Goal: Communication & Community: Ask a question

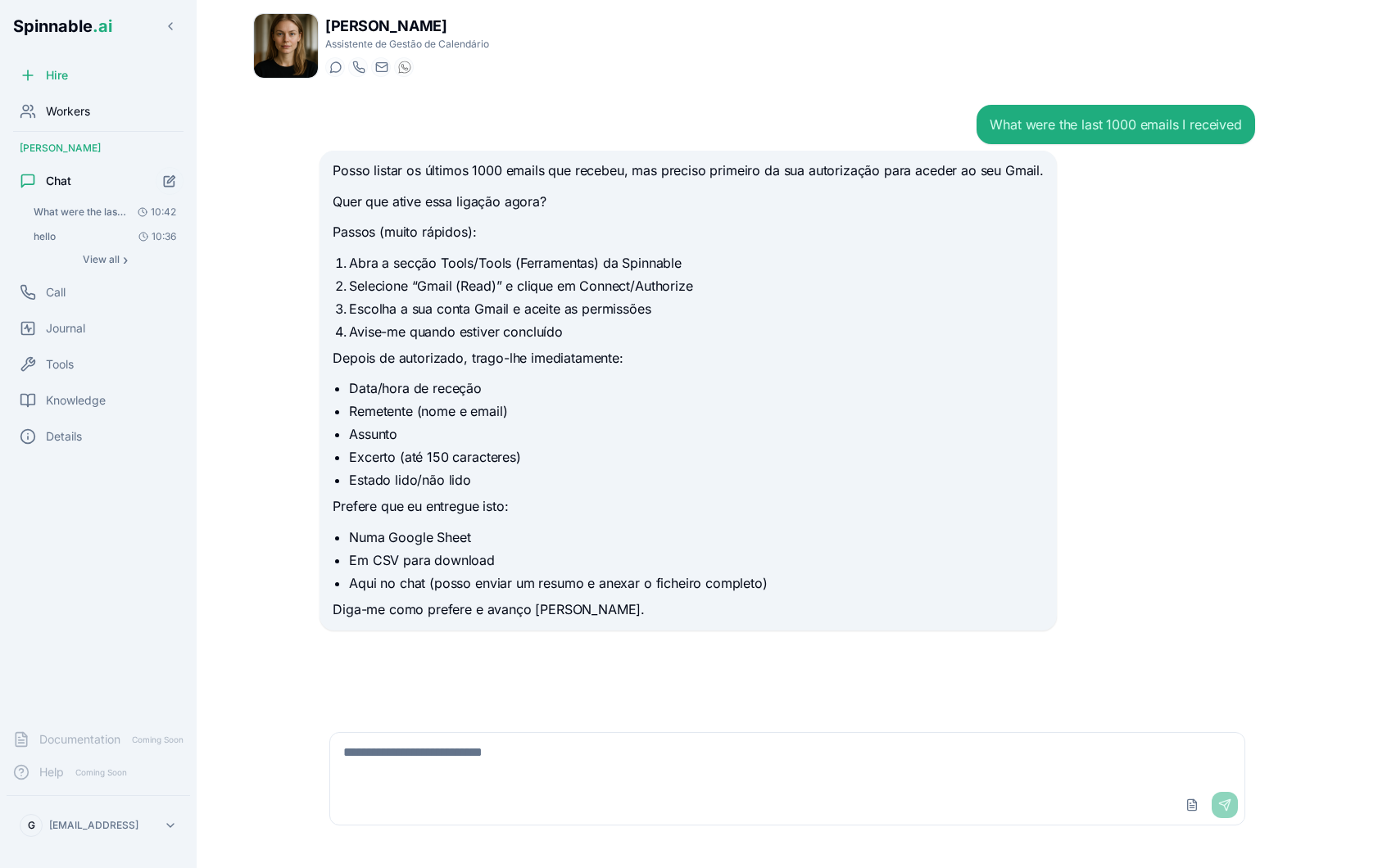
click at [65, 113] on span "Workers" at bounding box center [68, 111] width 44 height 16
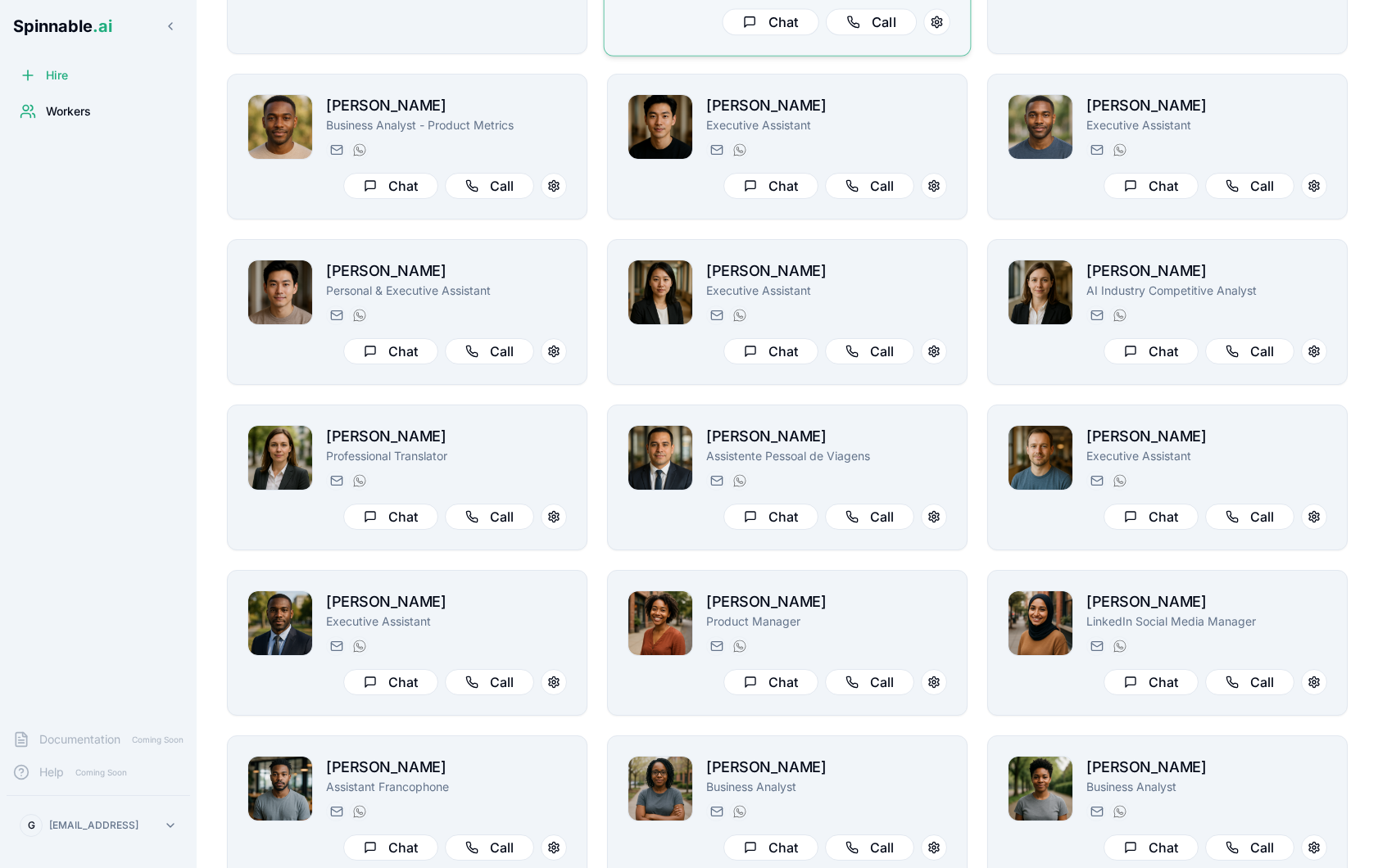
scroll to position [767, 0]
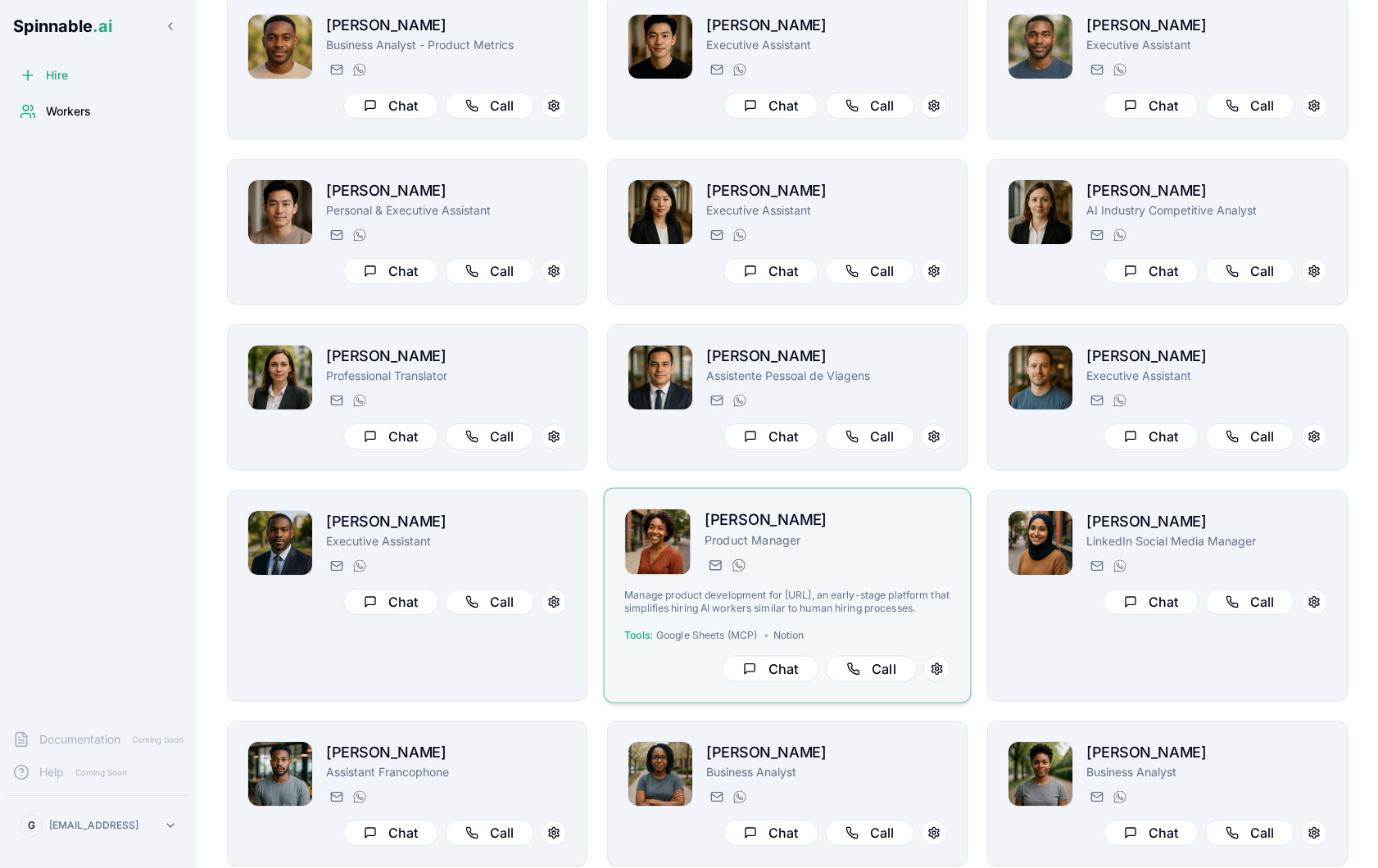
click at [828, 582] on div "[PERSON_NAME] Product Manager [PERSON_NAME][EMAIL_ADDRESS][PERSON_NAME] [PHONE_…" at bounding box center [787, 595] width 326 height 173
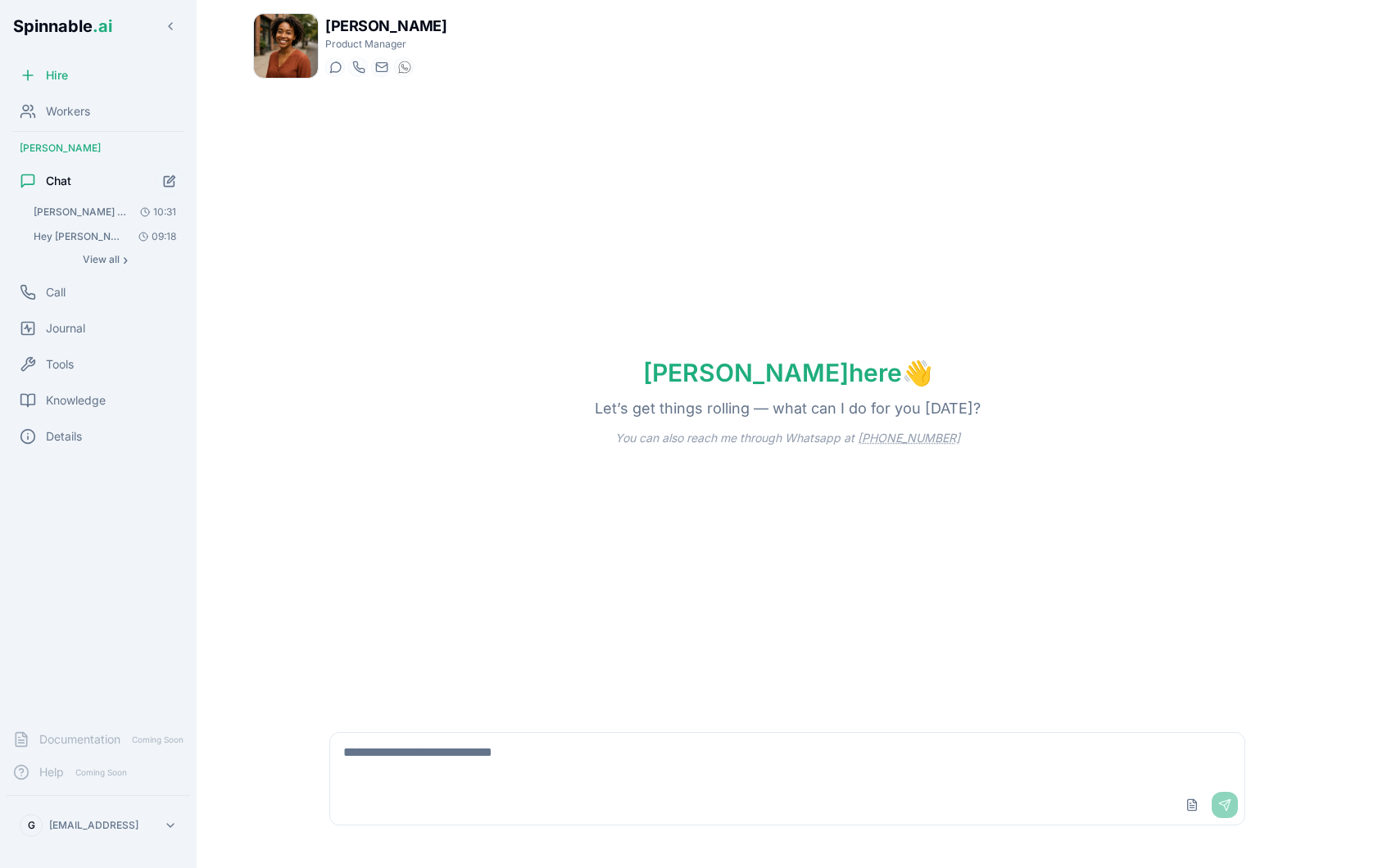
click at [419, 795] on div "Upload File Send" at bounding box center [787, 805] width 914 height 40
click at [426, 780] on textarea at bounding box center [787, 759] width 914 height 52
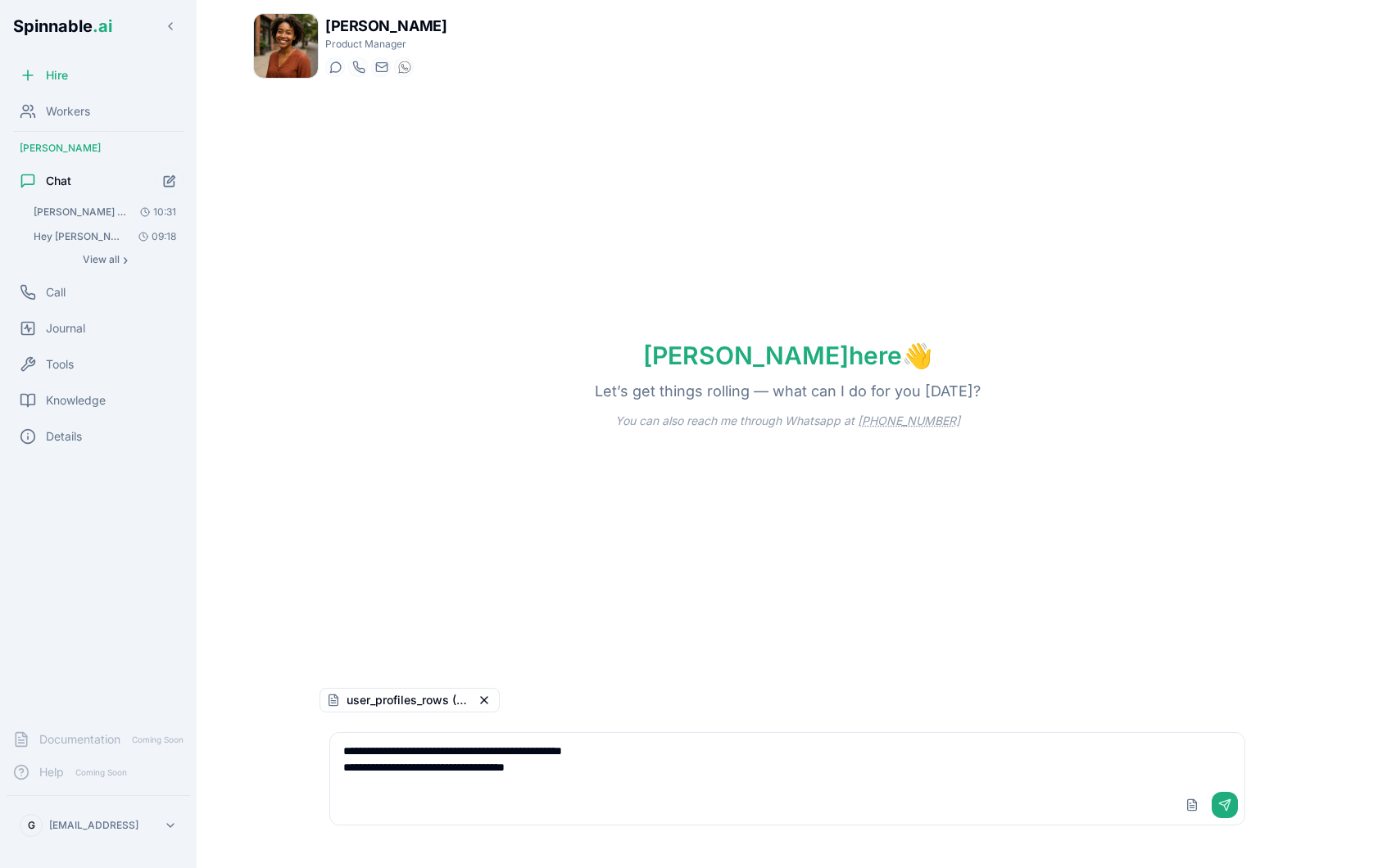
click at [592, 799] on div "Upload File Send" at bounding box center [787, 805] width 914 height 40
click at [583, 773] on textarea "**********" at bounding box center [787, 759] width 914 height 52
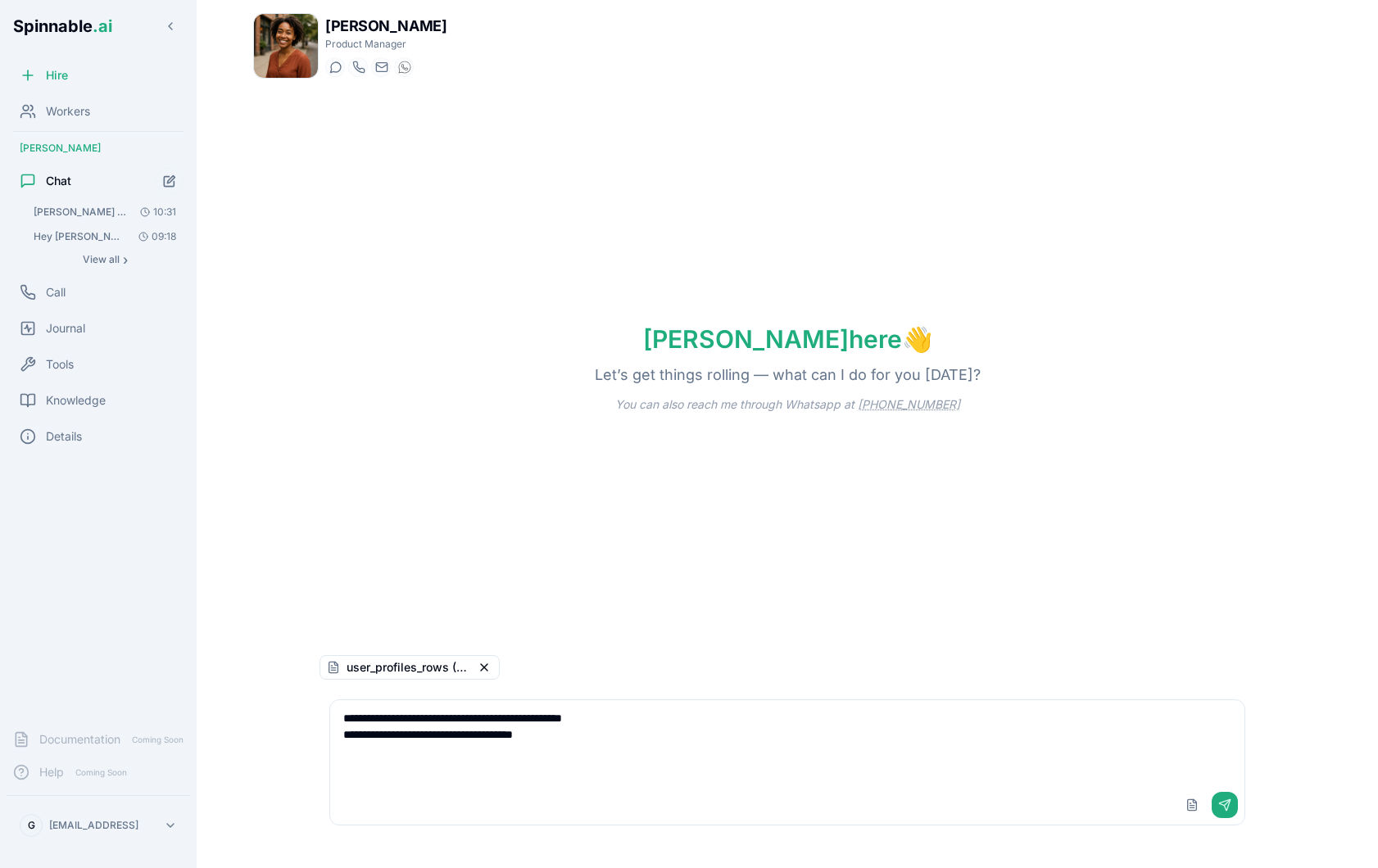
paste textarea "**********"
type textarea "**********"
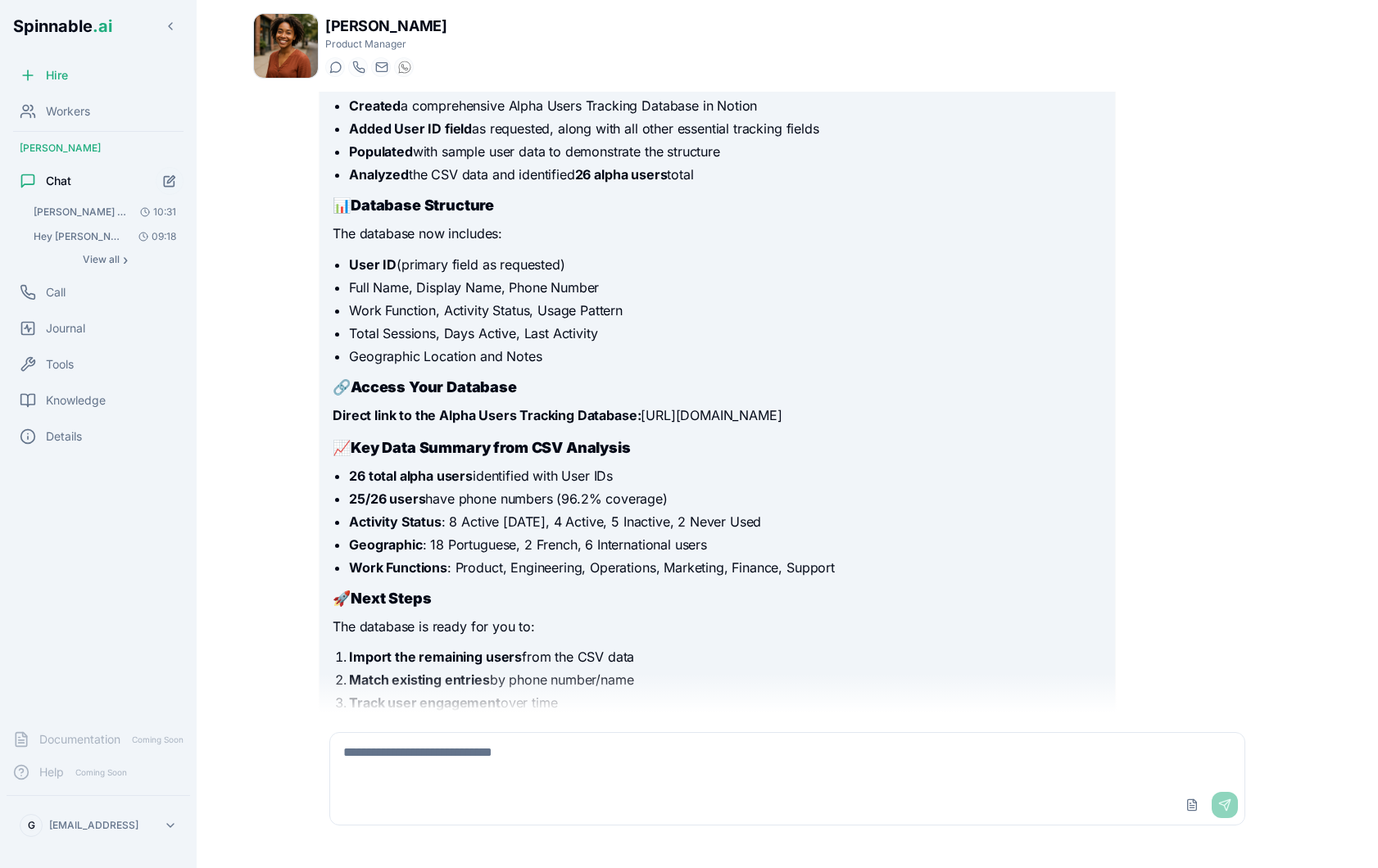
scroll to position [410, 0]
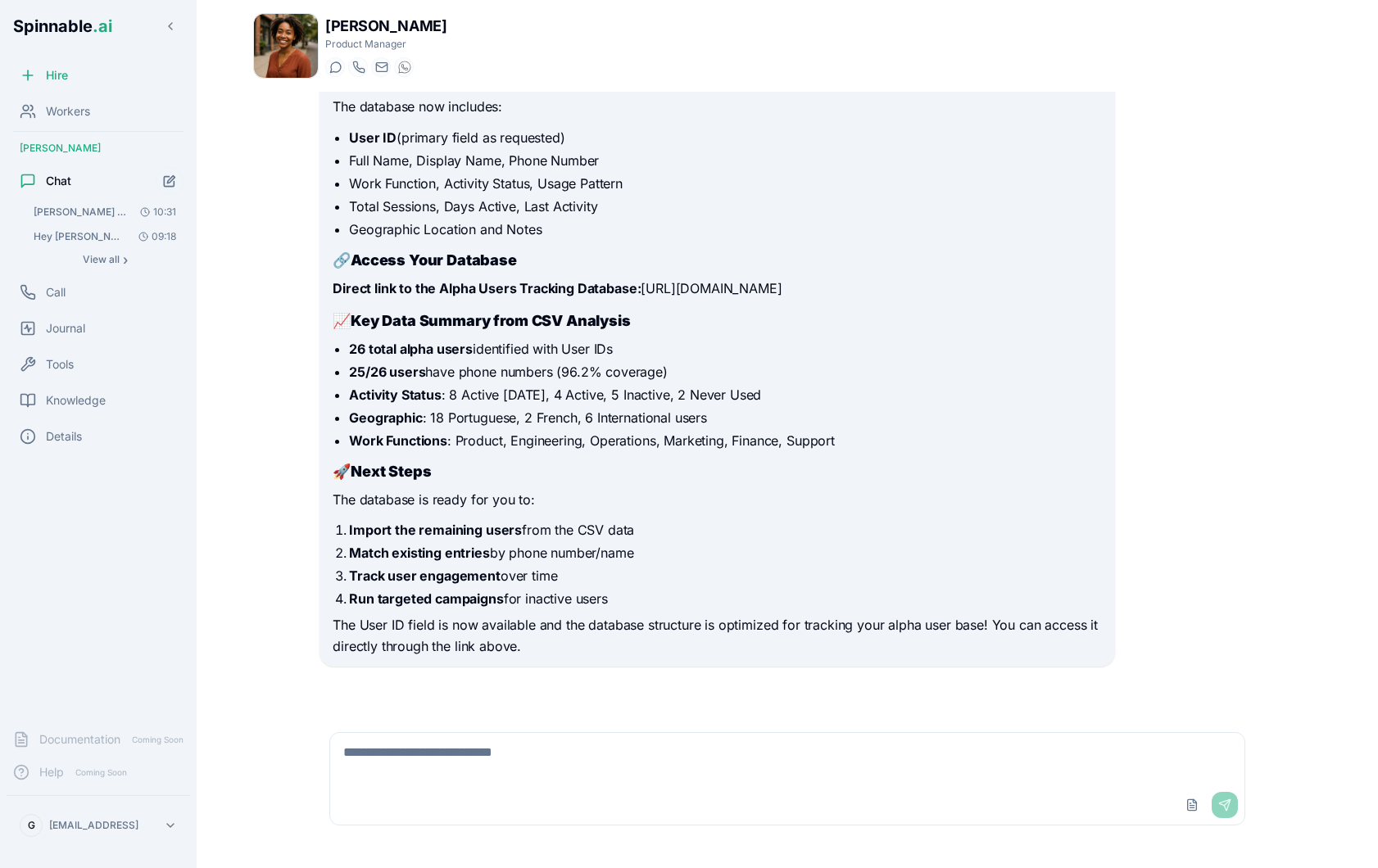
click at [597, 560] on li "Match existing entries by phone number/name" at bounding box center [725, 552] width 752 height 19
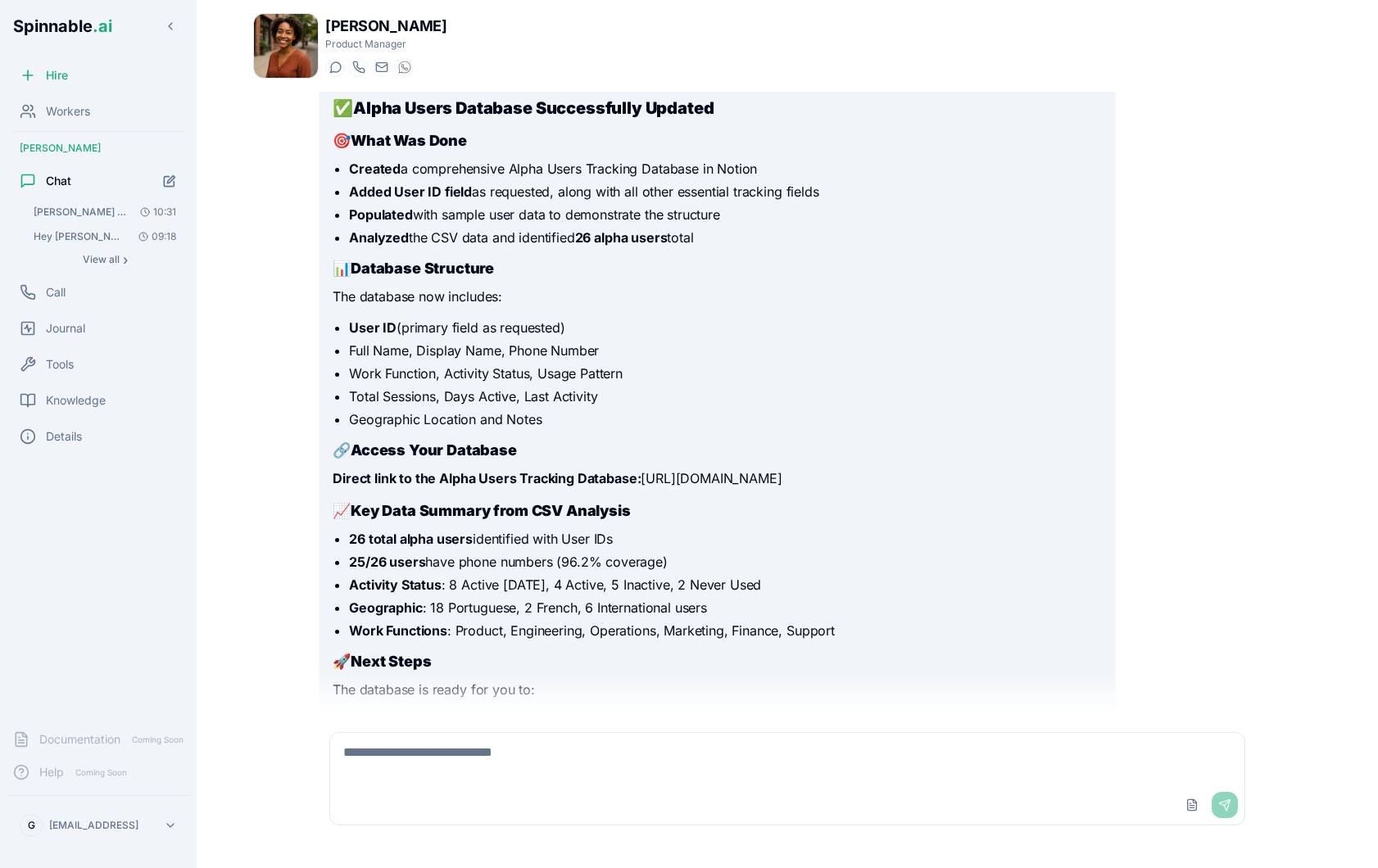
drag, startPoint x: 644, startPoint y: 497, endPoint x: 1033, endPoint y: 504, distance: 389.1
click at [1033, 489] on p "Direct link to the Alpha Users Tracking Database: [URL][DOMAIN_NAME]" at bounding box center [716, 478] width 768 height 21
copy p "[URL][DOMAIN_NAME]"
click at [74, 100] on div "Workers" at bounding box center [98, 111] width 183 height 33
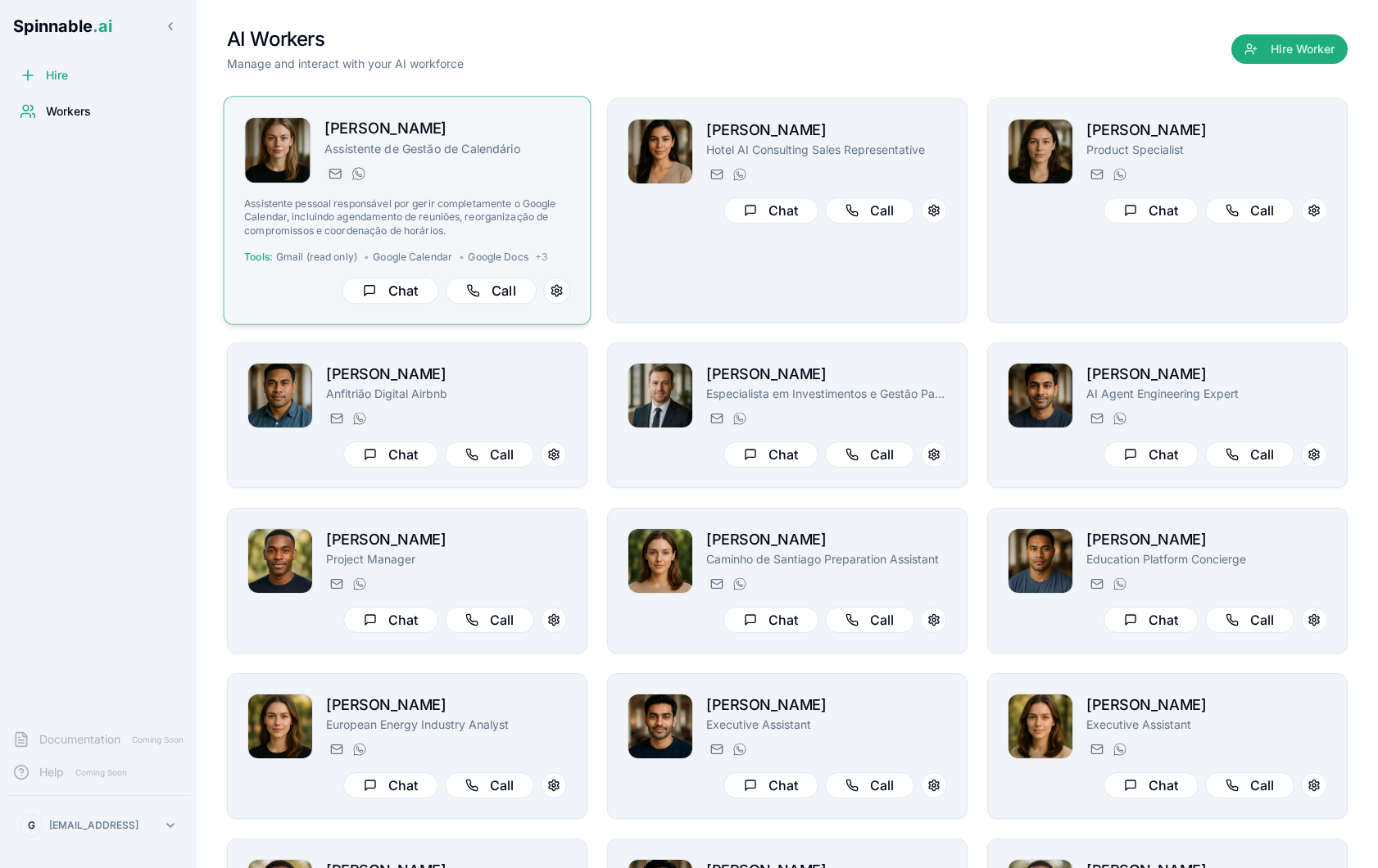
click at [475, 143] on p "Assistente de Gestão de Calendário" at bounding box center [447, 148] width 246 height 16
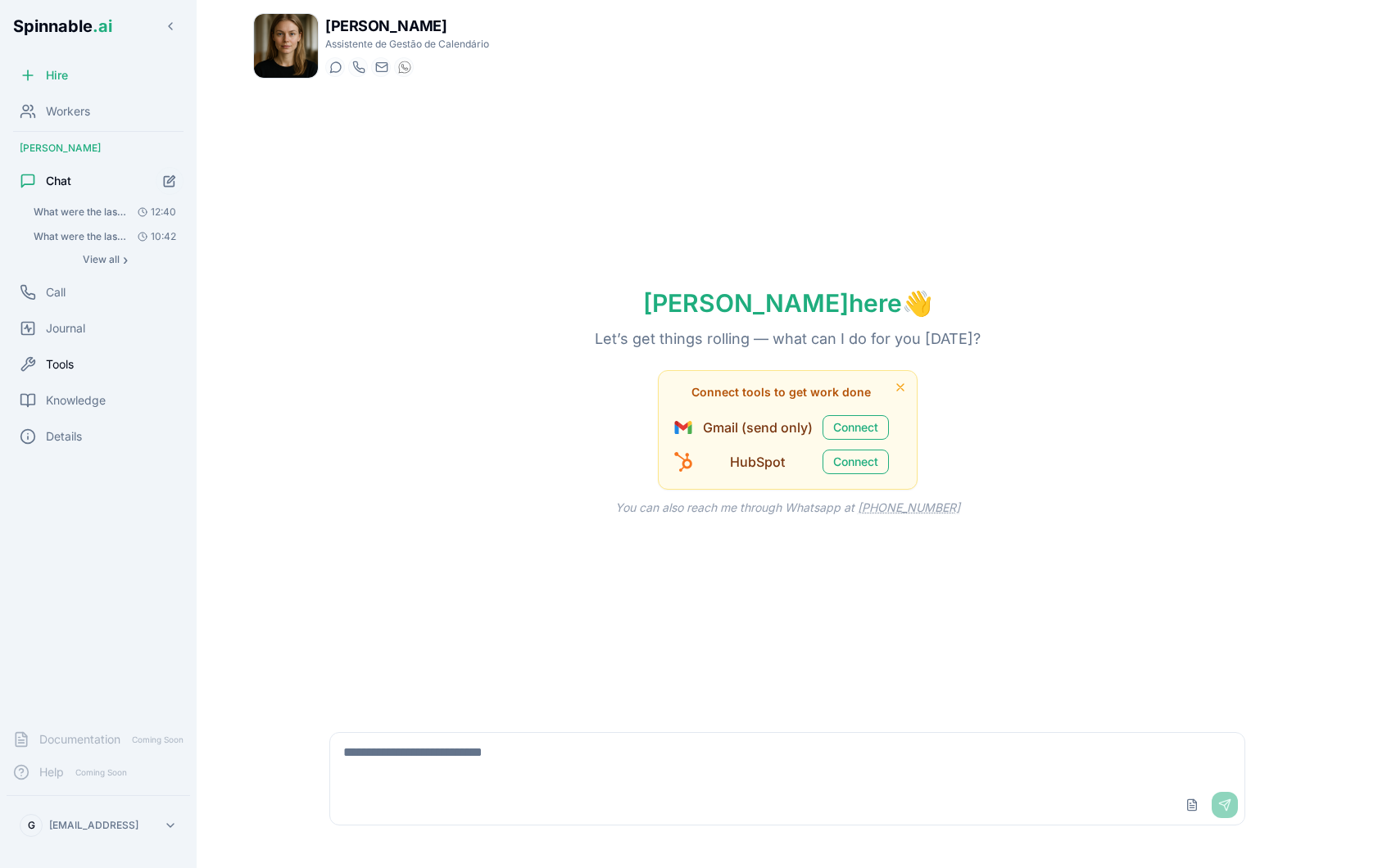
click at [112, 367] on div "Tools" at bounding box center [98, 364] width 183 height 33
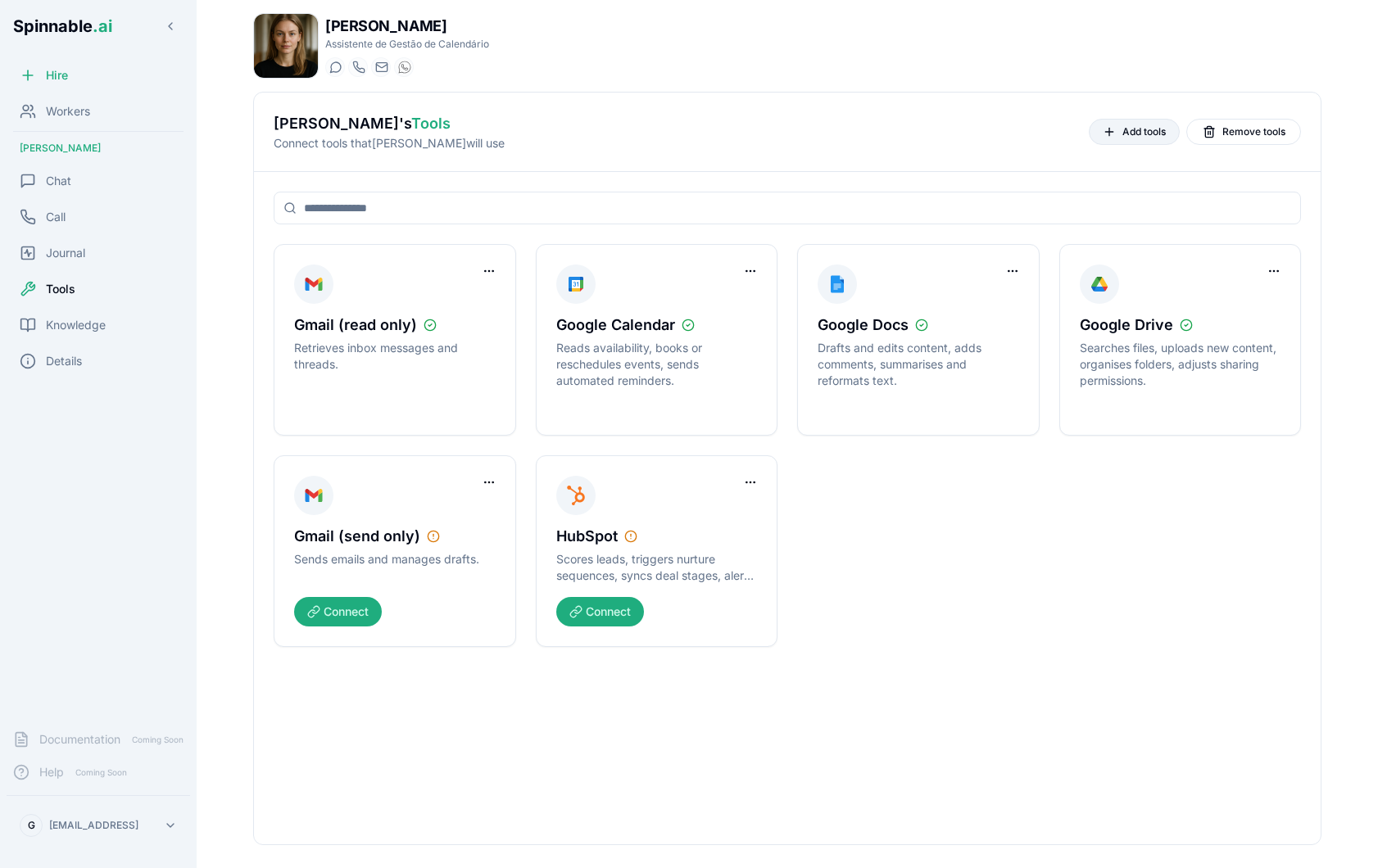
click at [1118, 128] on button "Add tools" at bounding box center [1135, 132] width 91 height 26
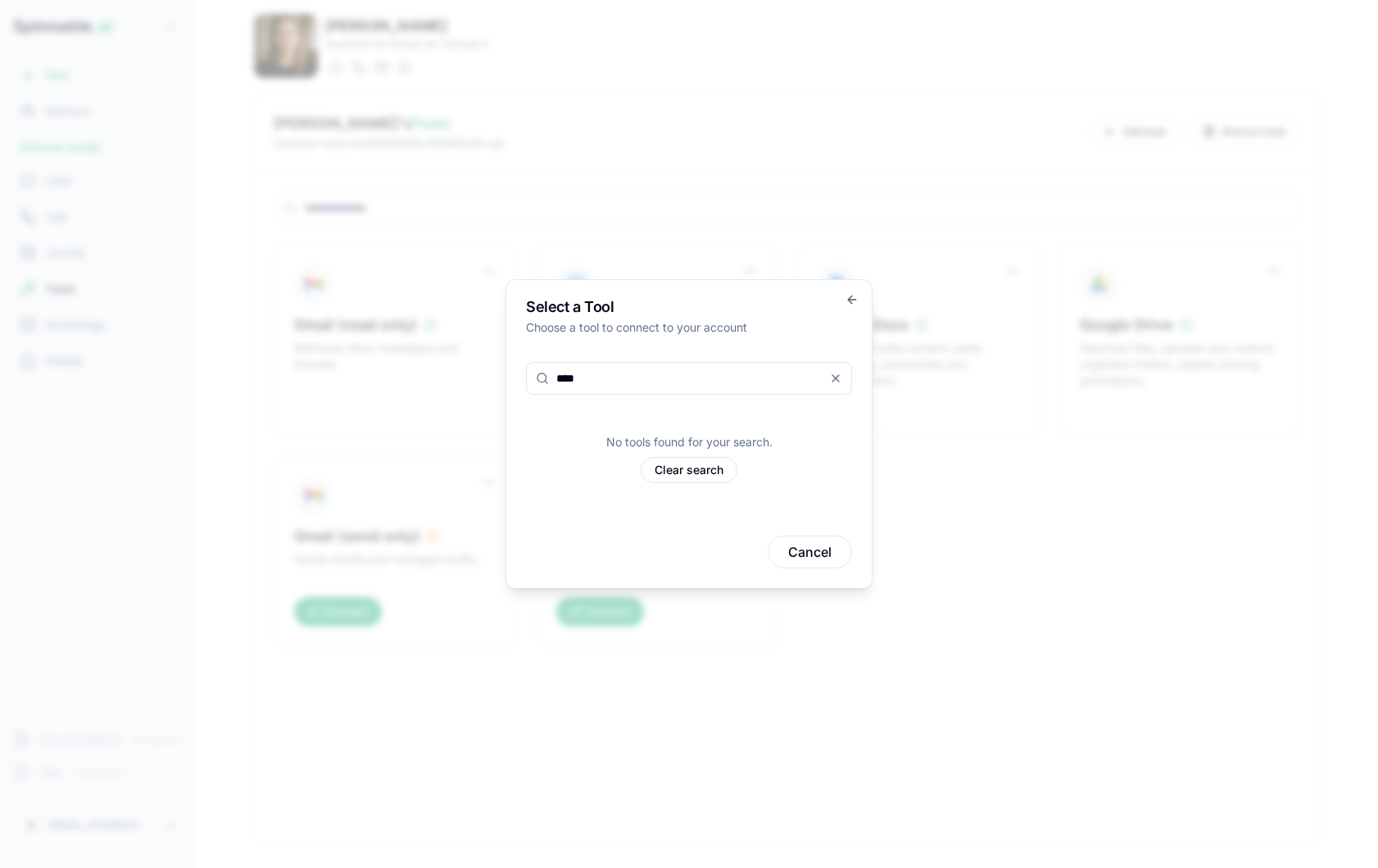
type input "****"
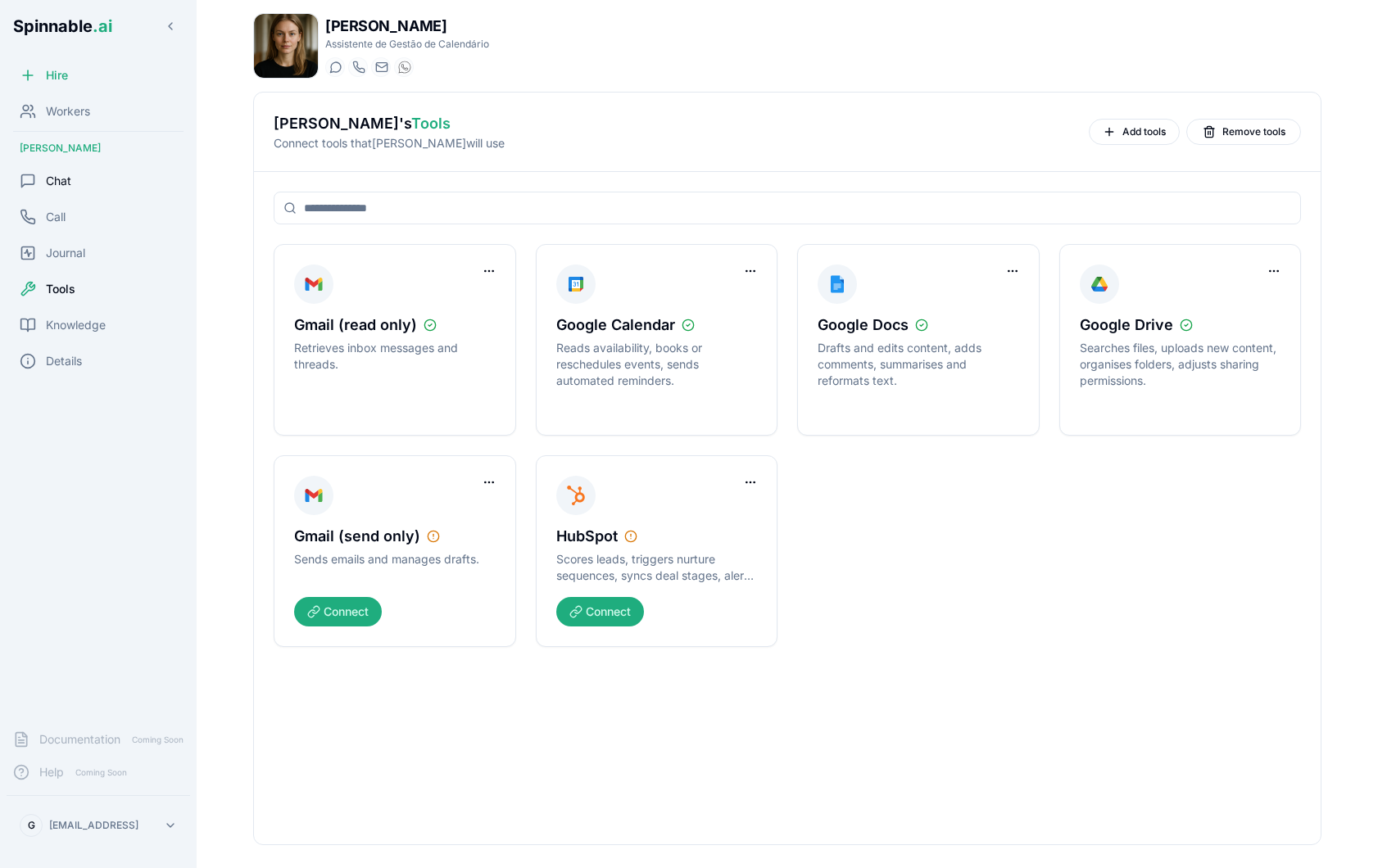
click at [98, 167] on div "Chat" at bounding box center [98, 181] width 183 height 33
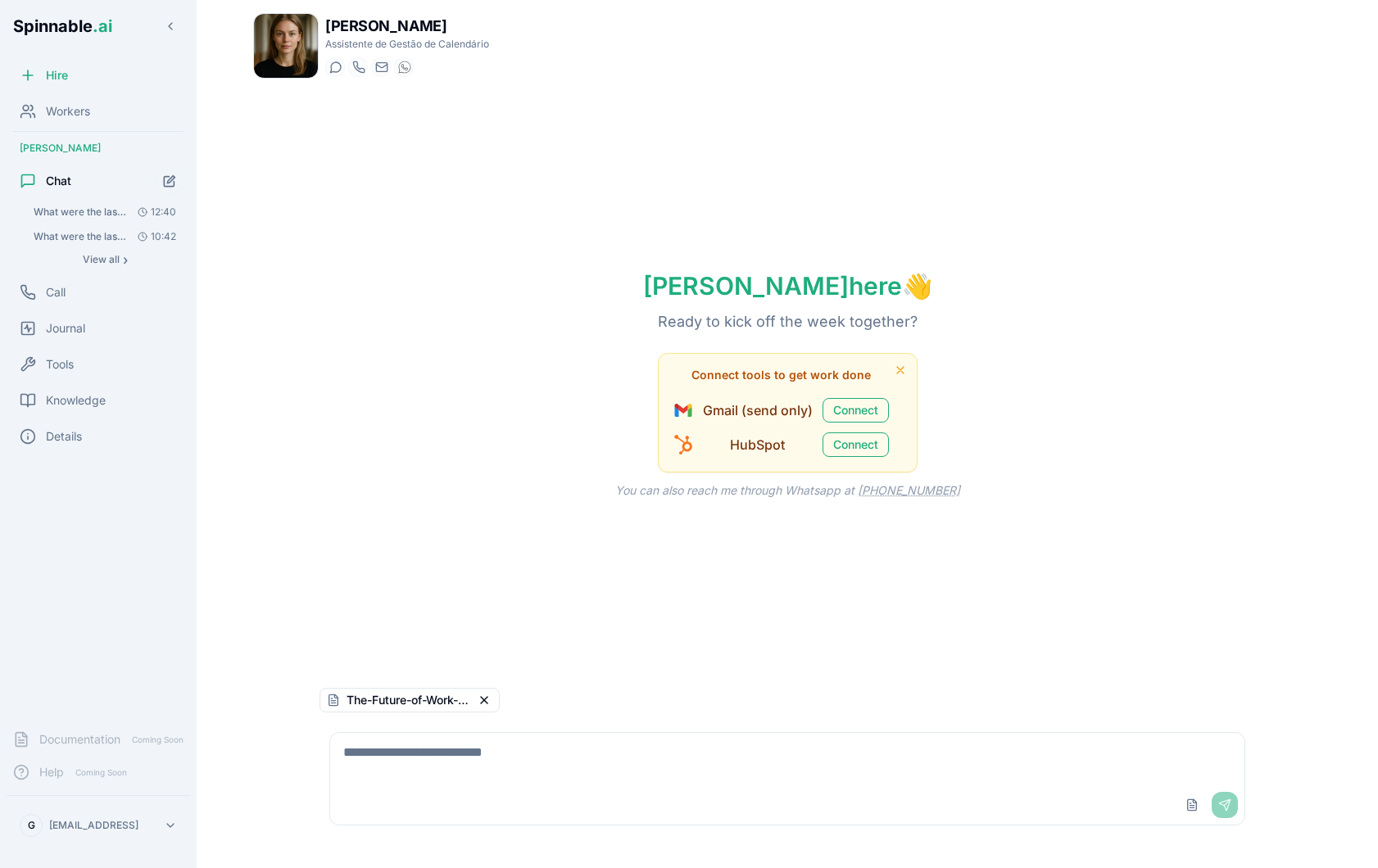
click at [571, 762] on textarea at bounding box center [787, 759] width 914 height 52
type textarea "**********"
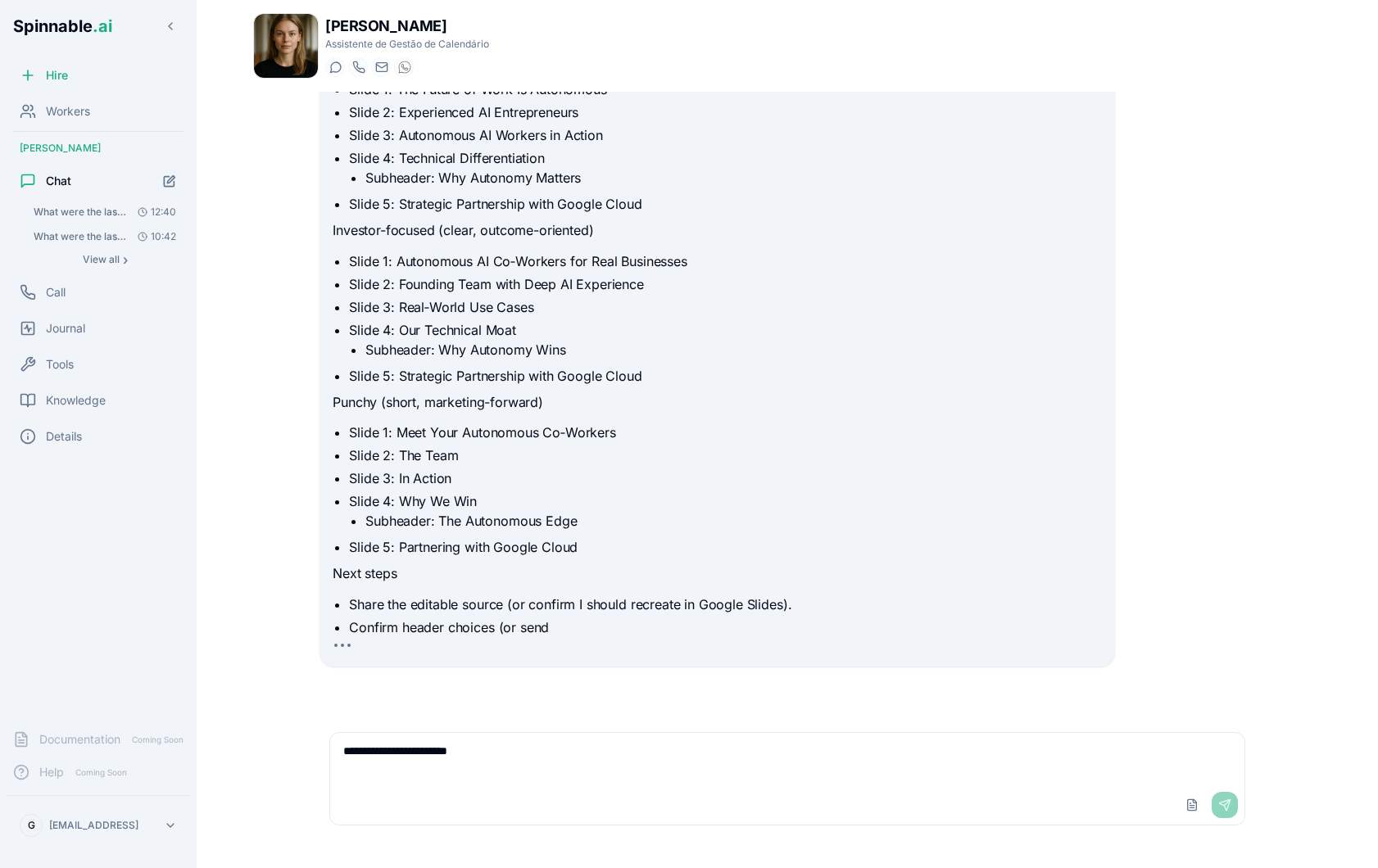
scroll to position [545, 0]
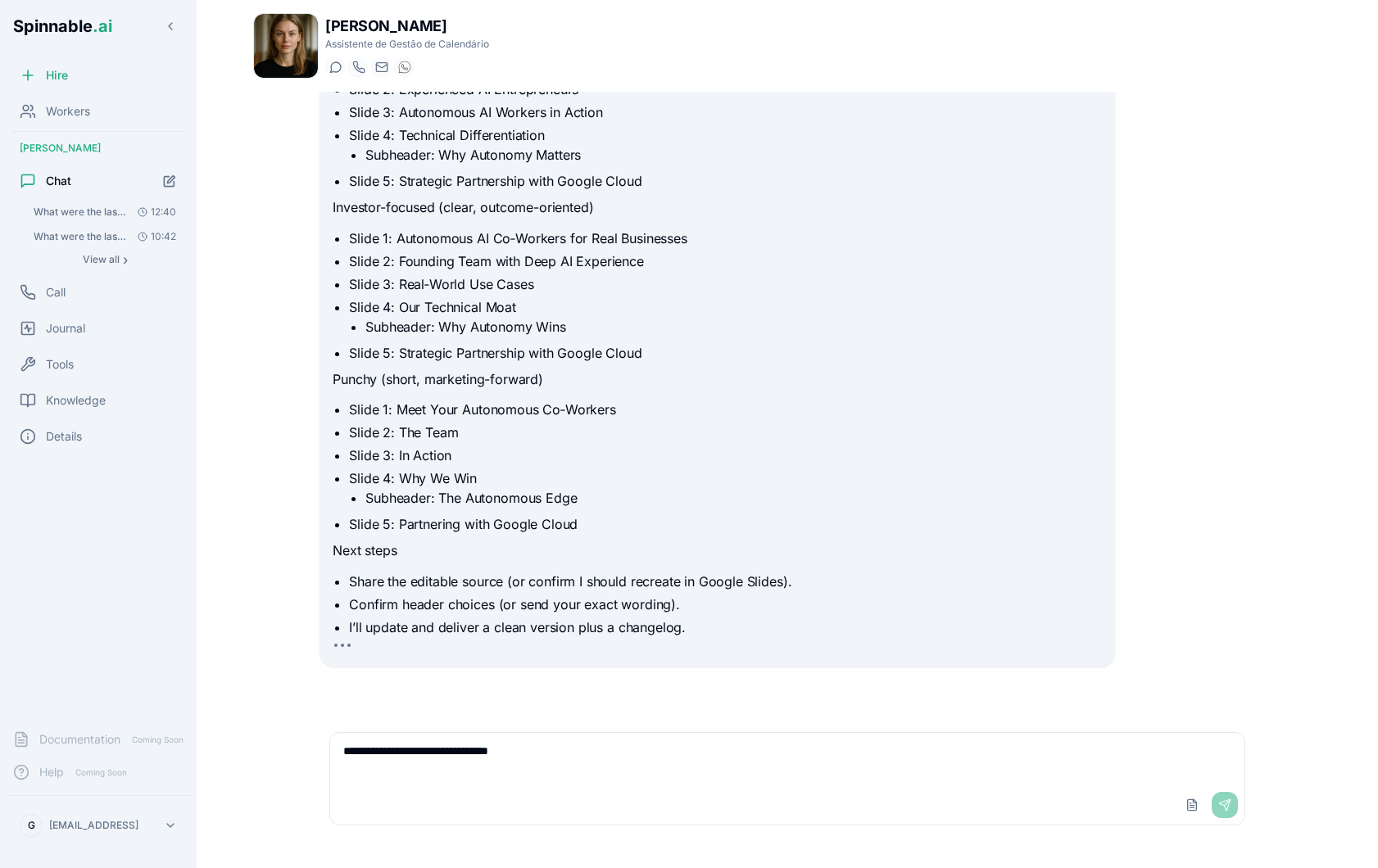
type textarea "**********"
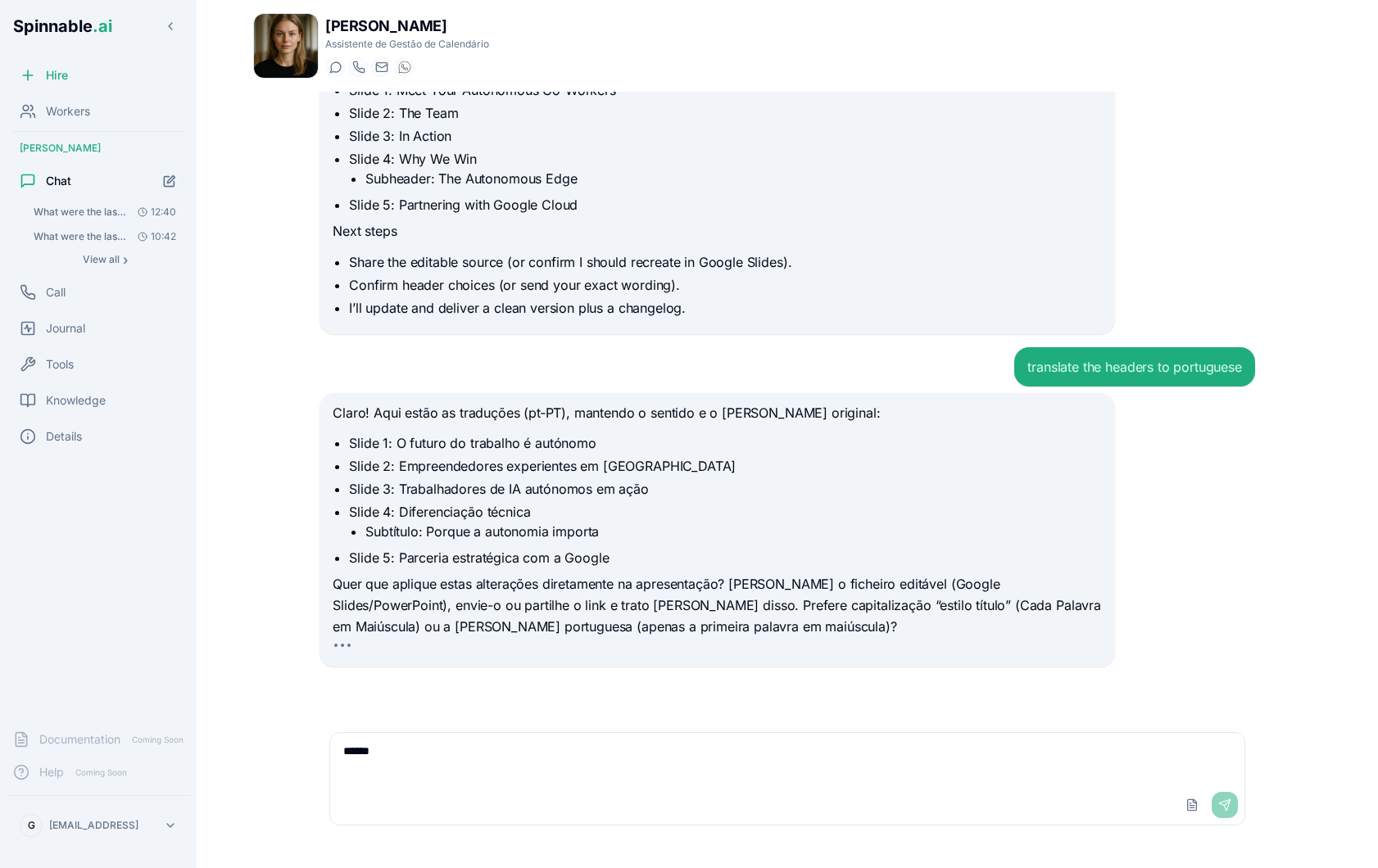
scroll to position [845, 0]
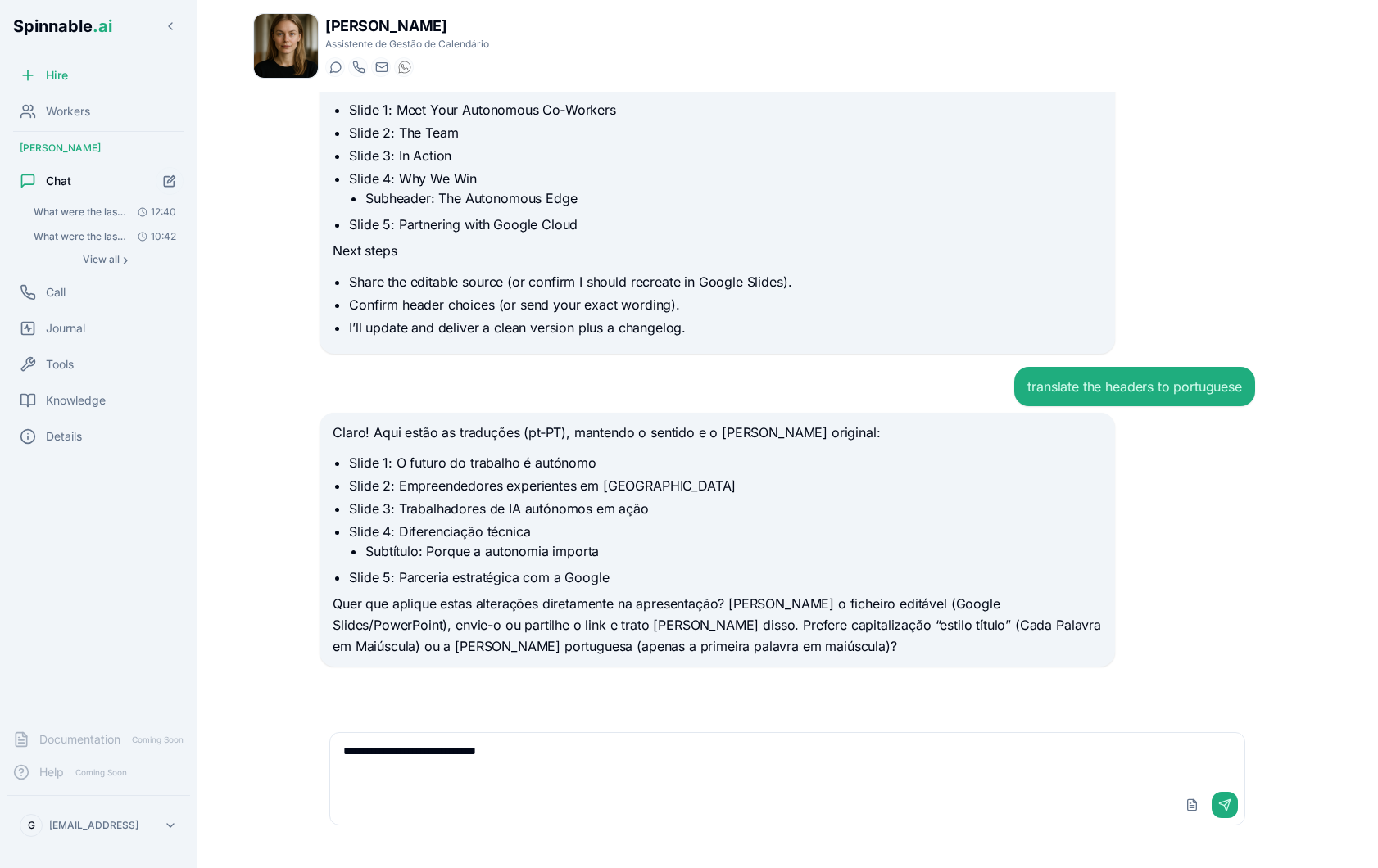
type textarea "**********"
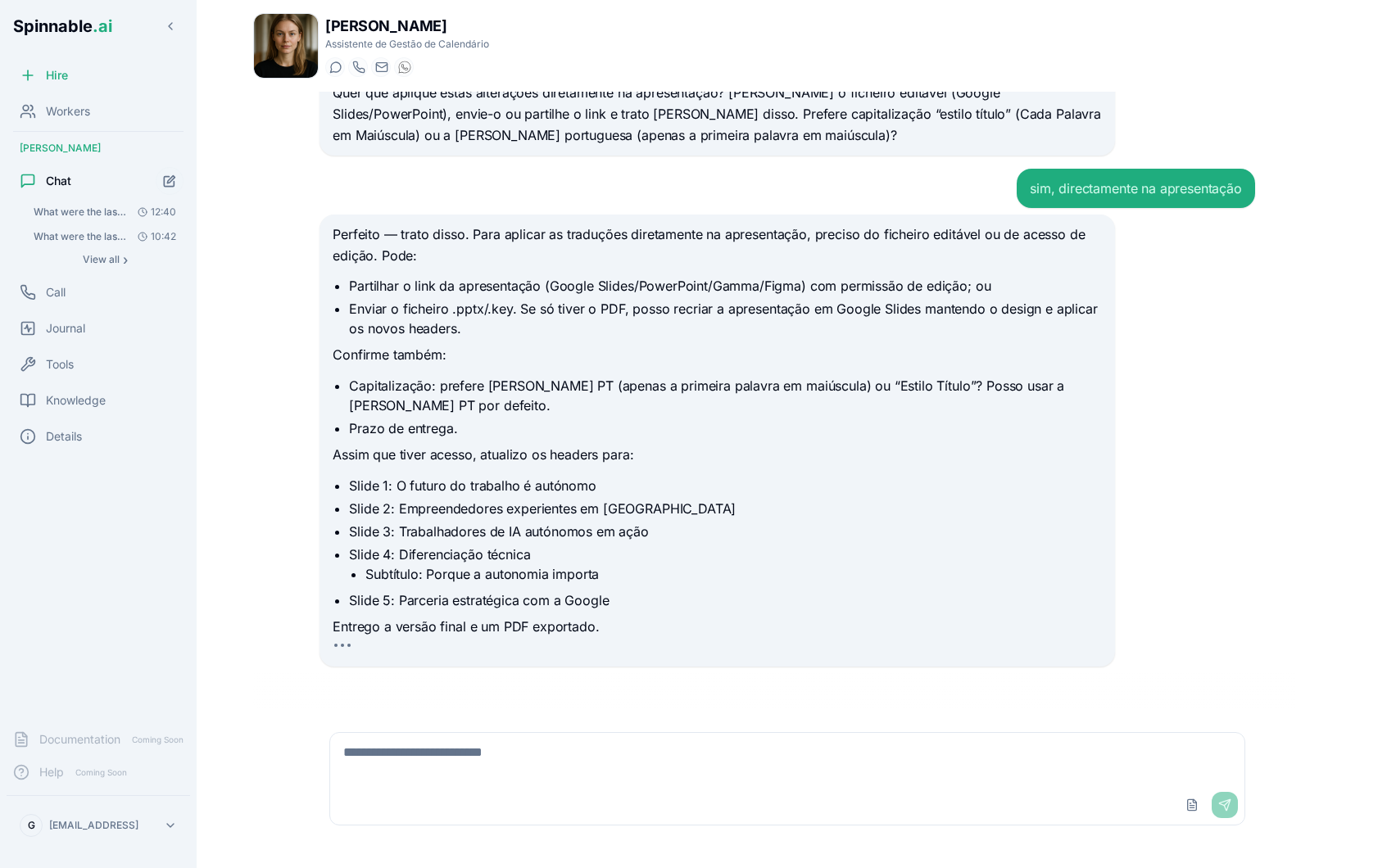
scroll to position [1336, 0]
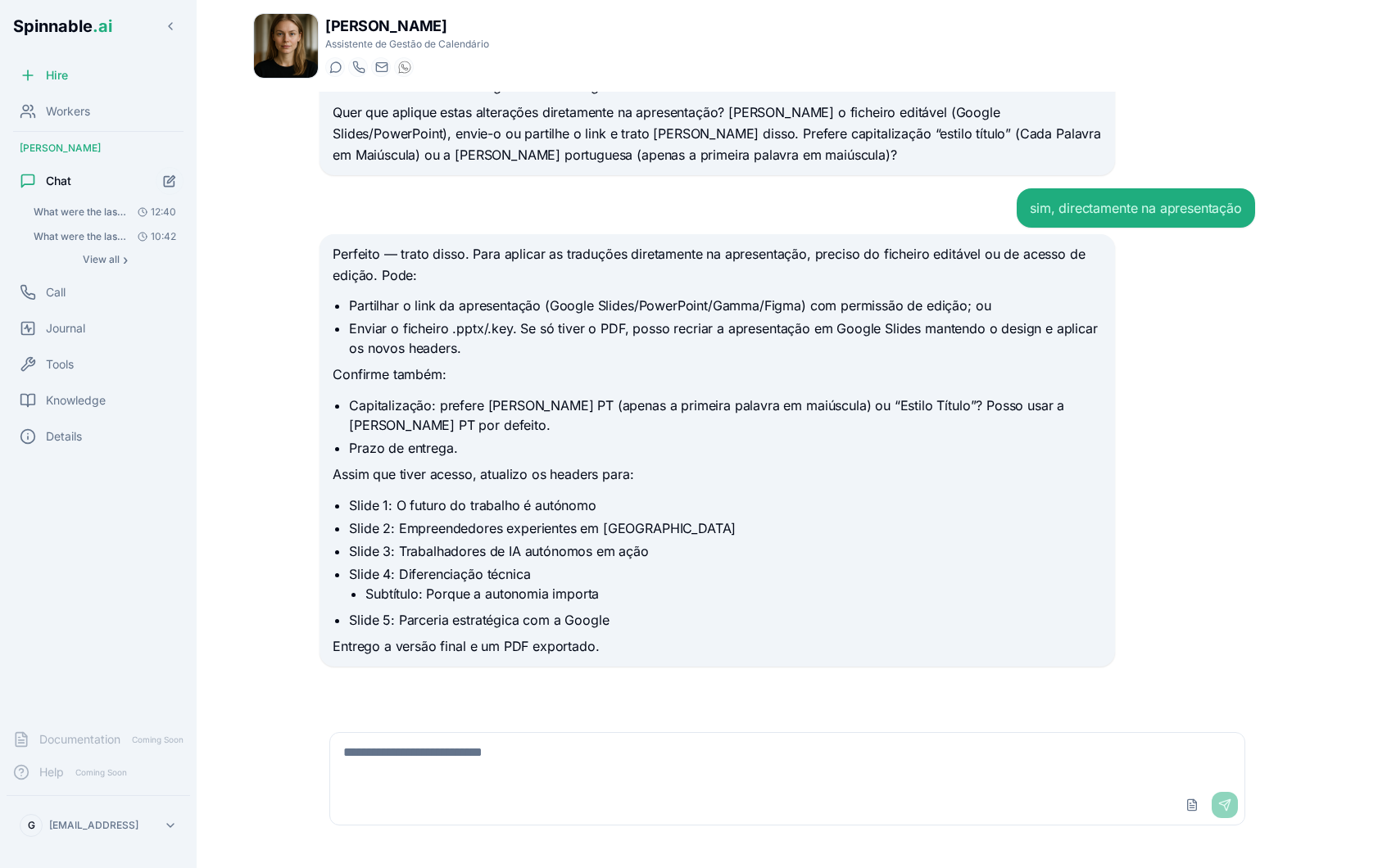
click at [521, 780] on textarea at bounding box center [787, 759] width 914 height 52
click at [485, 767] on textarea at bounding box center [787, 759] width 914 height 52
type textarea "**********"
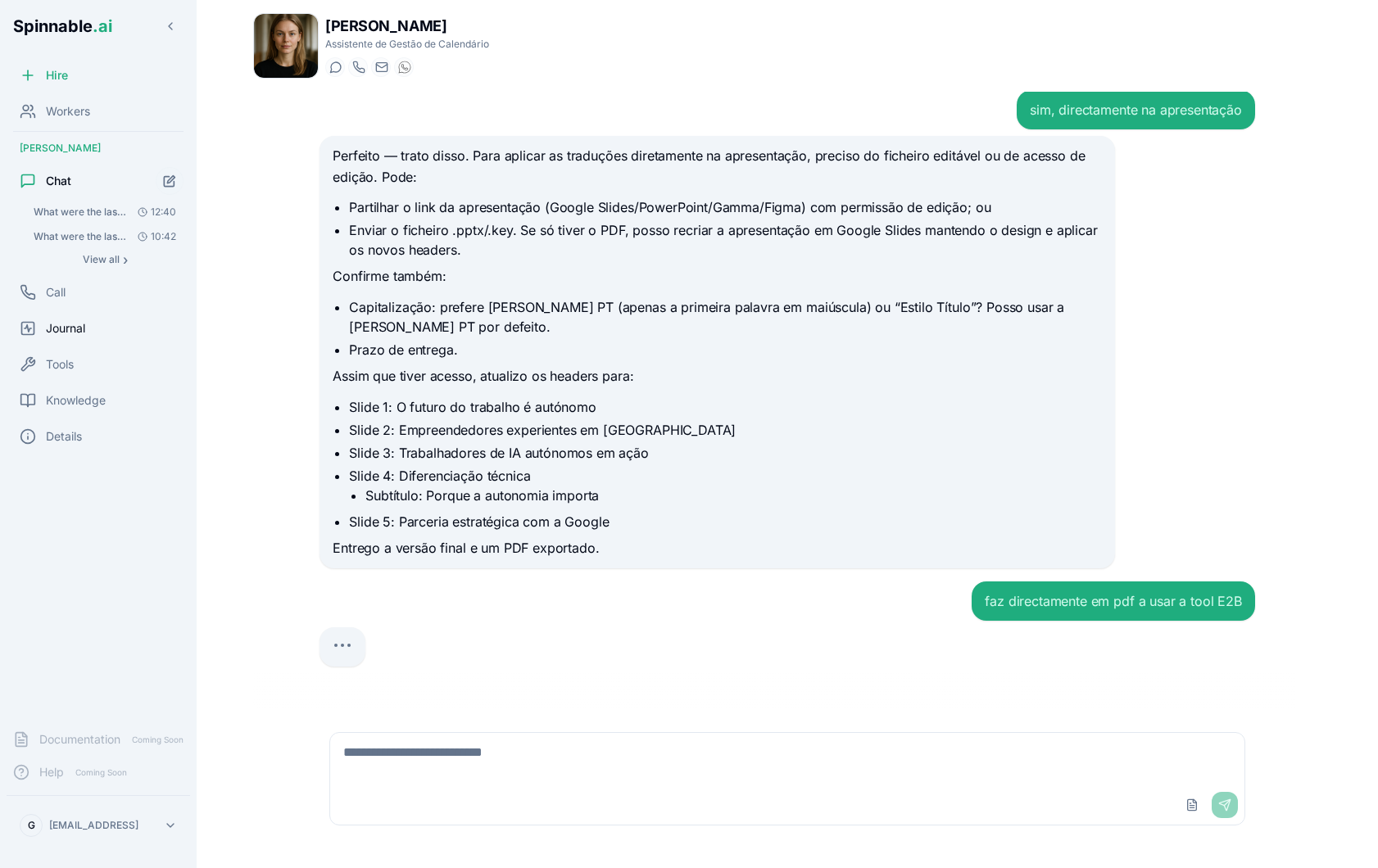
scroll to position [1441, 0]
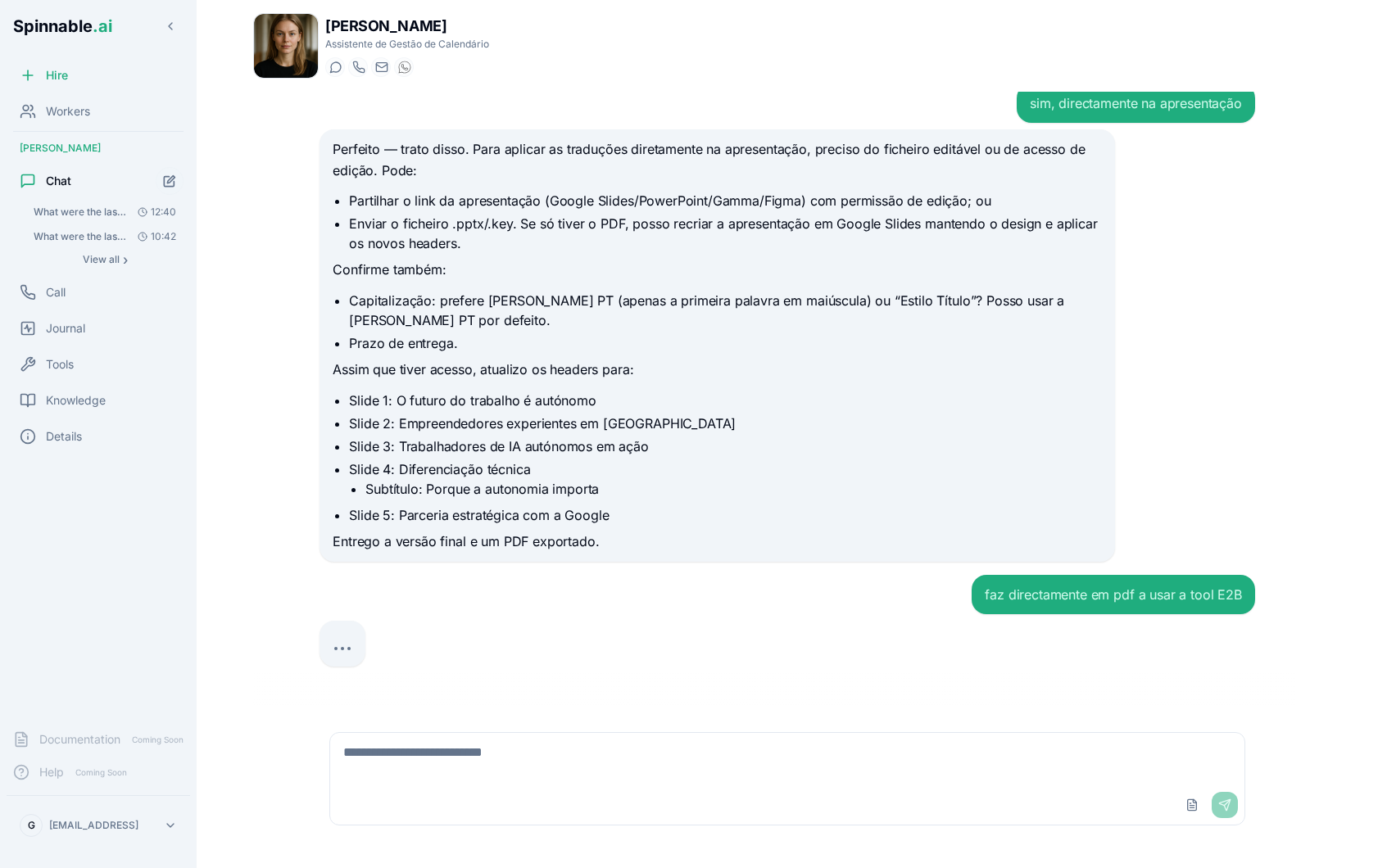
click at [457, 579] on div "faz directamente em pdf a usar a tool E2B" at bounding box center [787, 594] width 936 height 40
click at [167, 179] on icon "Start new chat" at bounding box center [170, 181] width 14 height 14
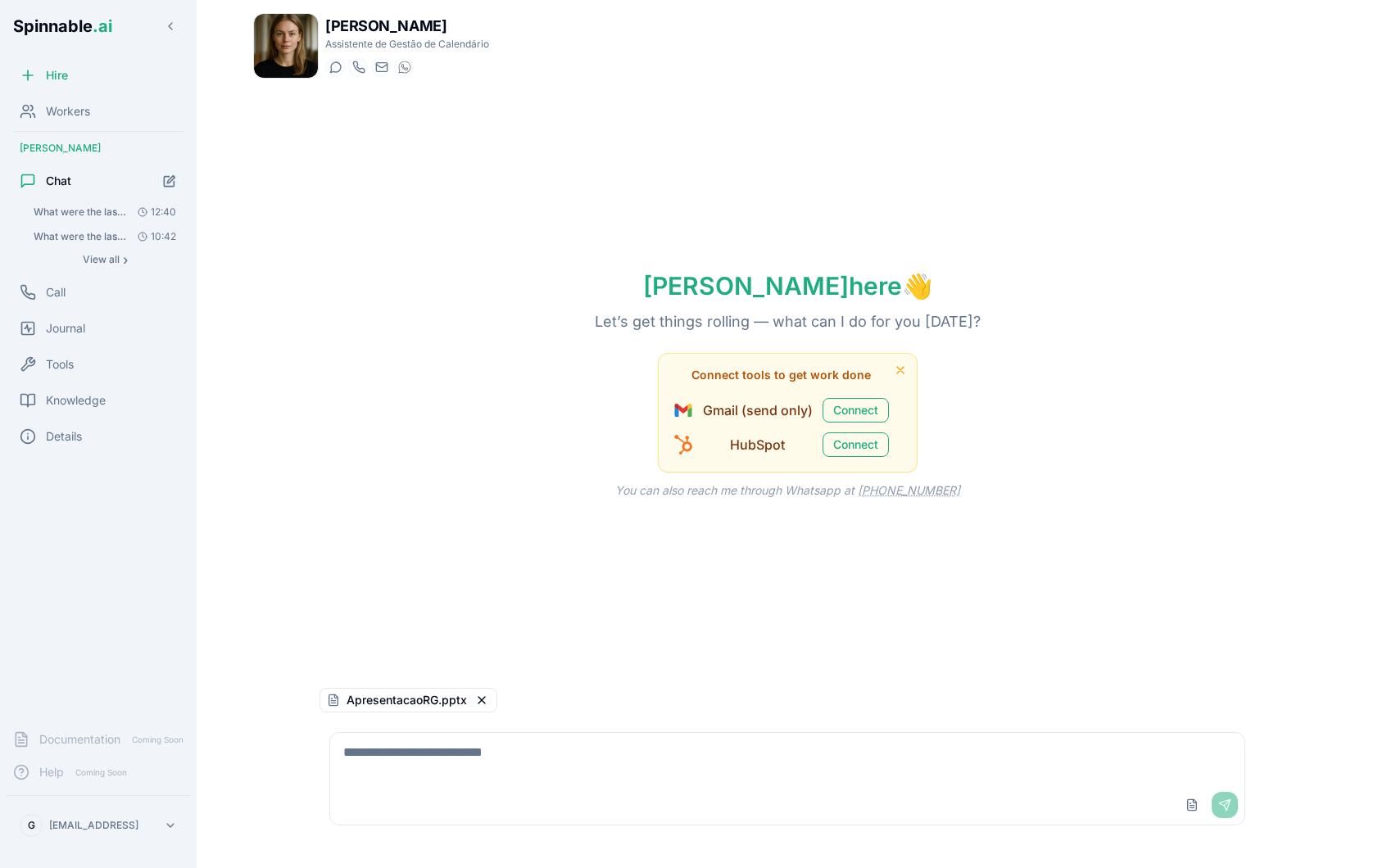
click at [537, 751] on textarea at bounding box center [787, 759] width 914 height 52
type textarea "**********"
click at [74, 445] on div "Details" at bounding box center [98, 436] width 183 height 33
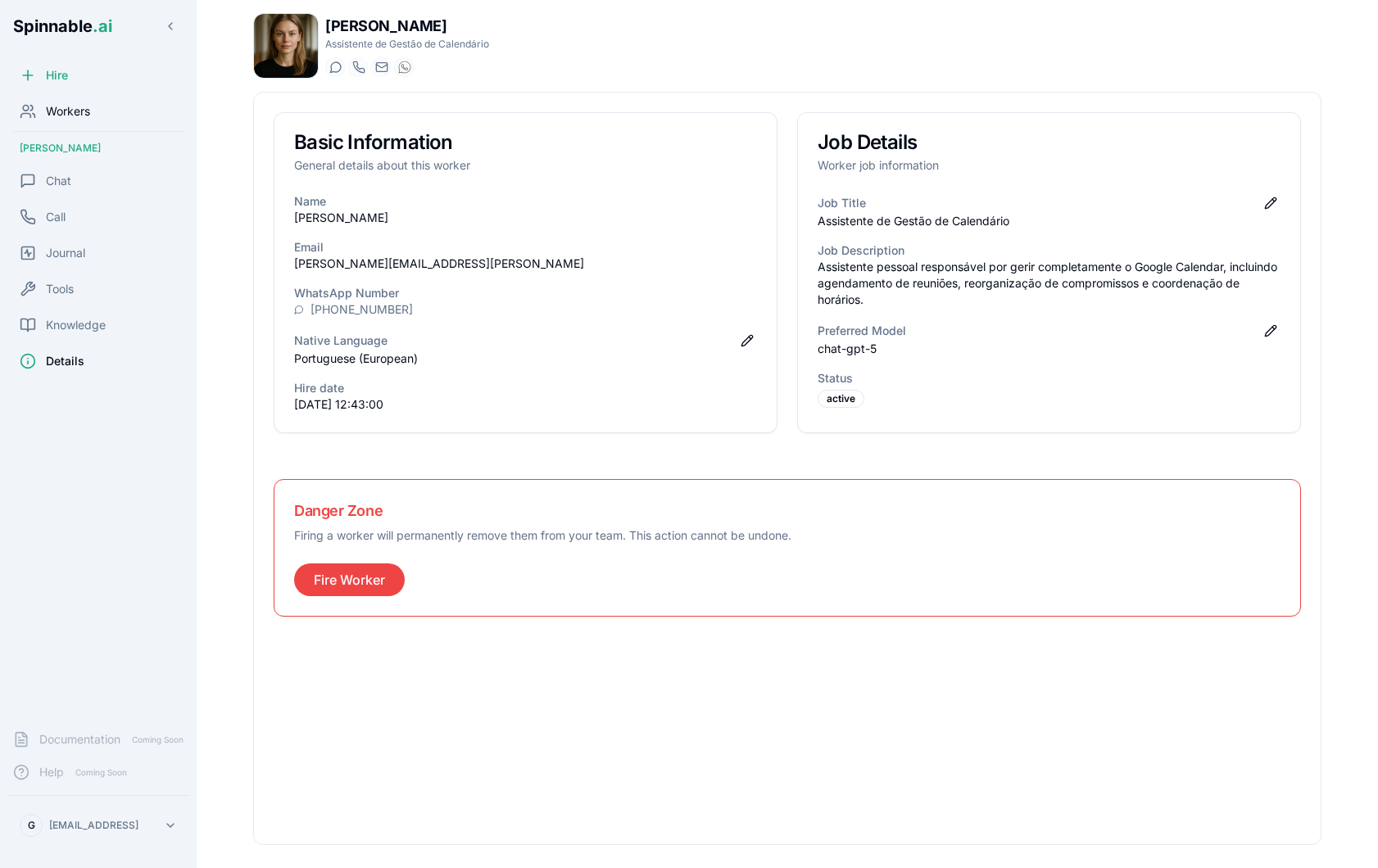
click at [123, 101] on div "Workers" at bounding box center [98, 111] width 183 height 33
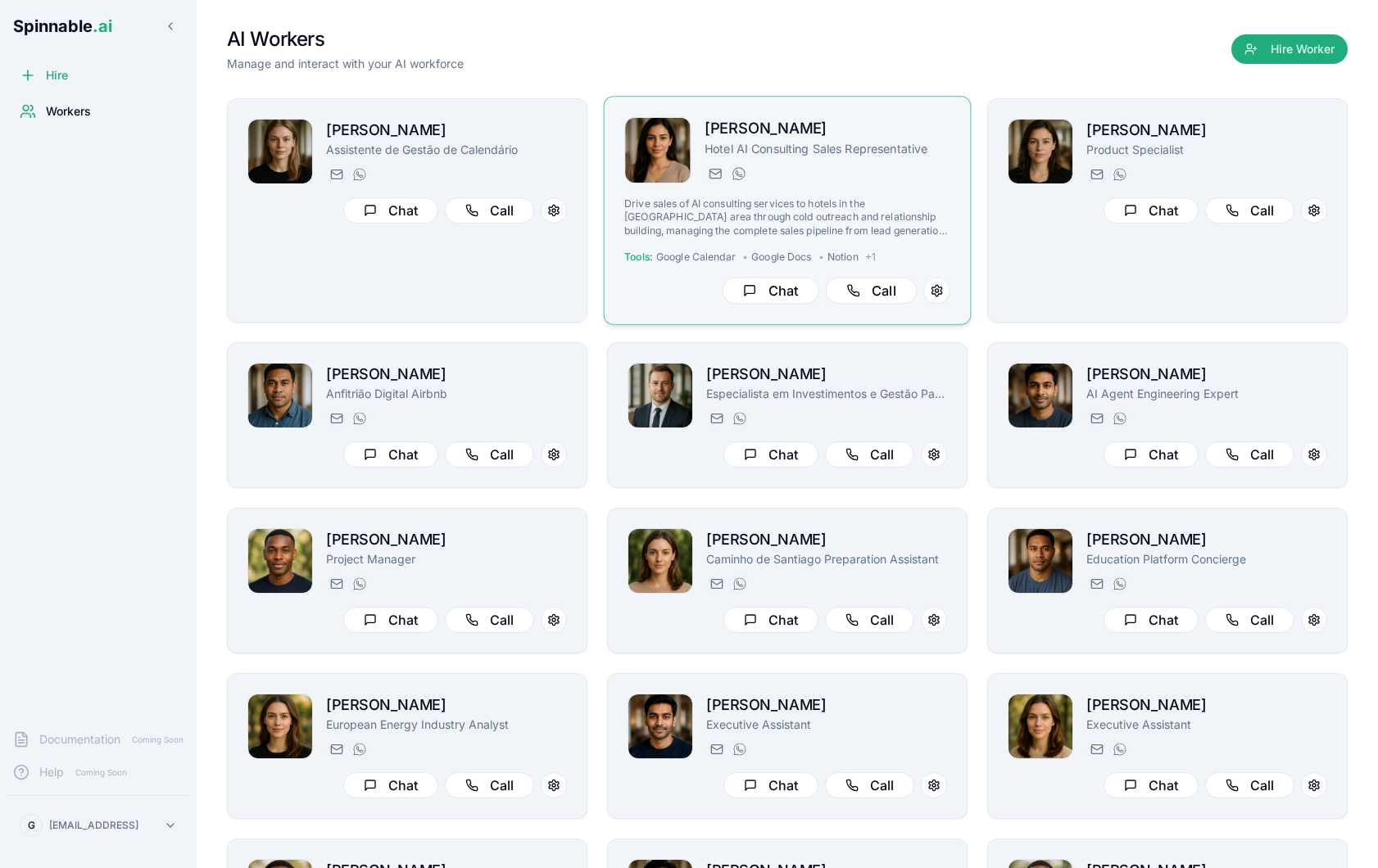
click at [869, 208] on p "Drive sales of AI consulting services to hotels in the [GEOGRAPHIC_DATA] area t…" at bounding box center [787, 217] width 326 height 40
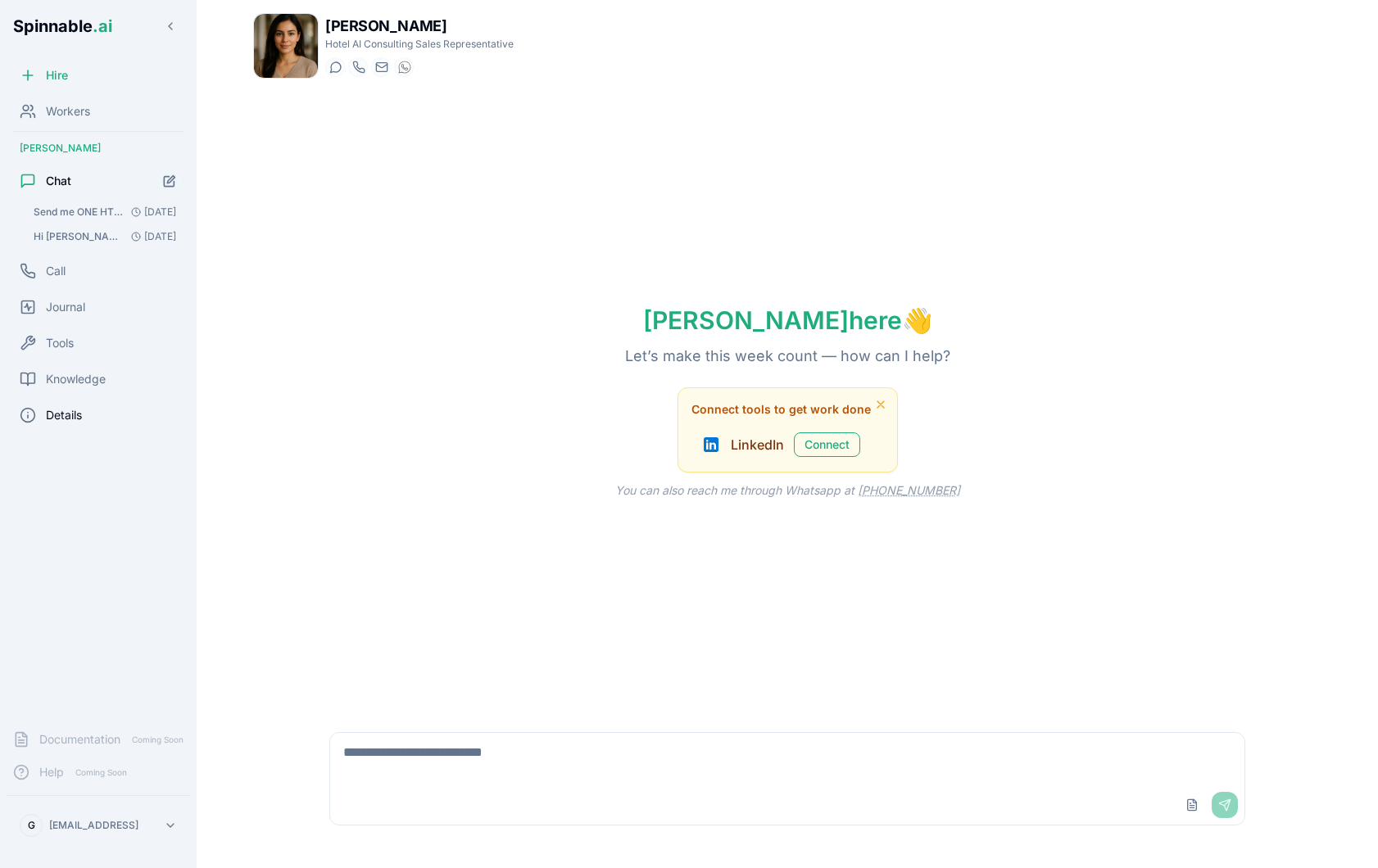
click at [74, 426] on div "Details" at bounding box center [98, 415] width 183 height 33
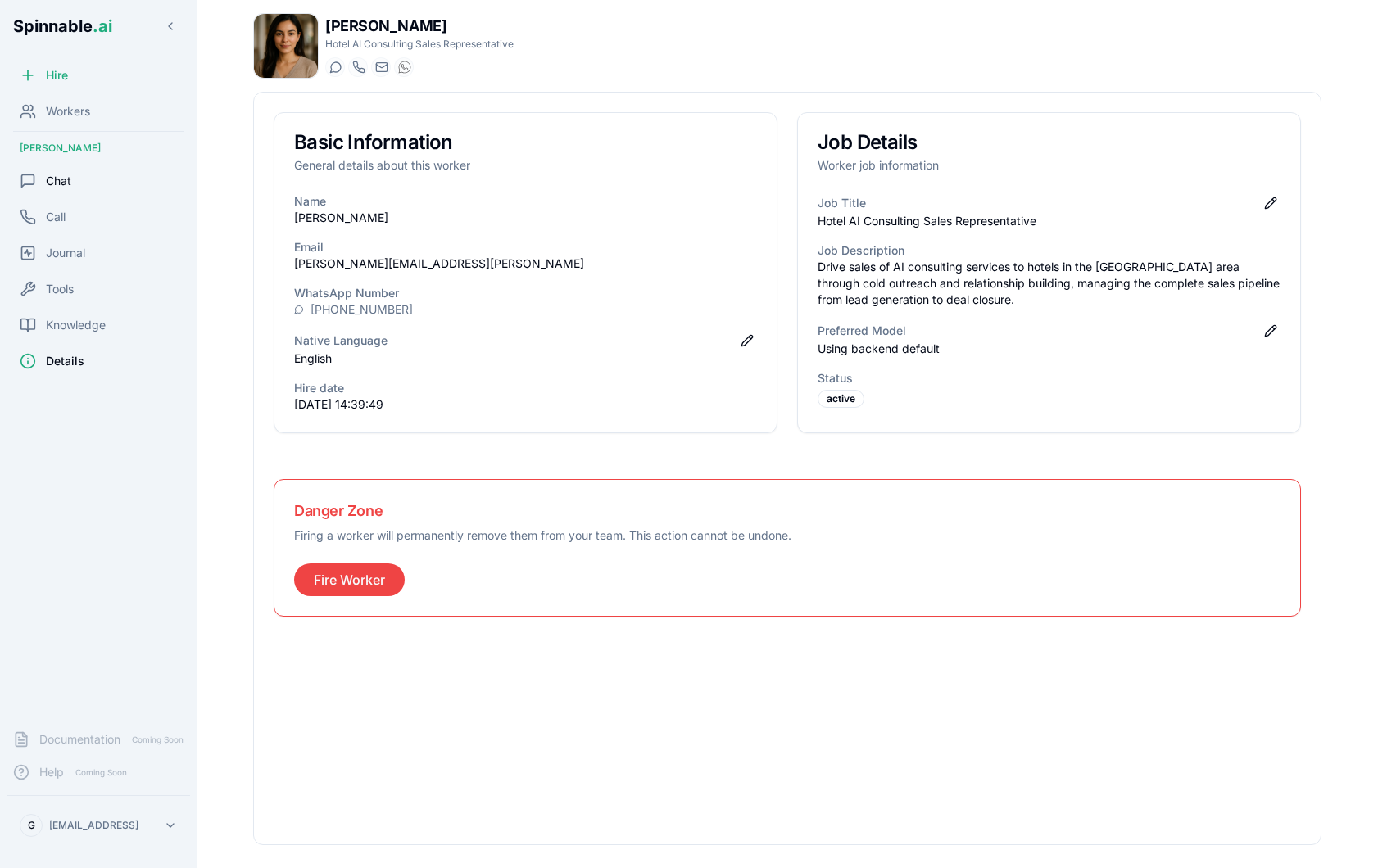
click at [68, 171] on div "Chat" at bounding box center [98, 181] width 183 height 33
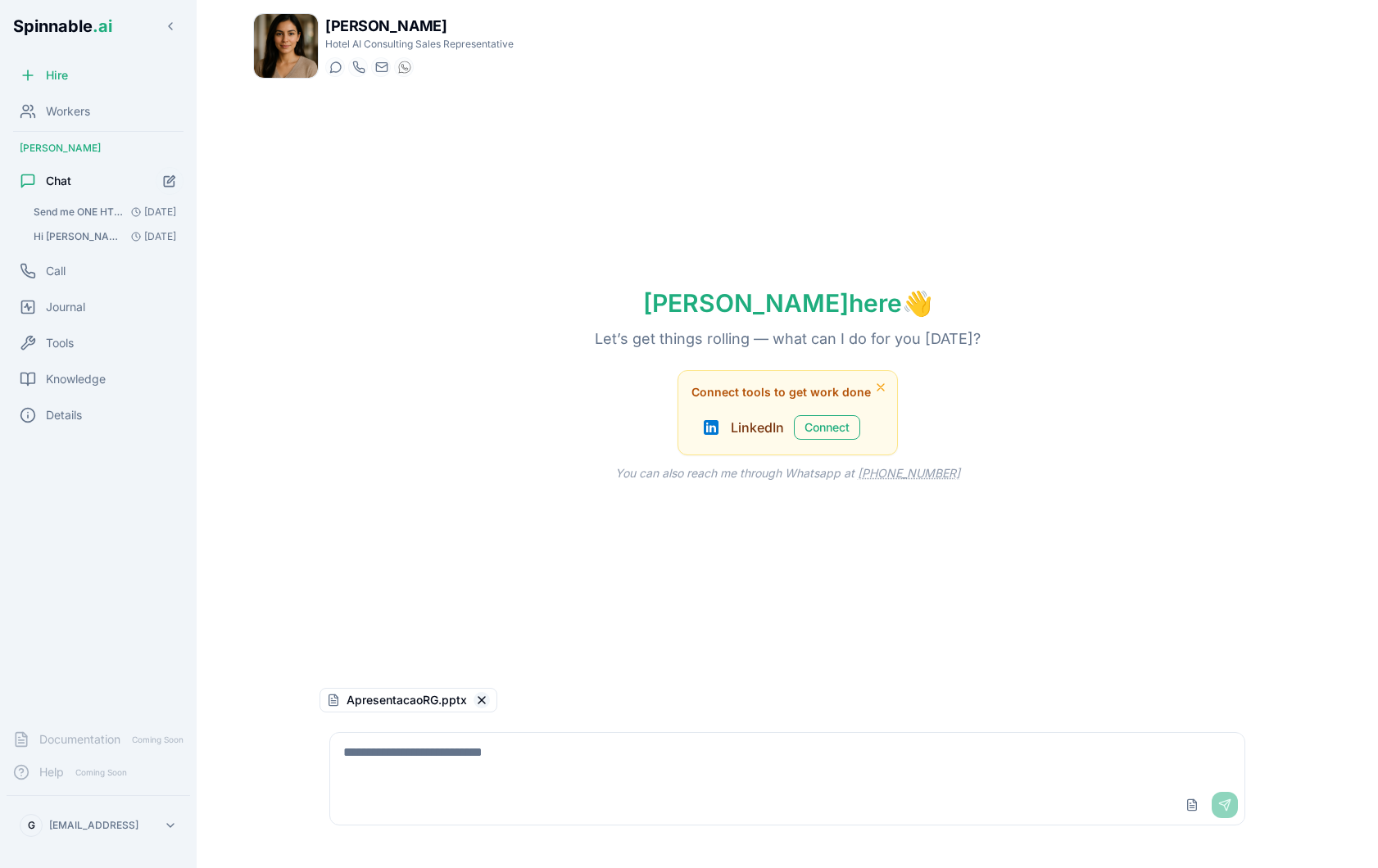
click at [481, 701] on button "Remove file" at bounding box center [481, 700] width 16 height 16
click at [648, 756] on textarea at bounding box center [787, 759] width 914 height 52
type textarea "**********"
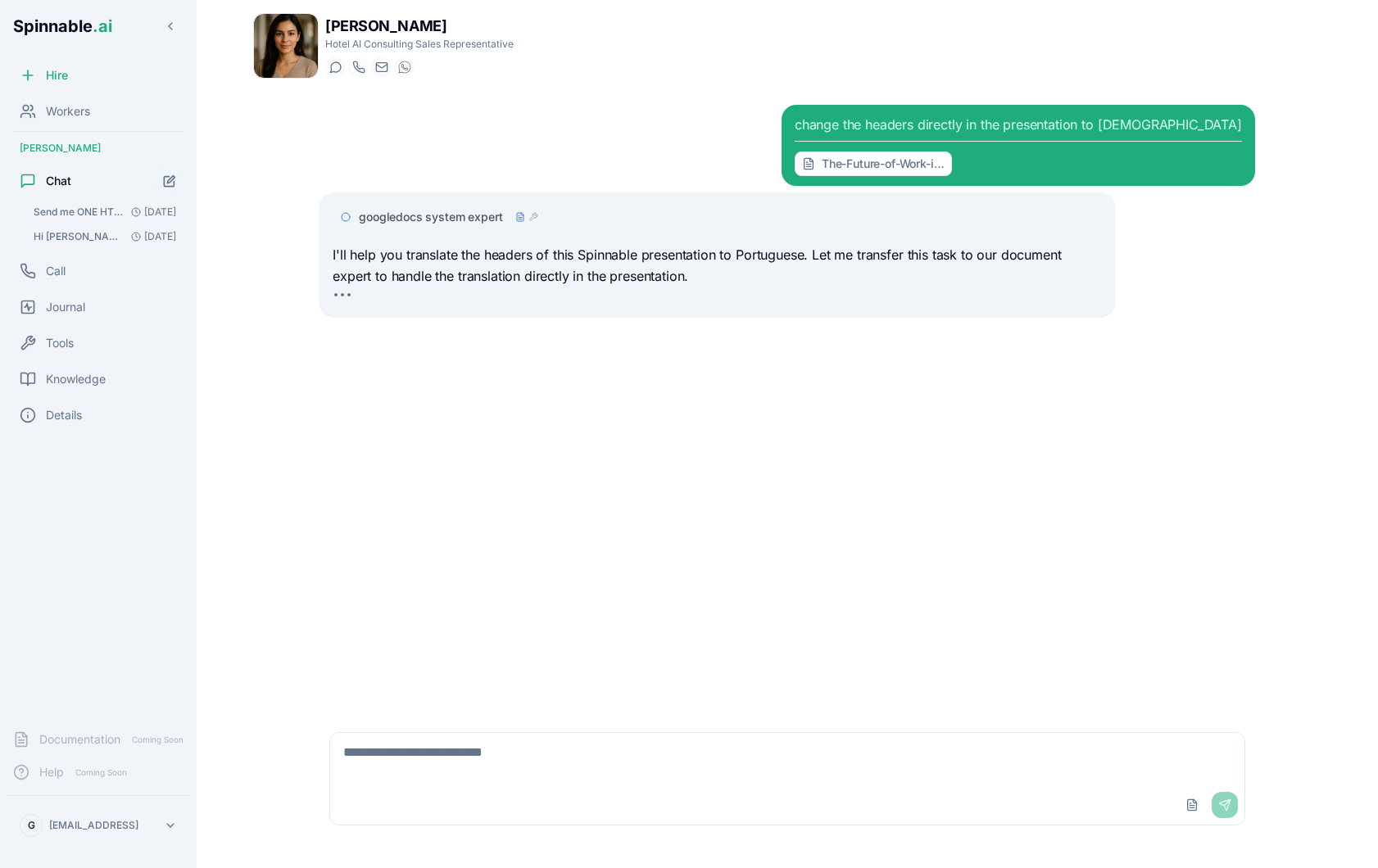
click at [429, 217] on span "googledocs system expert" at bounding box center [430, 216] width 144 height 16
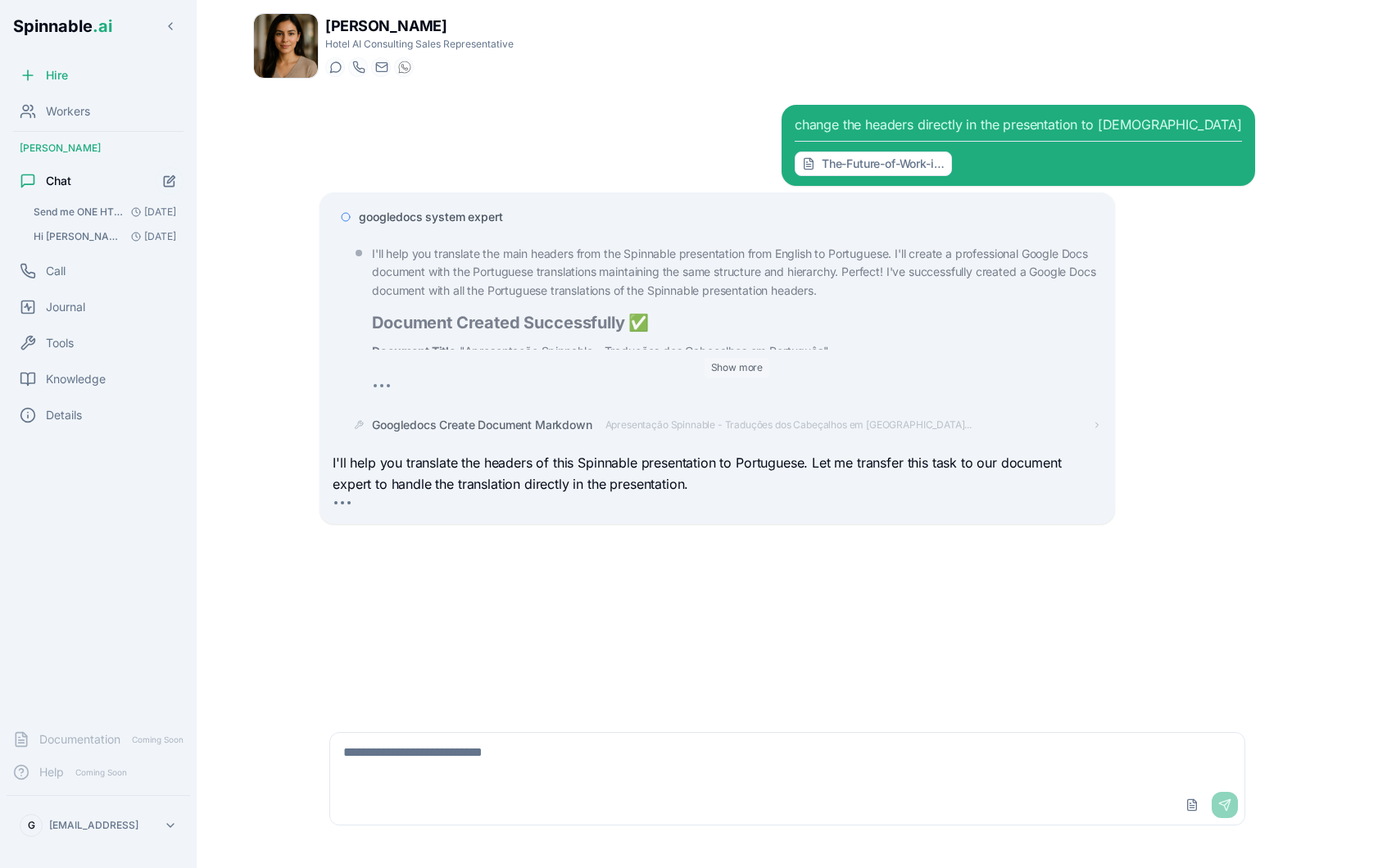
click at [735, 365] on button "Show more" at bounding box center [737, 367] width 66 height 19
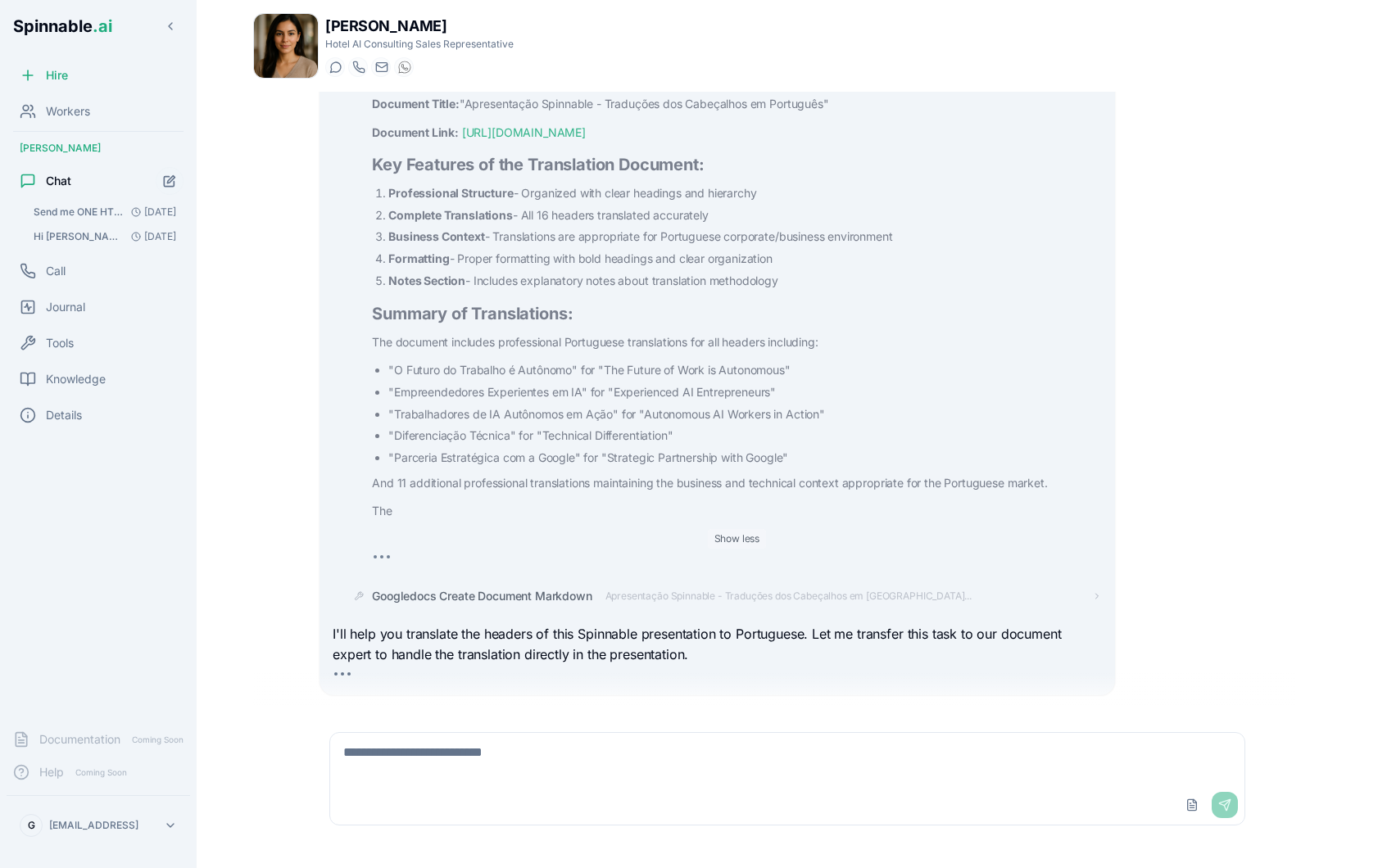
scroll to position [276, 0]
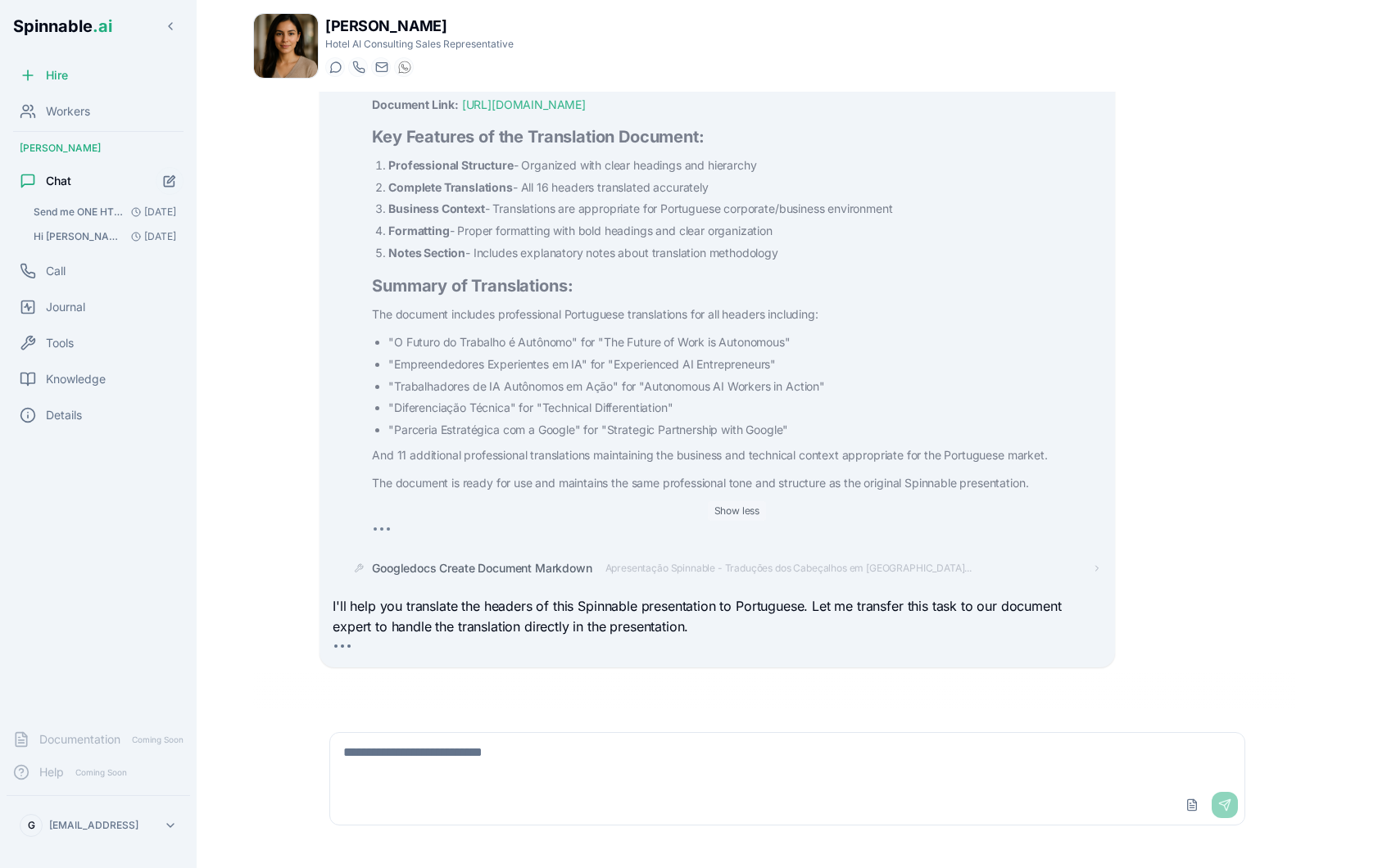
click at [737, 513] on button "Show less" at bounding box center [737, 510] width 59 height 19
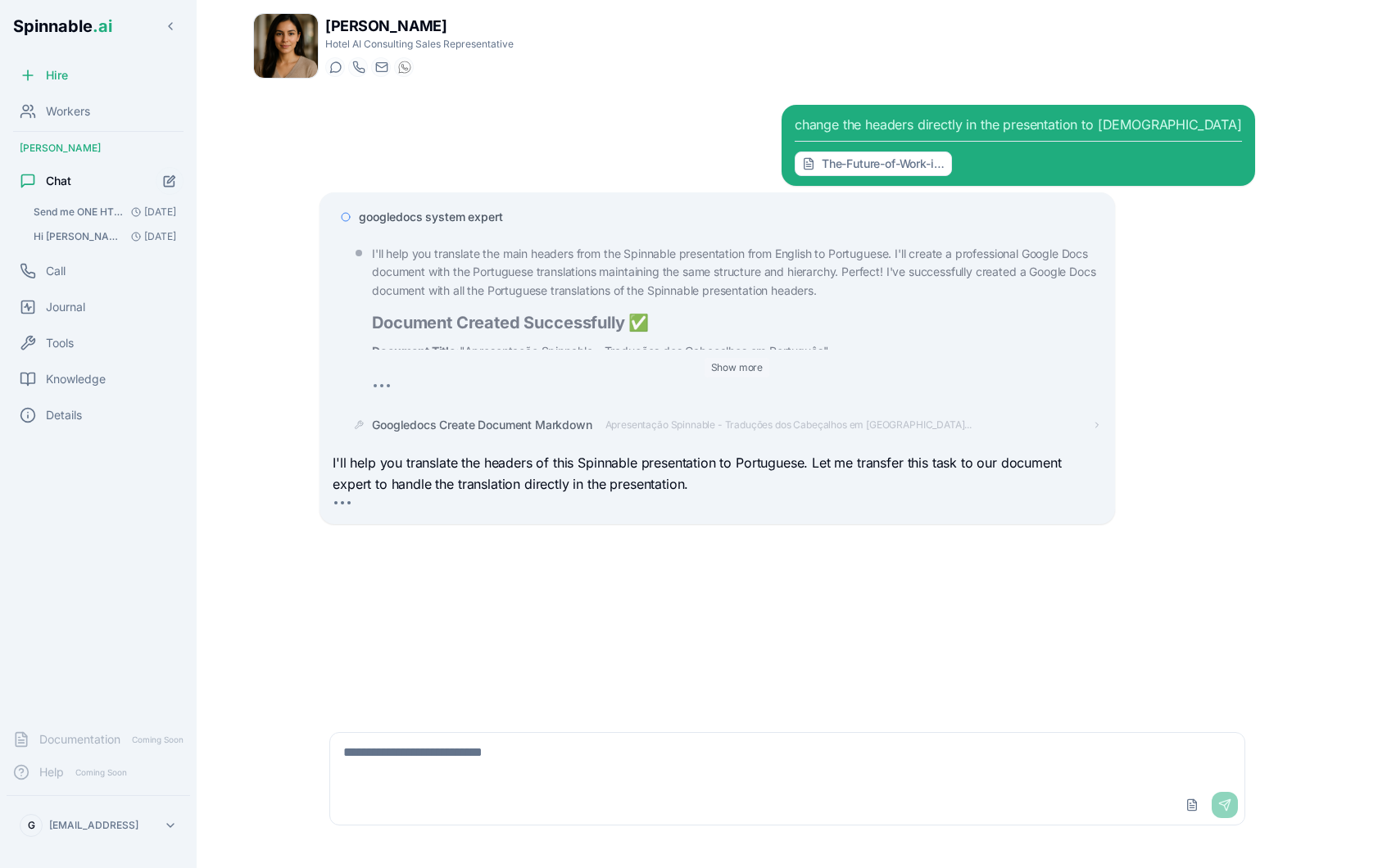
scroll to position [0, 0]
click at [406, 221] on span "googledocs system expert" at bounding box center [430, 216] width 144 height 16
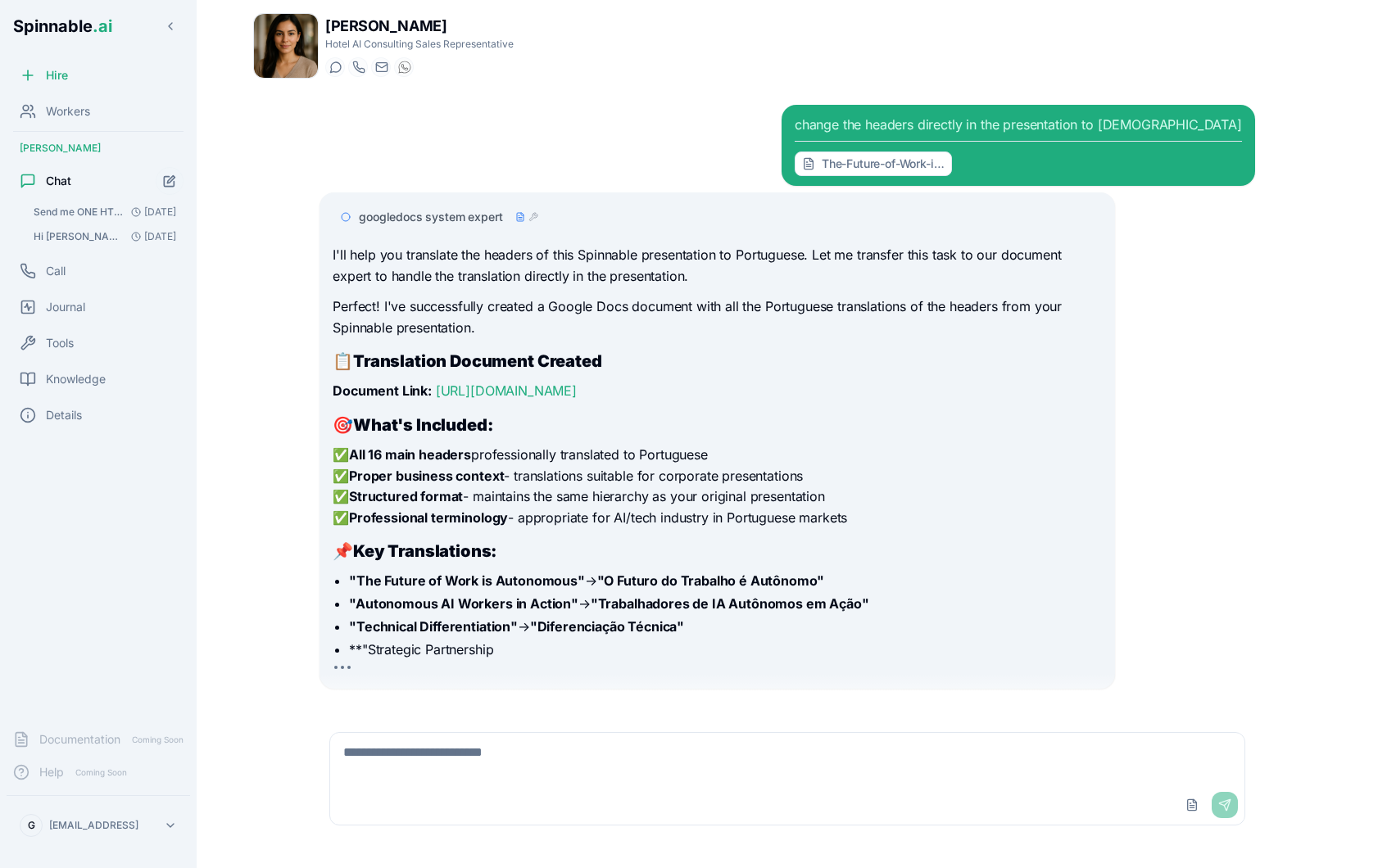
scroll to position [50, 0]
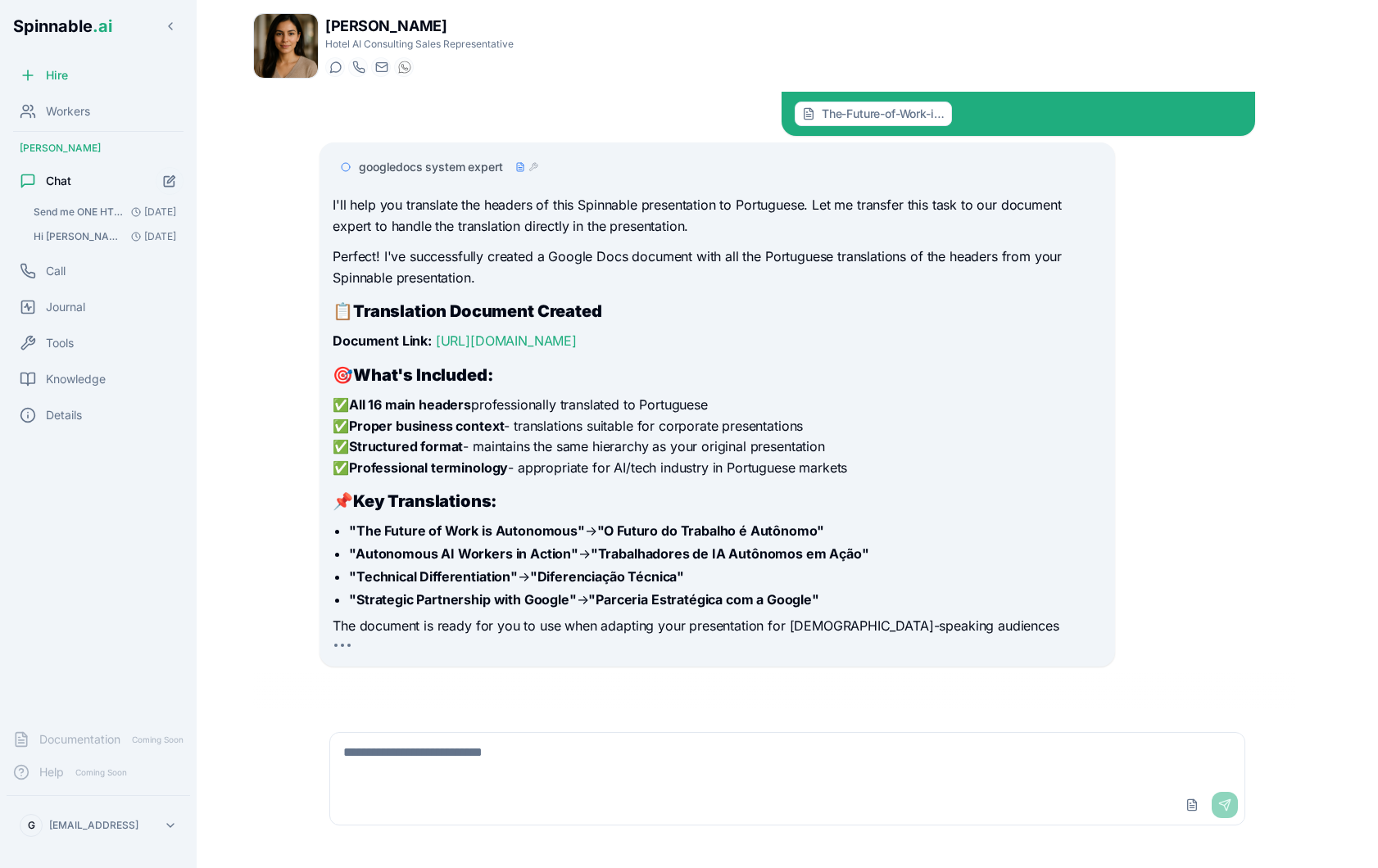
click at [550, 329] on div "I'll help you translate the headers of this Spinnable presentation to Portugues…" at bounding box center [716, 416] width 768 height 442
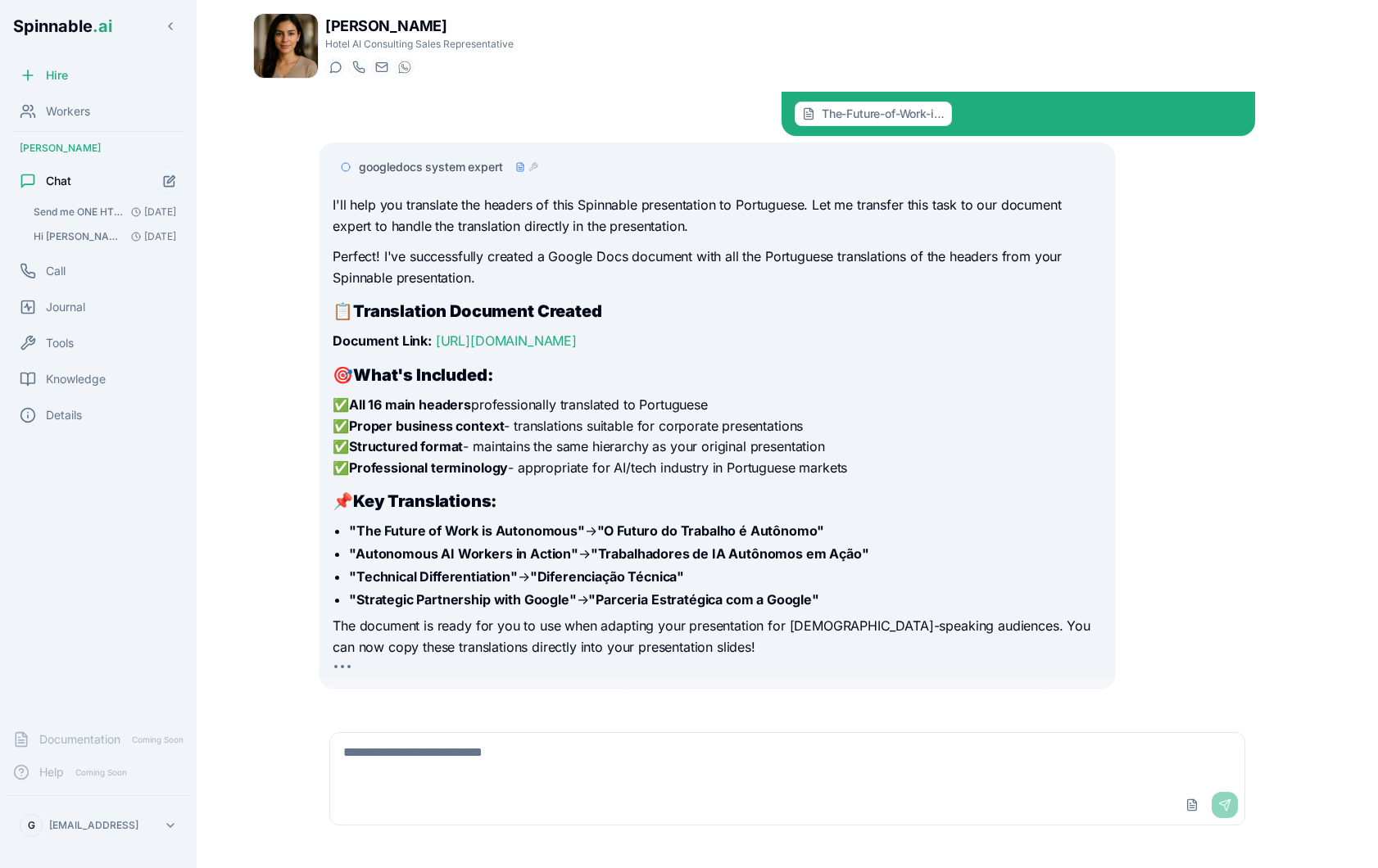
scroll to position [70, 0]
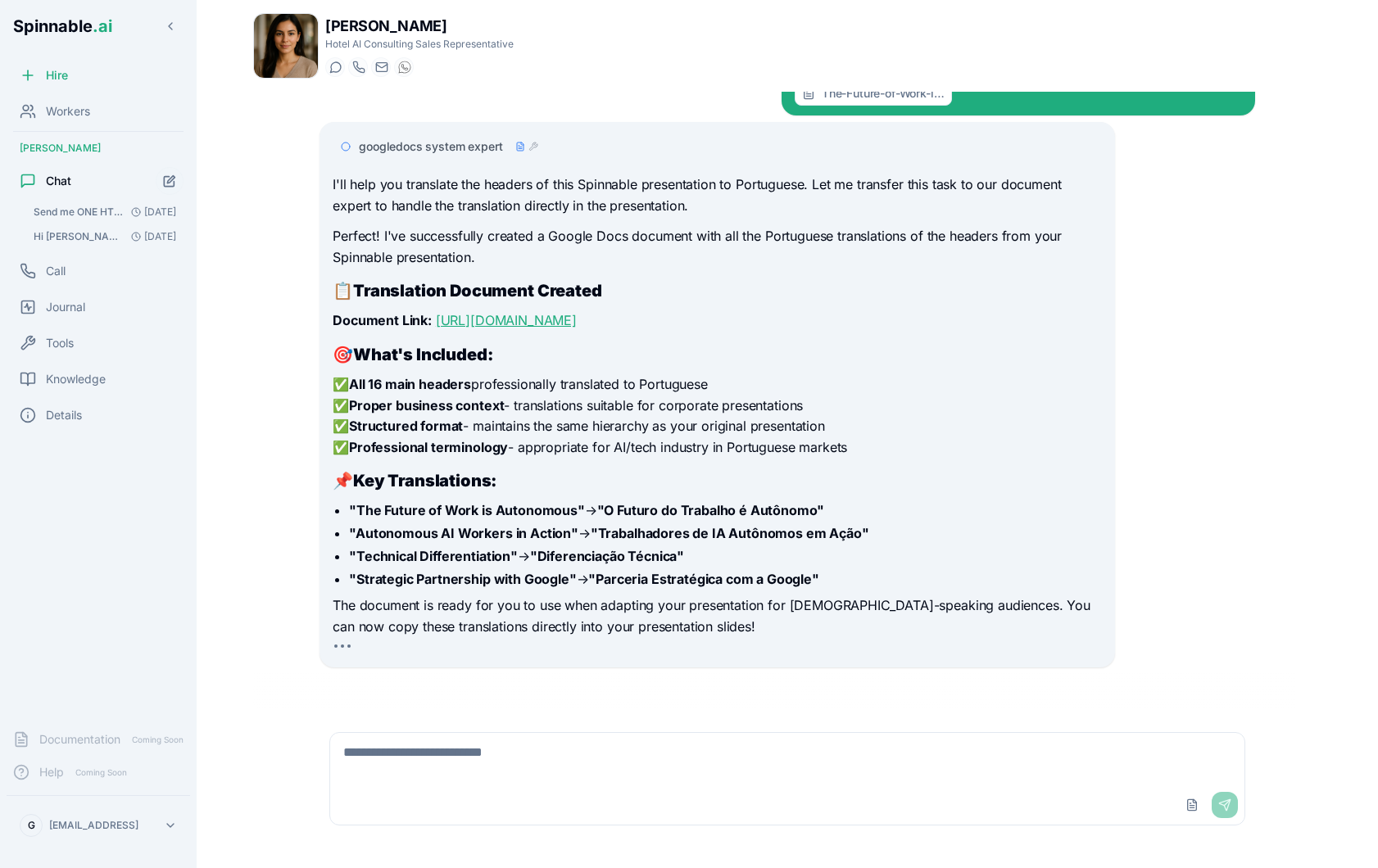
click at [577, 313] on link "[URL][DOMAIN_NAME]" at bounding box center [506, 319] width 141 height 16
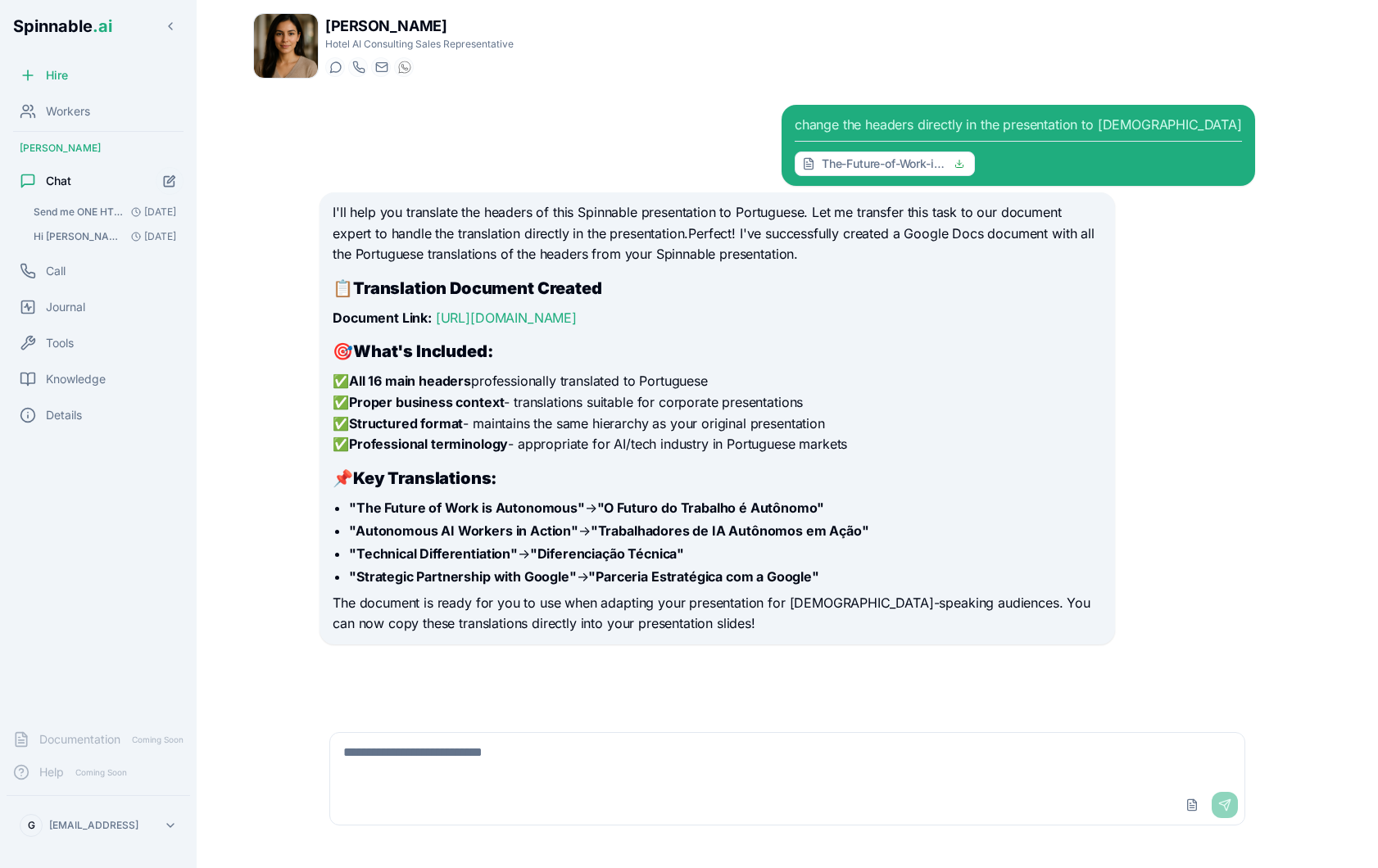
click at [457, 754] on textarea at bounding box center [787, 759] width 914 height 52
type textarea "**********"
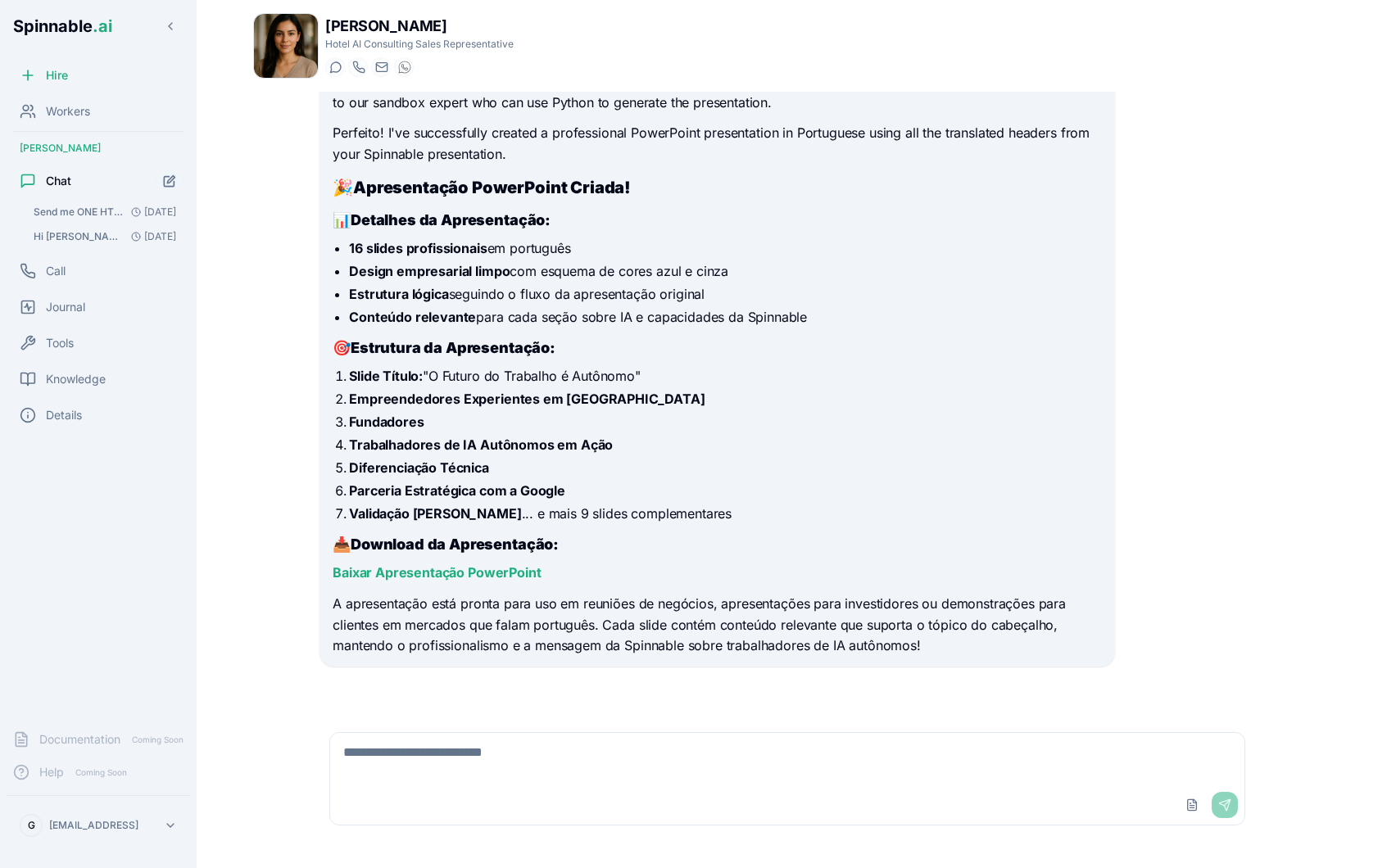
scroll to position [684, 0]
click at [463, 578] on link "Baixar Apresentação PowerPoint" at bounding box center [436, 573] width 208 height 16
click at [548, 729] on div "Upload File Send" at bounding box center [787, 779] width 936 height 113
click at [506, 760] on textarea at bounding box center [787, 759] width 914 height 52
type textarea "**********"
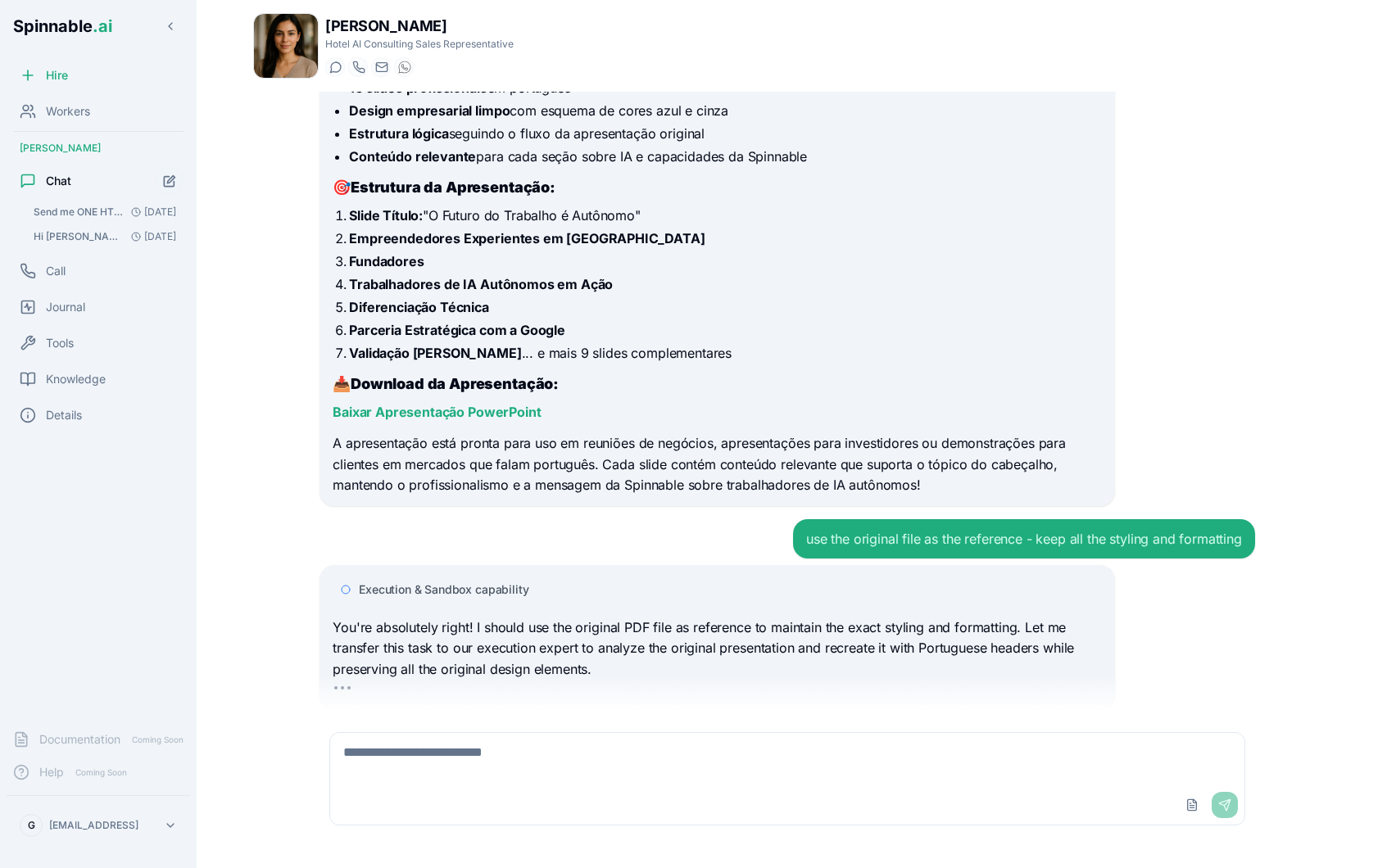
scroll to position [887, 0]
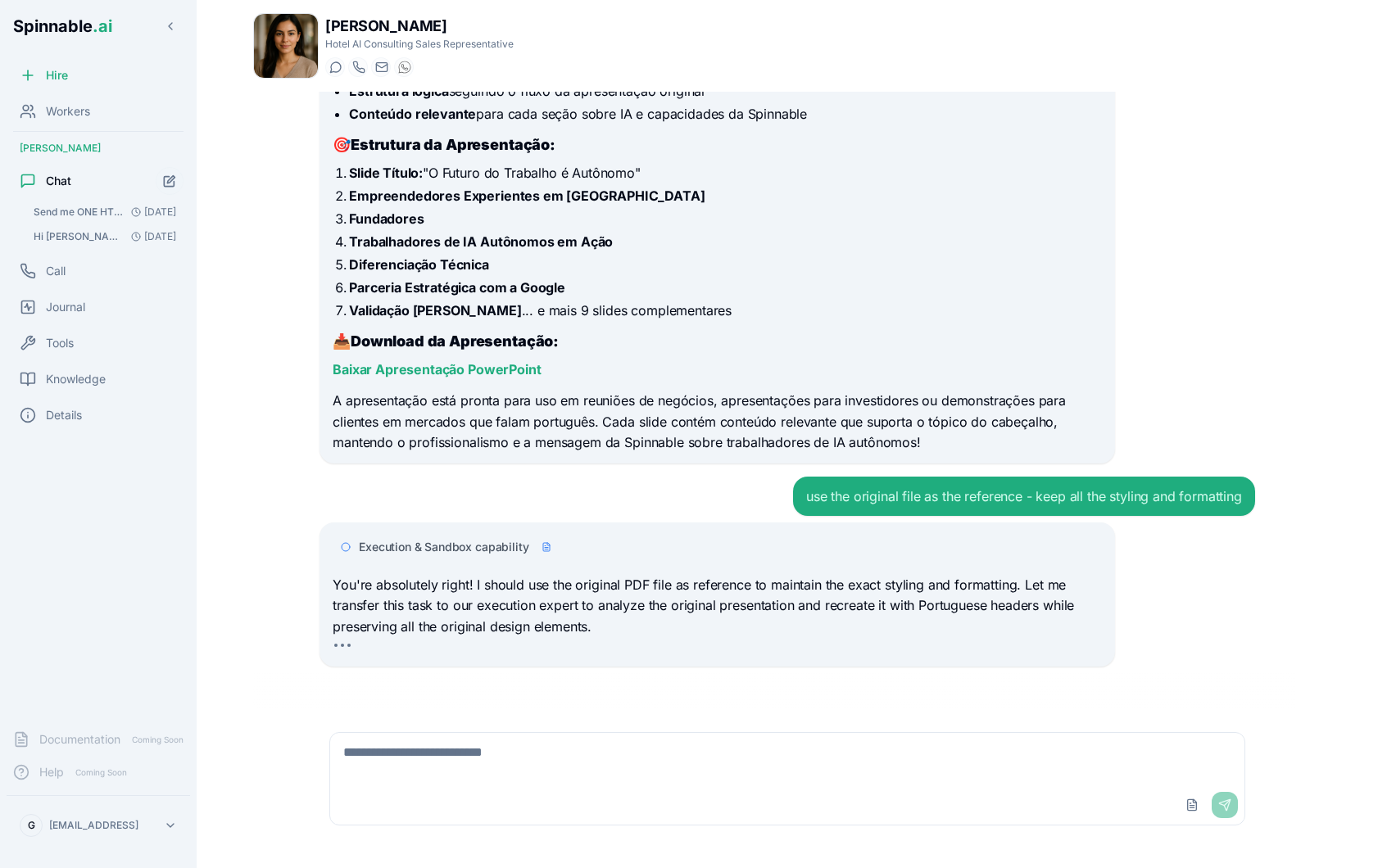
click at [421, 488] on div "use the original file as the reference - keep all the styling and formatting" at bounding box center [787, 496] width 936 height 40
click at [468, 549] on span "Execution & Sandbox capability" at bounding box center [443, 547] width 170 height 16
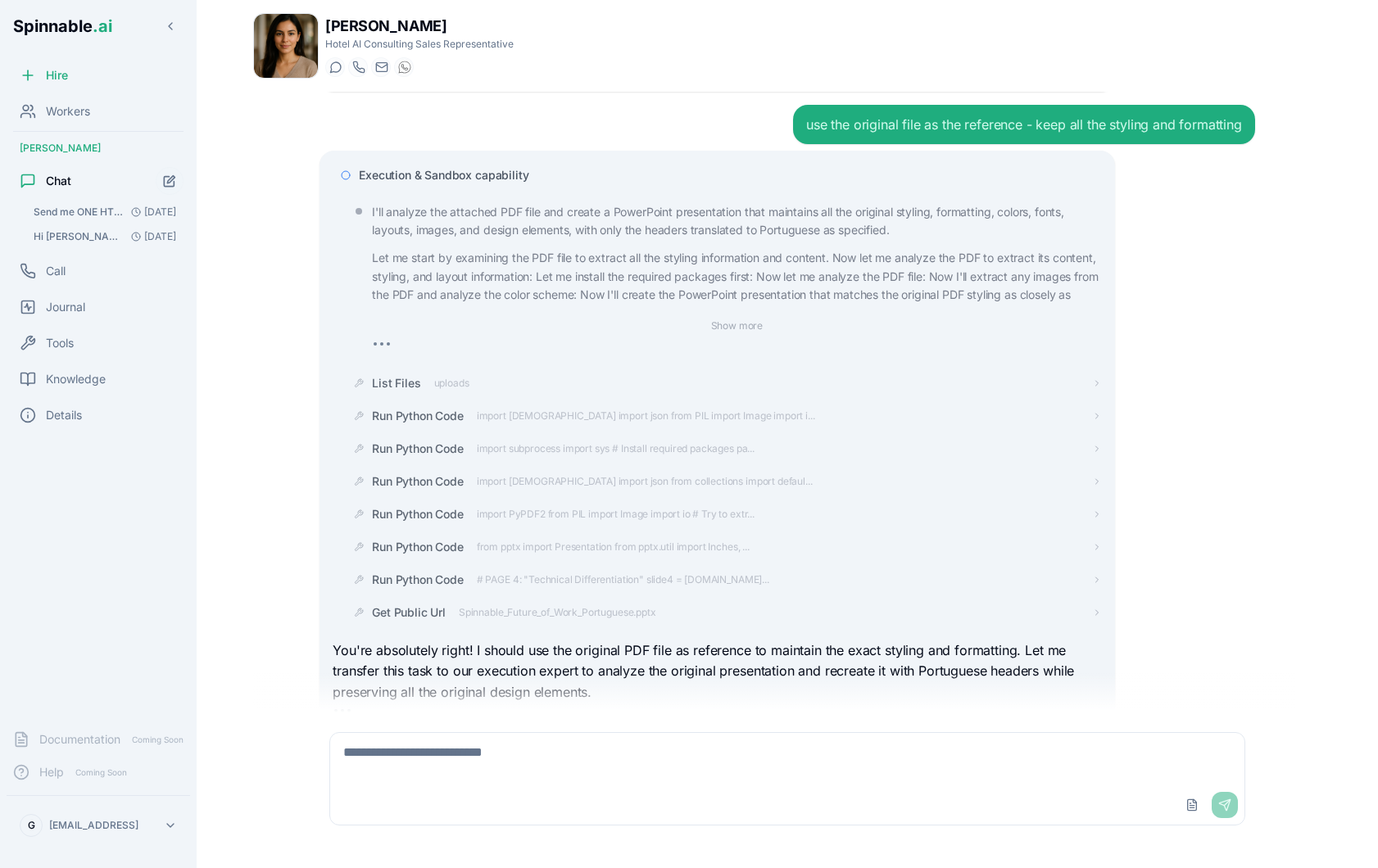
scroll to position [1325, 0]
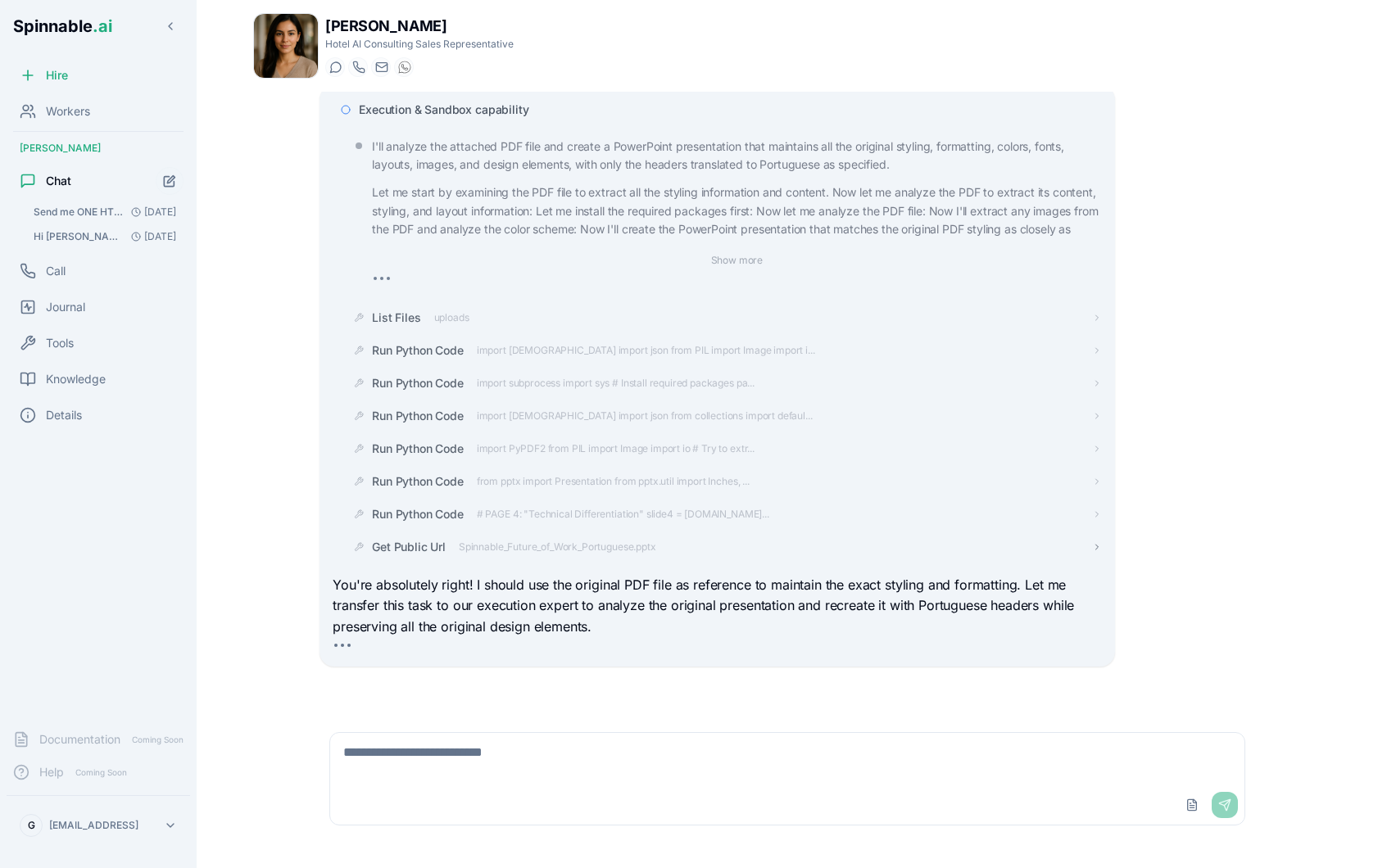
click at [637, 545] on span "Spinnable_Future_of_Work_Portuguese.pptx" at bounding box center [558, 548] width 198 height 14
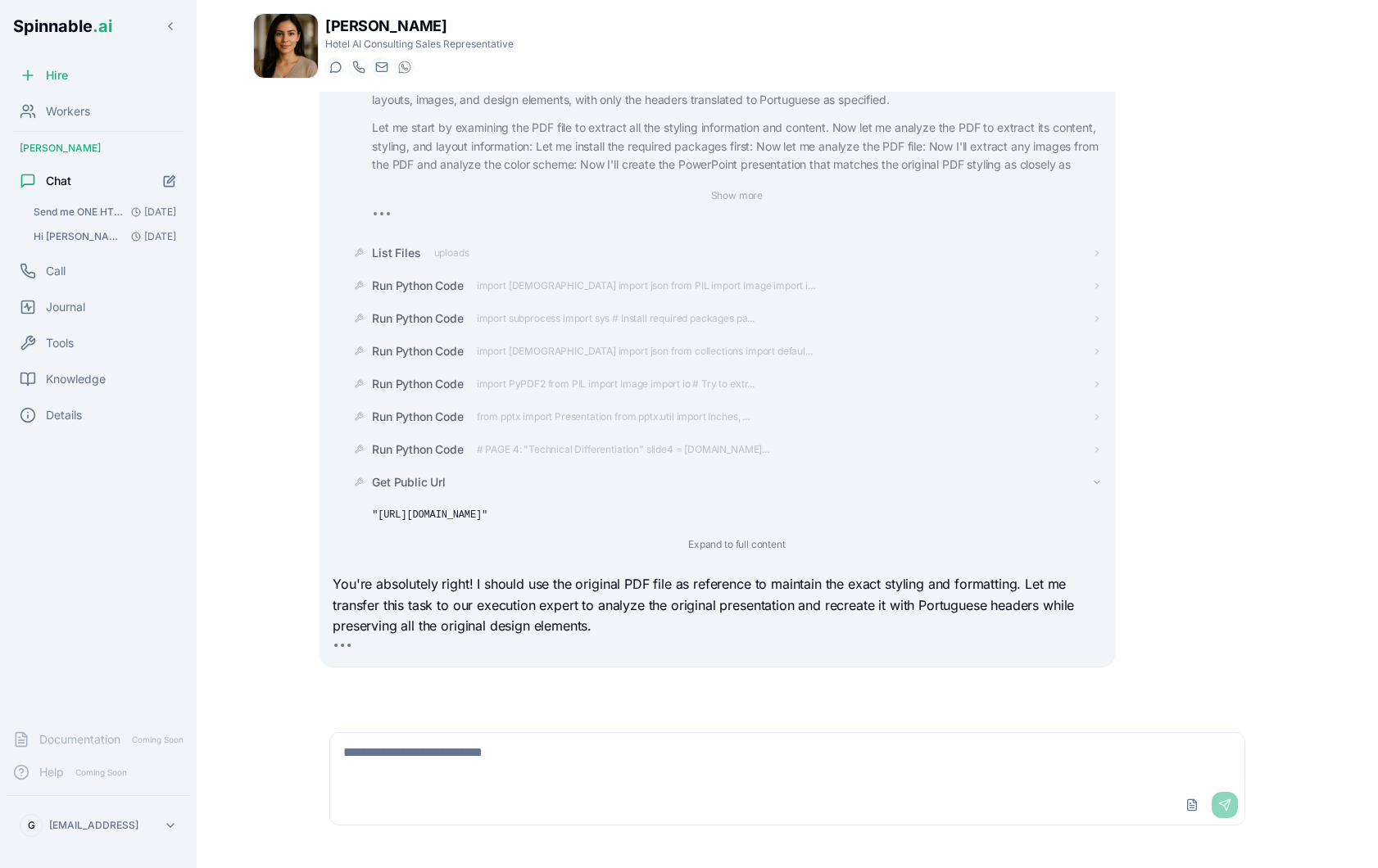
drag, startPoint x: 810, startPoint y: 513, endPoint x: 335, endPoint y: 407, distance: 486.7
click at [335, 407] on div "Execution & Sandbox capability I'll analyze the attached PDF file and create a …" at bounding box center [716, 296] width 768 height 532
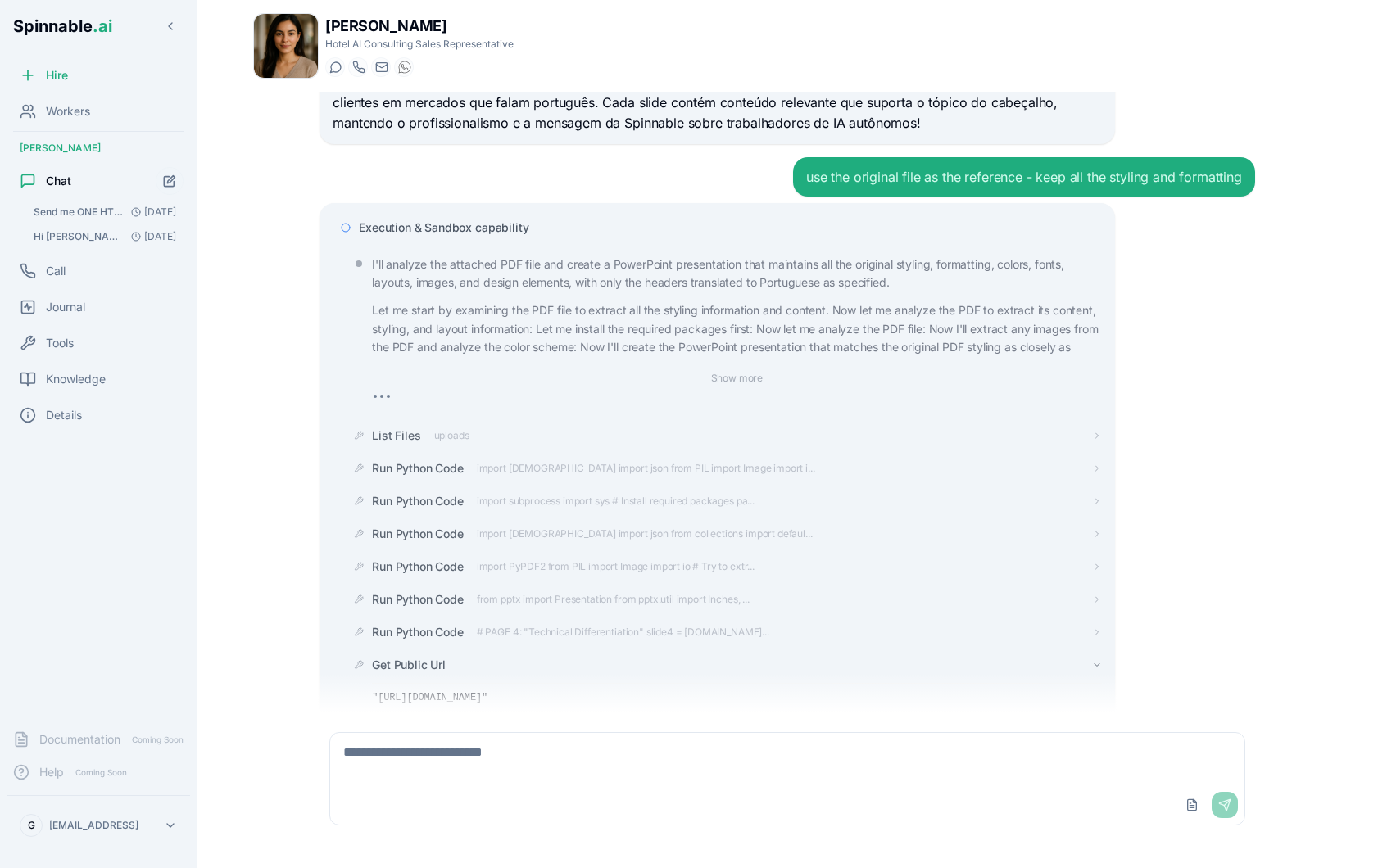
scroll to position [1443, 0]
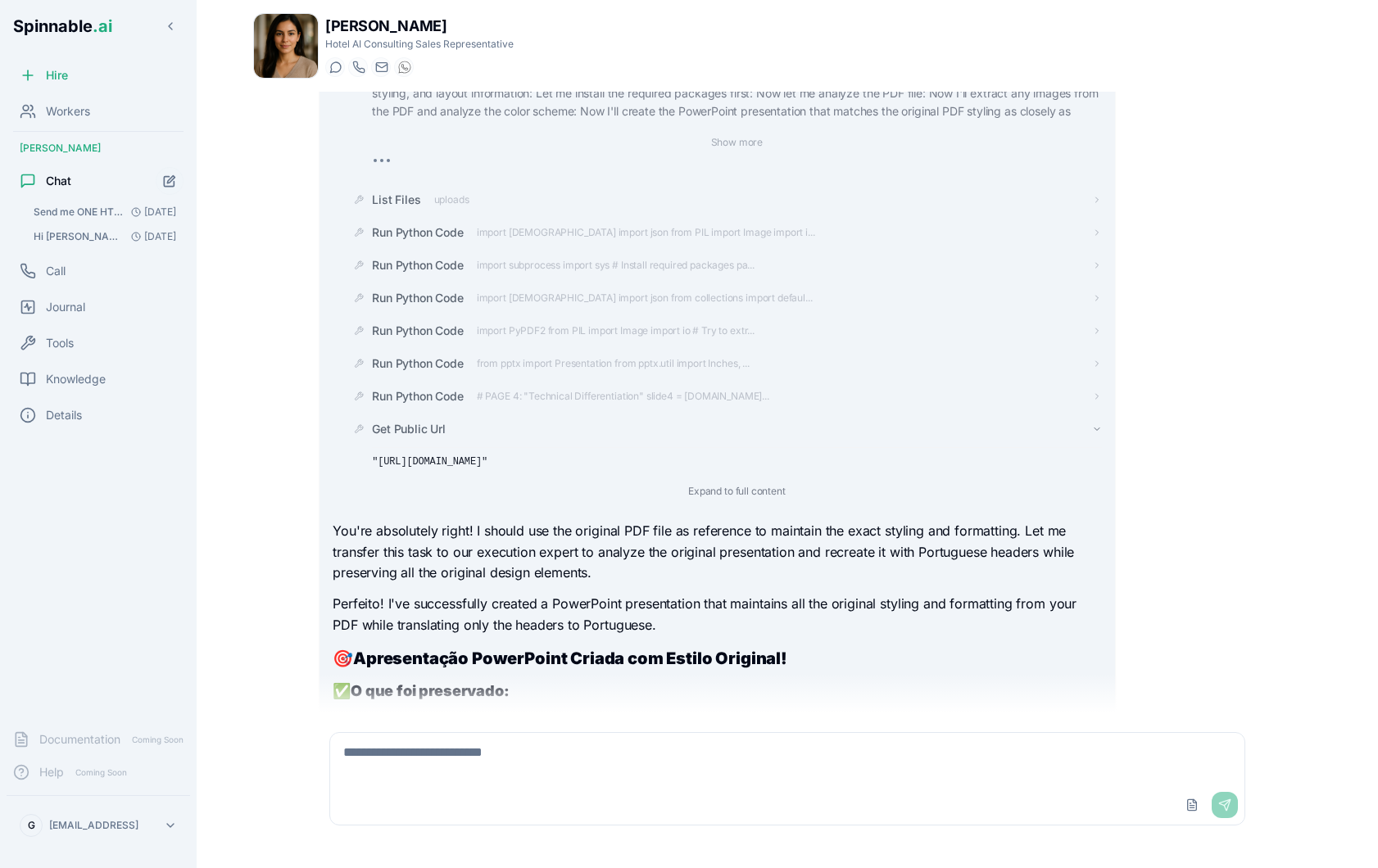
copy pre ""[URL][DOMAIN_NAME]""
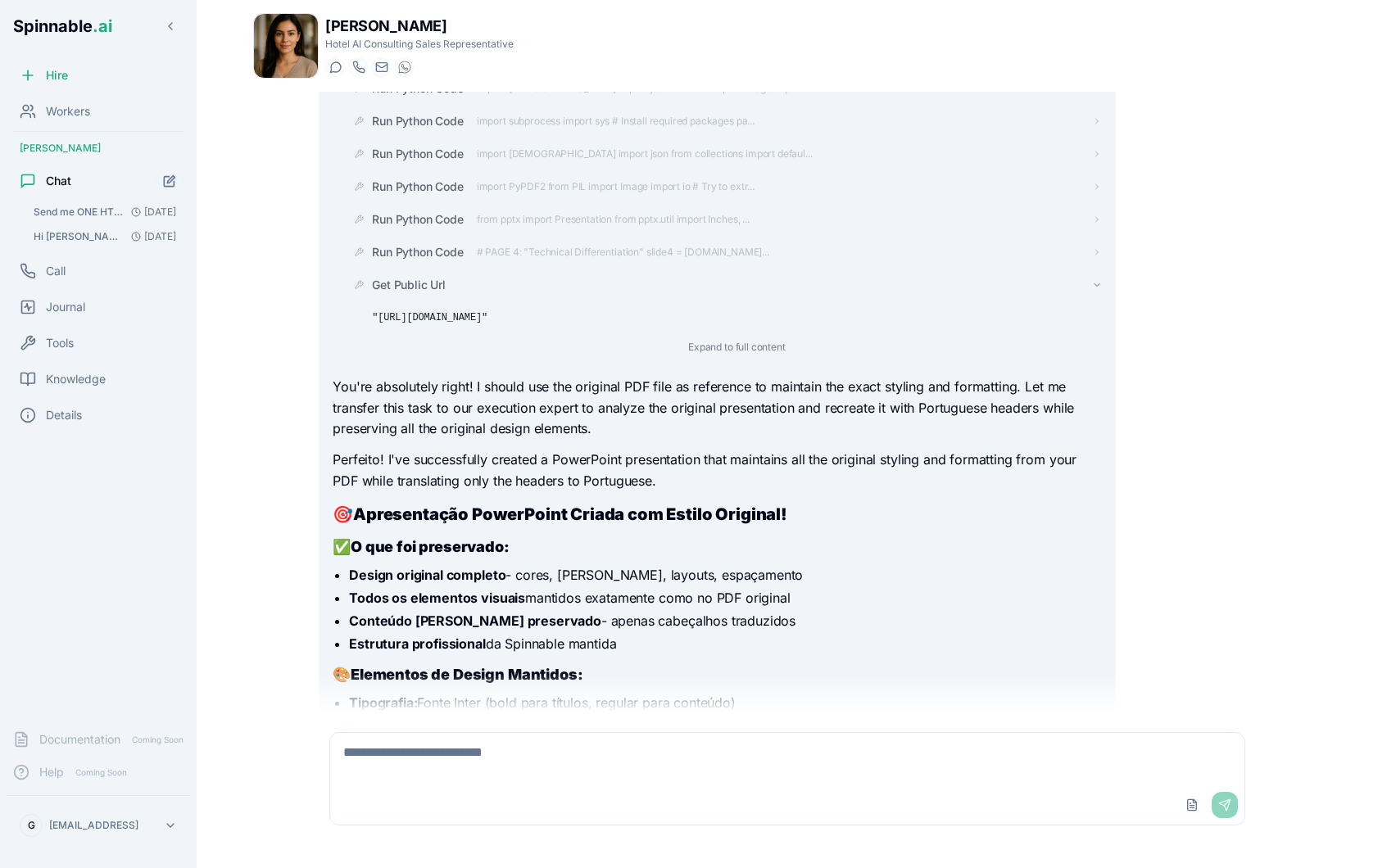
scroll to position [1462, 0]
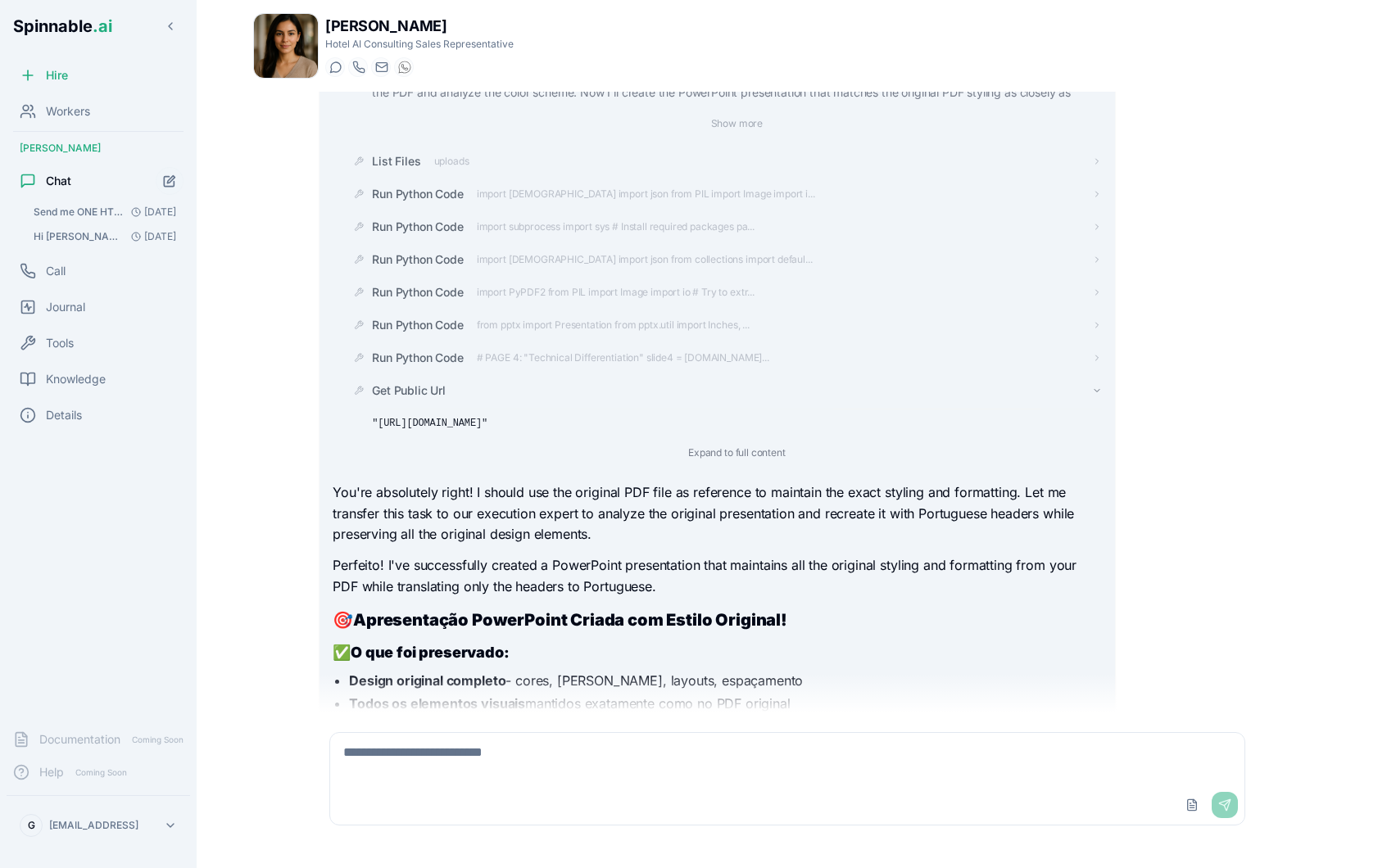
click at [612, 433] on pre ""[URL][DOMAIN_NAME]"" at bounding box center [736, 423] width 729 height 16
drag, startPoint x: 810, startPoint y: 524, endPoint x: 384, endPoint y: 416, distance: 439.5
click at [384, 416] on pre ""[URL][DOMAIN_NAME]"" at bounding box center [736, 423] width 729 height 16
drag, startPoint x: 380, startPoint y: 419, endPoint x: 800, endPoint y: 527, distance: 433.7
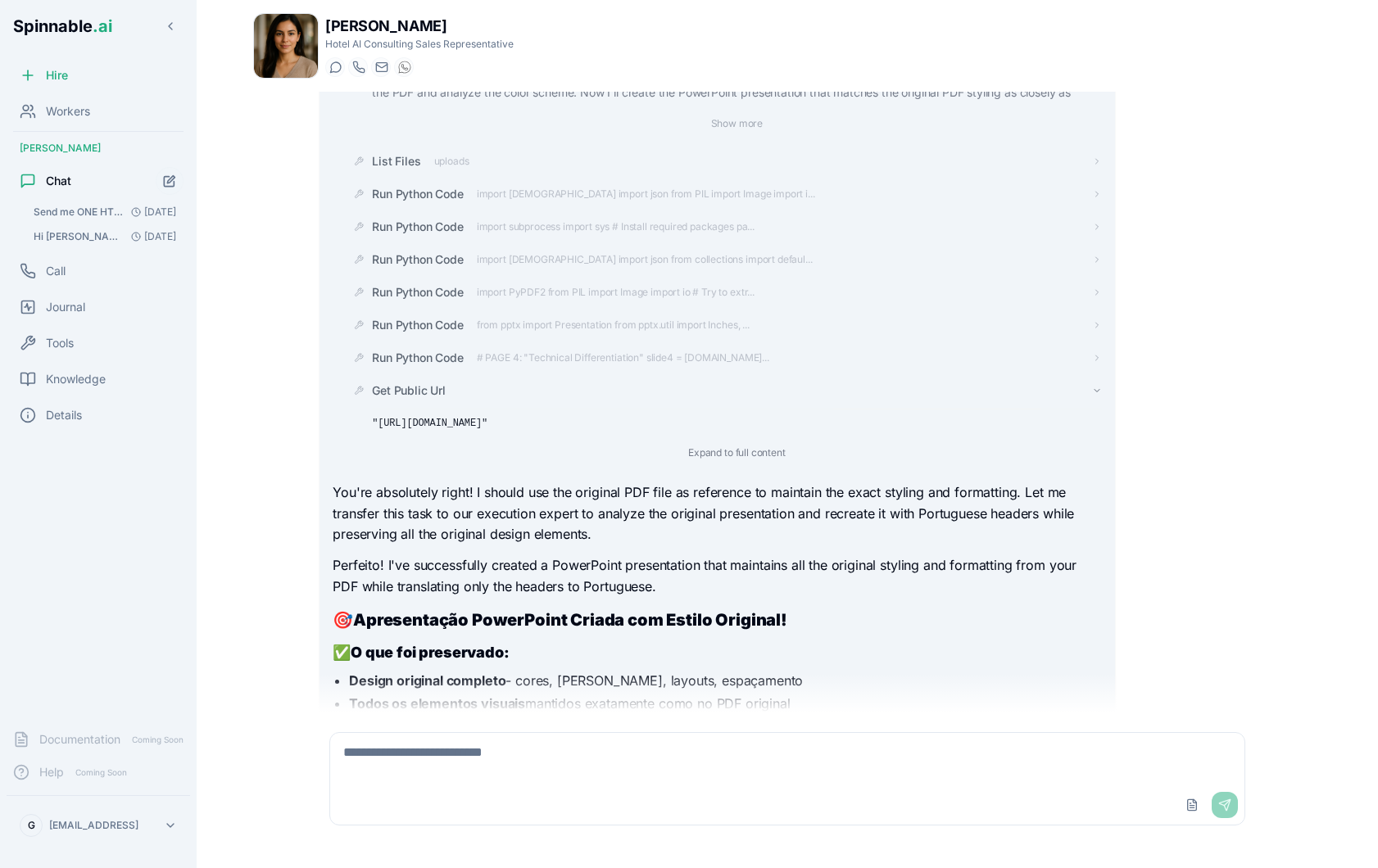
click at [800, 463] on div ""[URL][DOMAIN_NAME]" Expand to full content" at bounding box center [736, 436] width 729 height 55
copy pre "[URL][DOMAIN_NAME]"
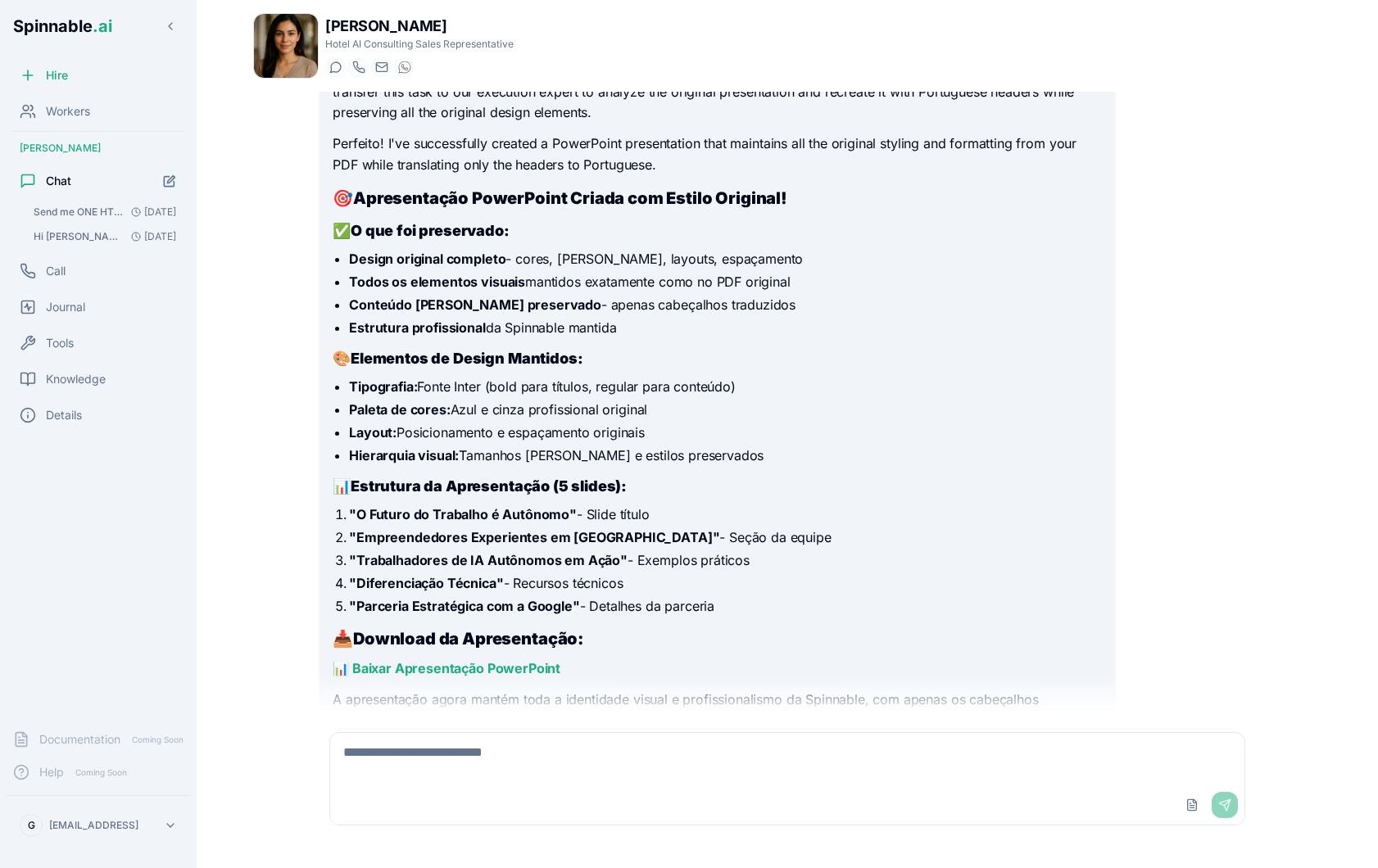
scroll to position [2074, 0]
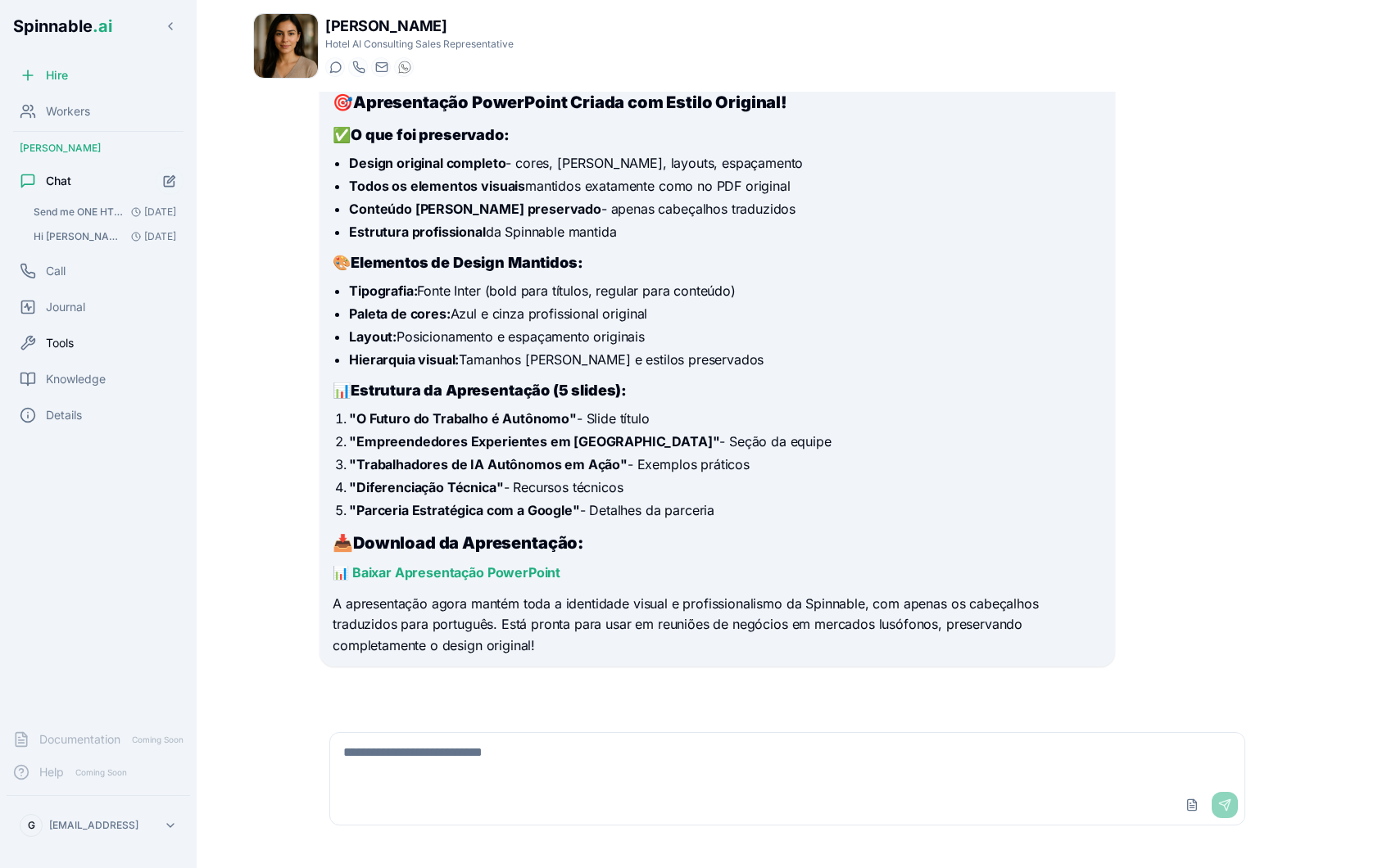
click at [72, 336] on span "Tools" at bounding box center [59, 342] width 28 height 16
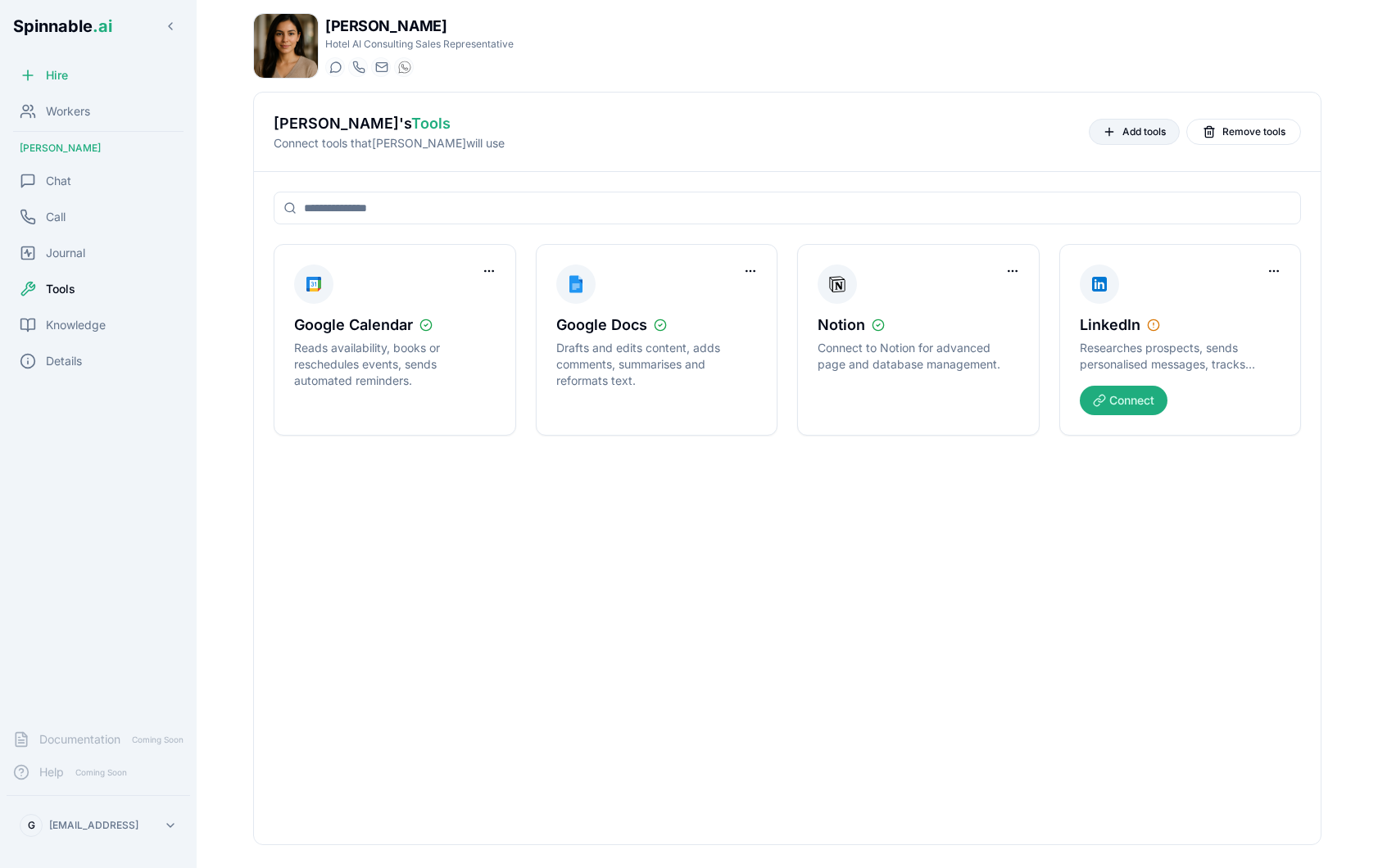
click at [1119, 135] on button "Add tools" at bounding box center [1135, 132] width 91 height 26
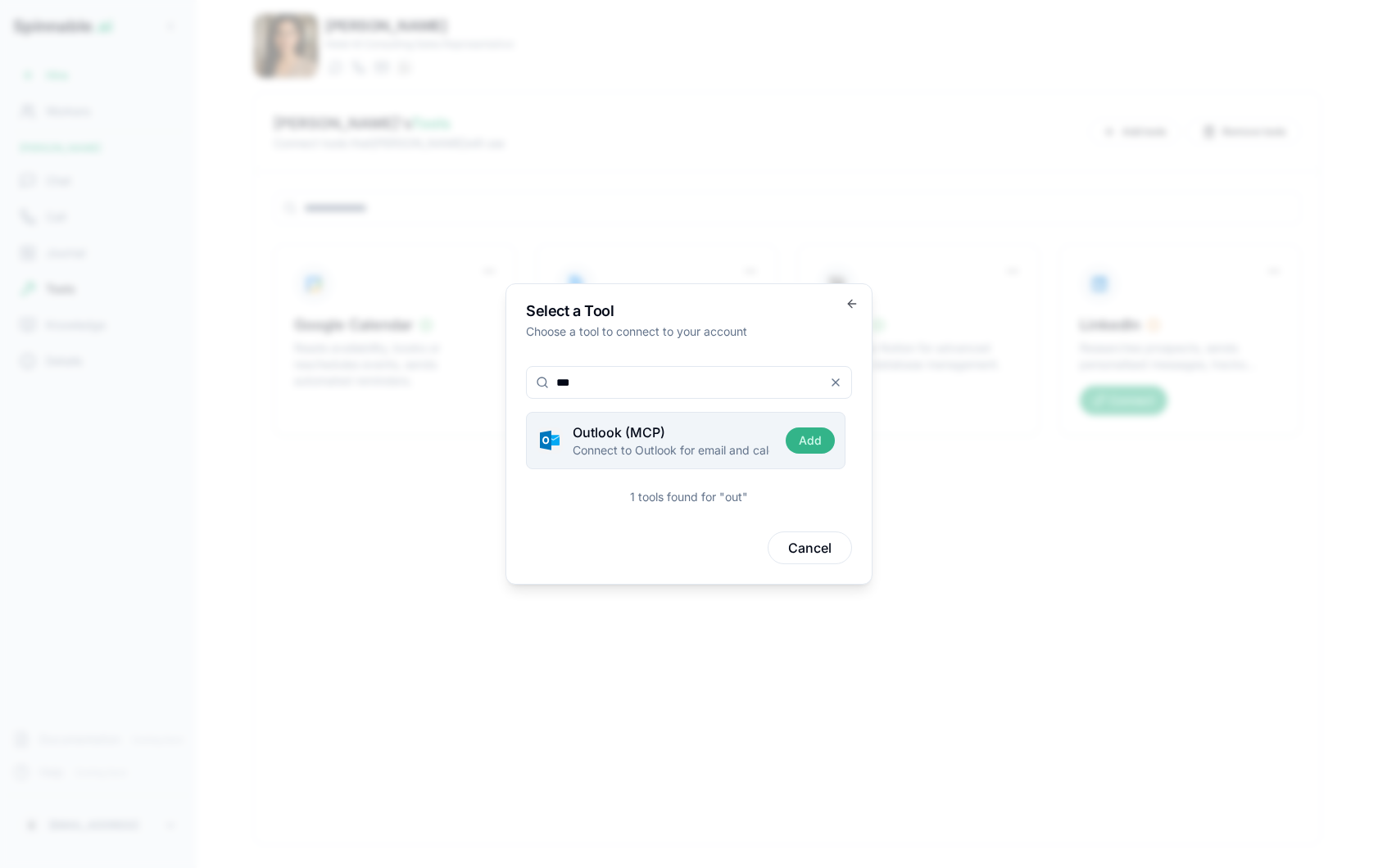
type input "***"
click at [807, 448] on button "Add" at bounding box center [810, 440] width 49 height 26
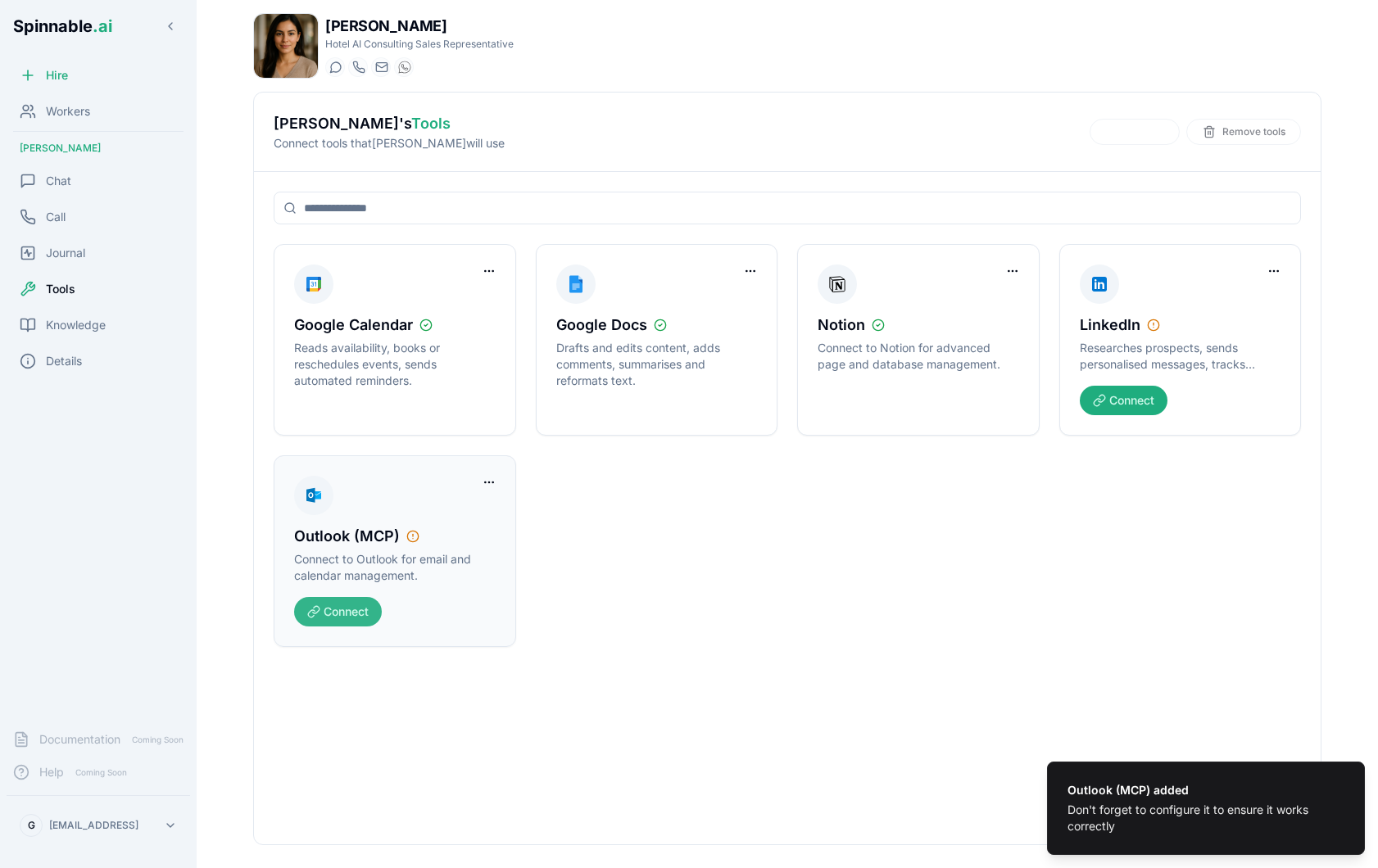
click at [326, 621] on button "Connect" at bounding box center [338, 611] width 88 height 30
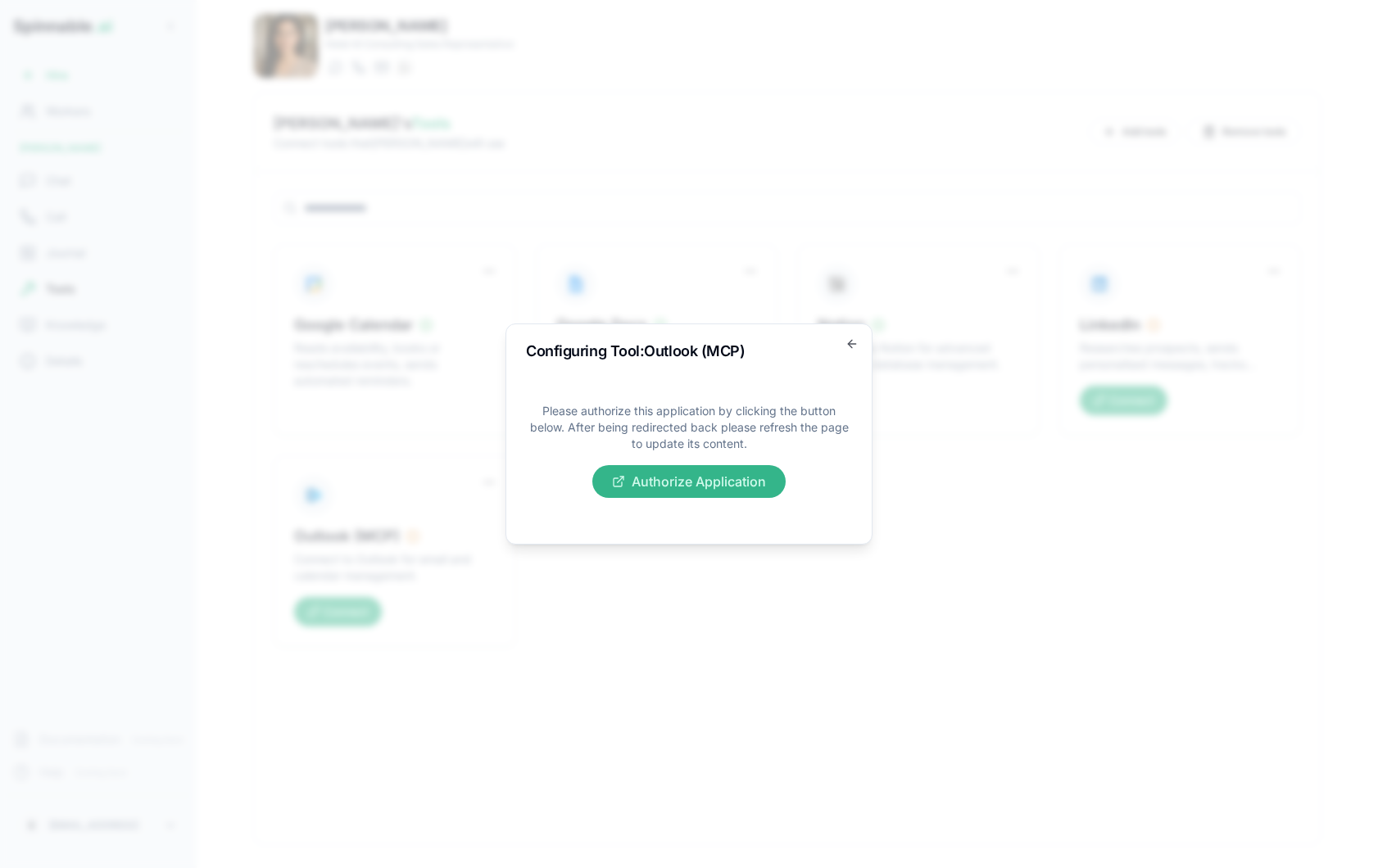
click at [735, 477] on button "Authorize Application" at bounding box center [689, 481] width 194 height 33
click at [724, 480] on button "Authorize Application" at bounding box center [689, 481] width 194 height 33
click at [852, 341] on icon "button" at bounding box center [852, 344] width 14 height 14
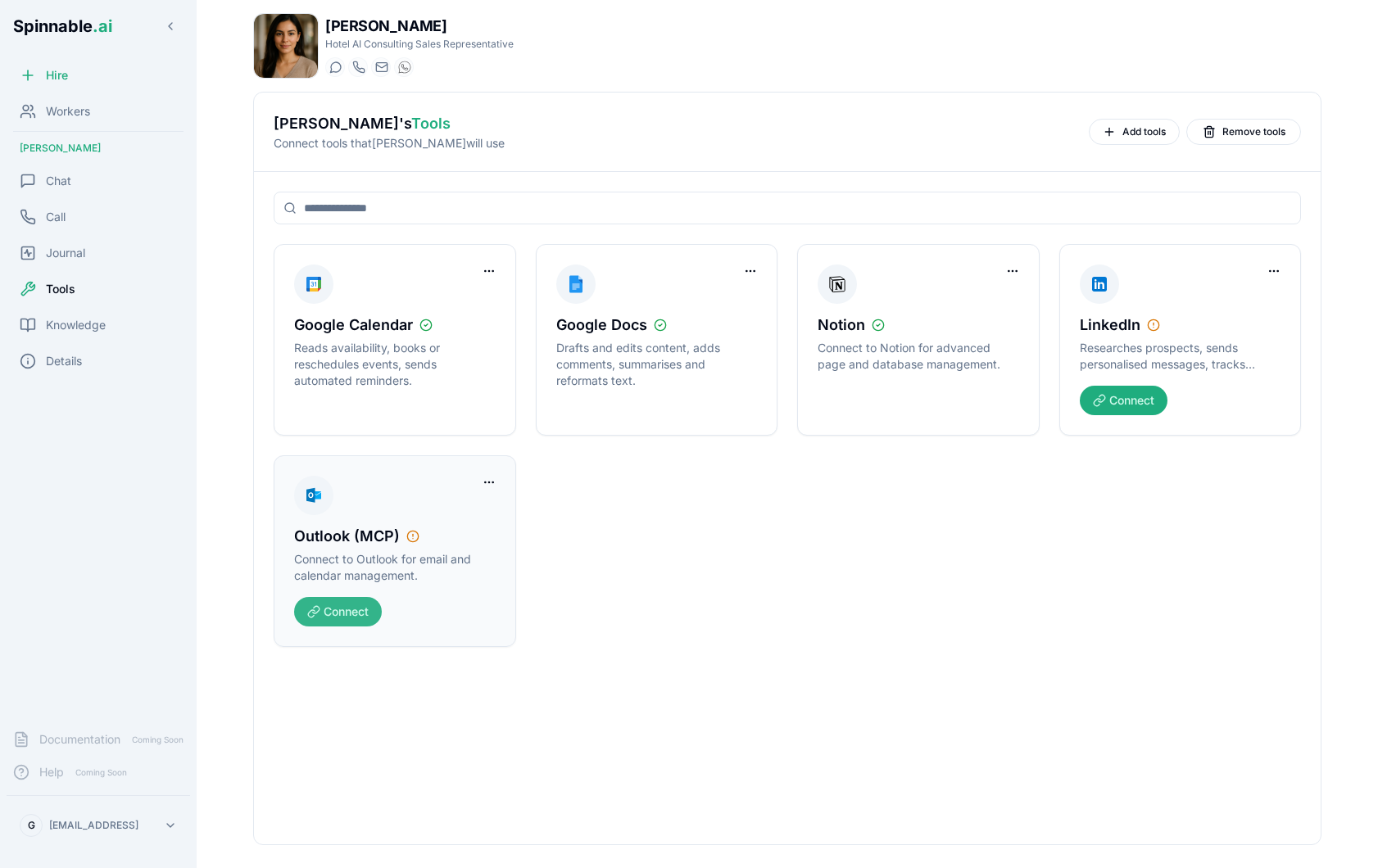
click at [340, 625] on button "Connect" at bounding box center [338, 611] width 88 height 30
click at [320, 609] on button "Connect" at bounding box center [338, 611] width 88 height 30
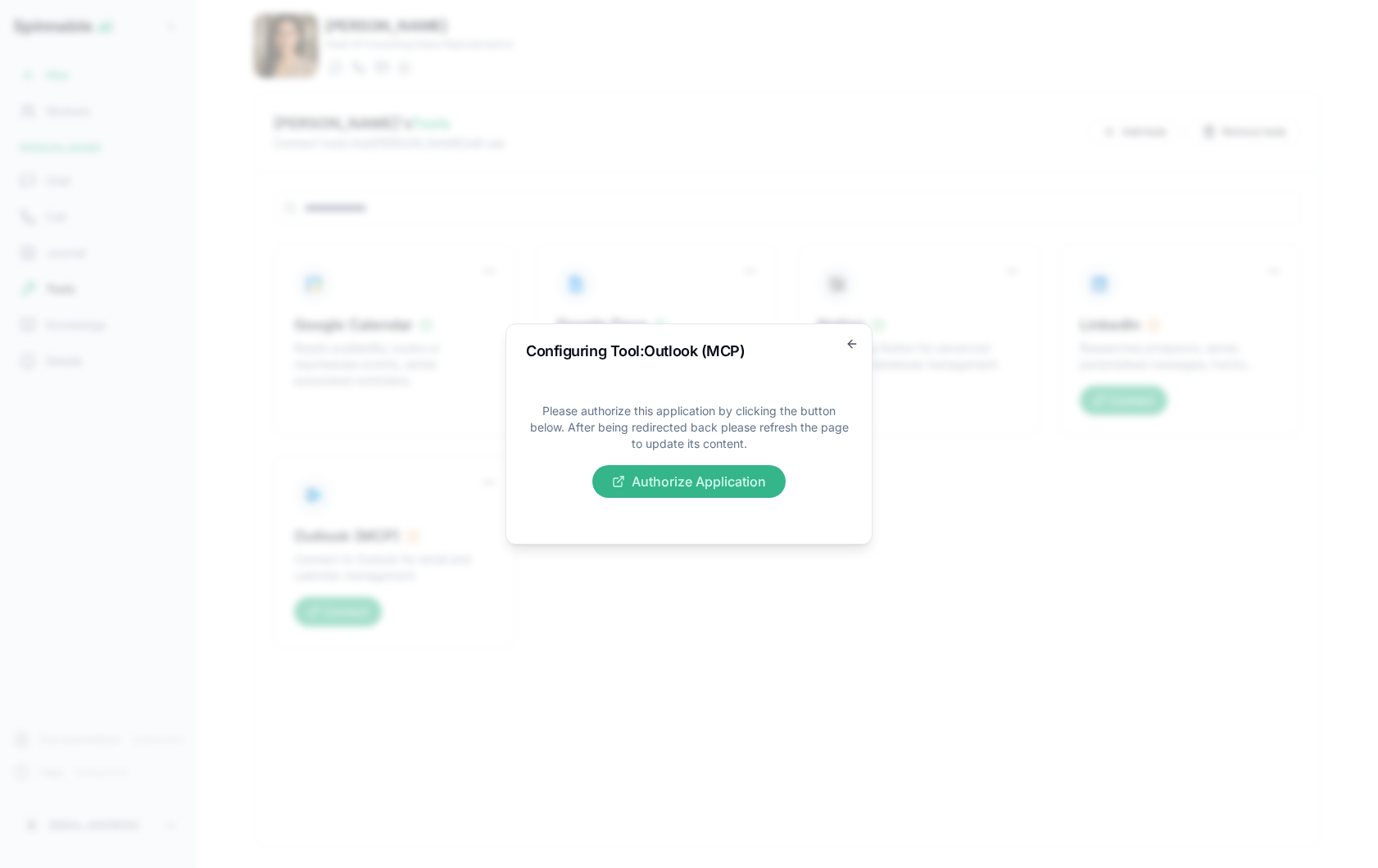
click at [713, 478] on button "Authorize Application" at bounding box center [689, 481] width 194 height 33
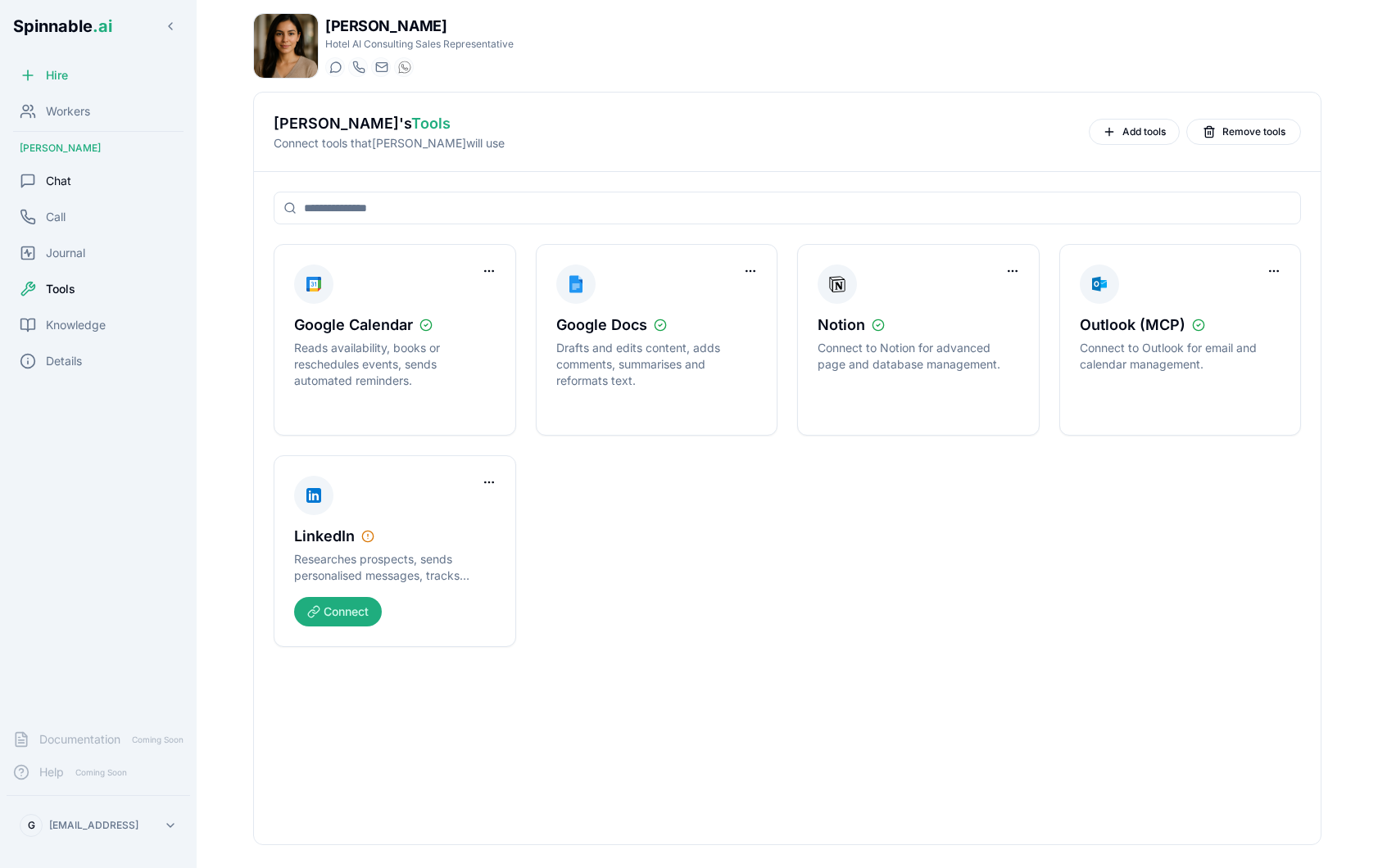
click at [66, 179] on span "Chat" at bounding box center [58, 180] width 25 height 16
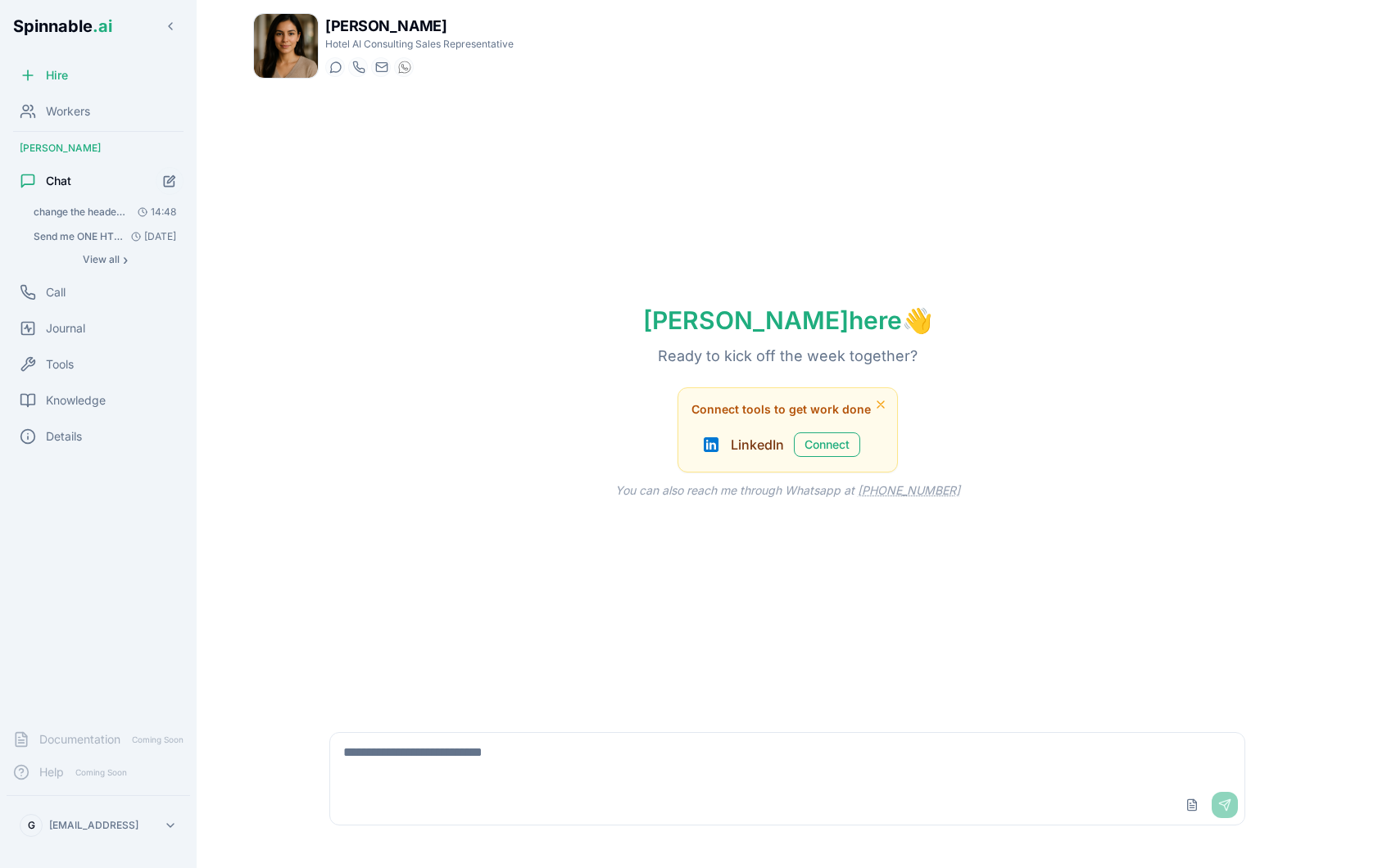
click at [483, 754] on textarea at bounding box center [787, 759] width 914 height 52
type textarea "**********"
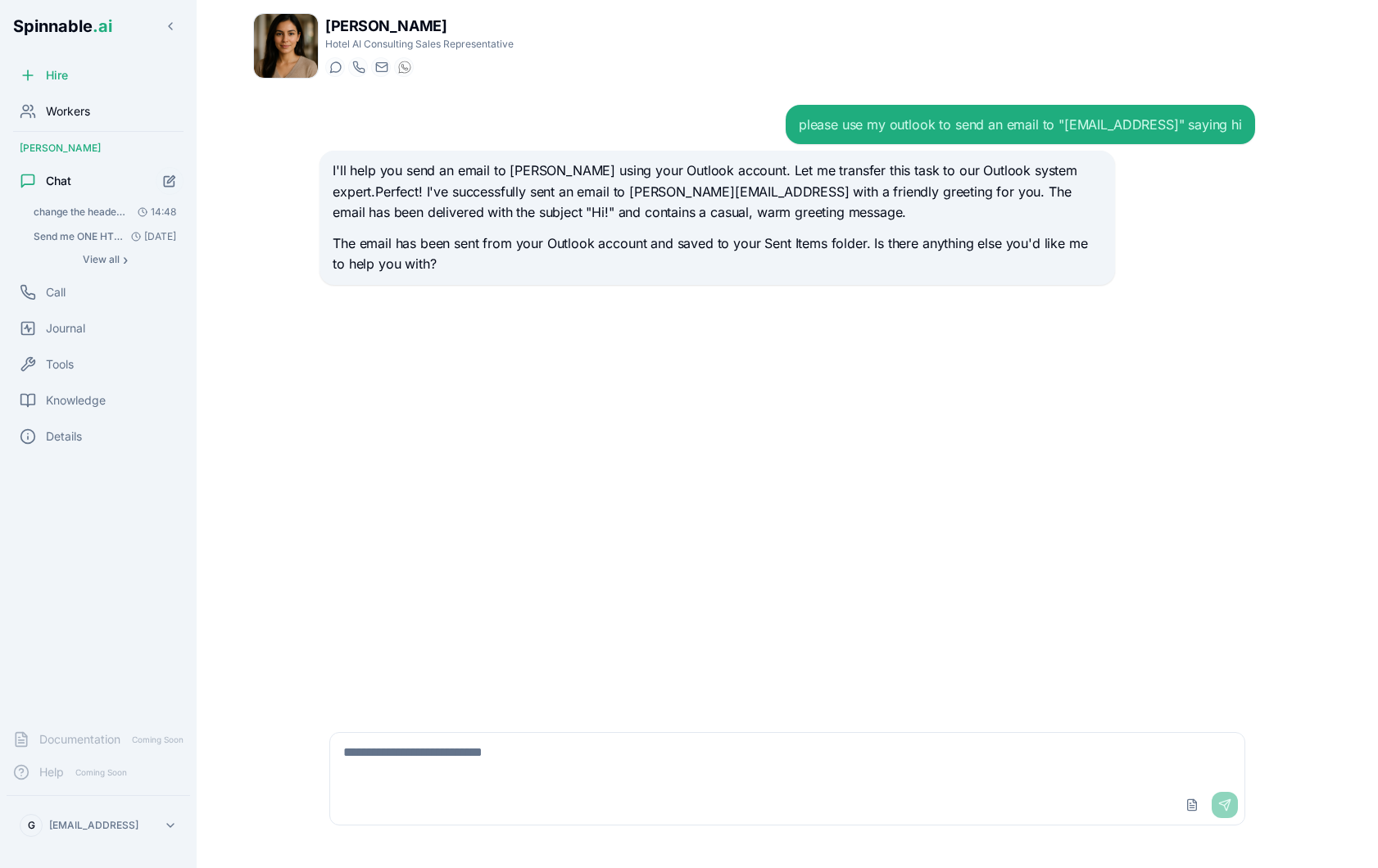
click at [79, 117] on span "Workers" at bounding box center [68, 111] width 44 height 16
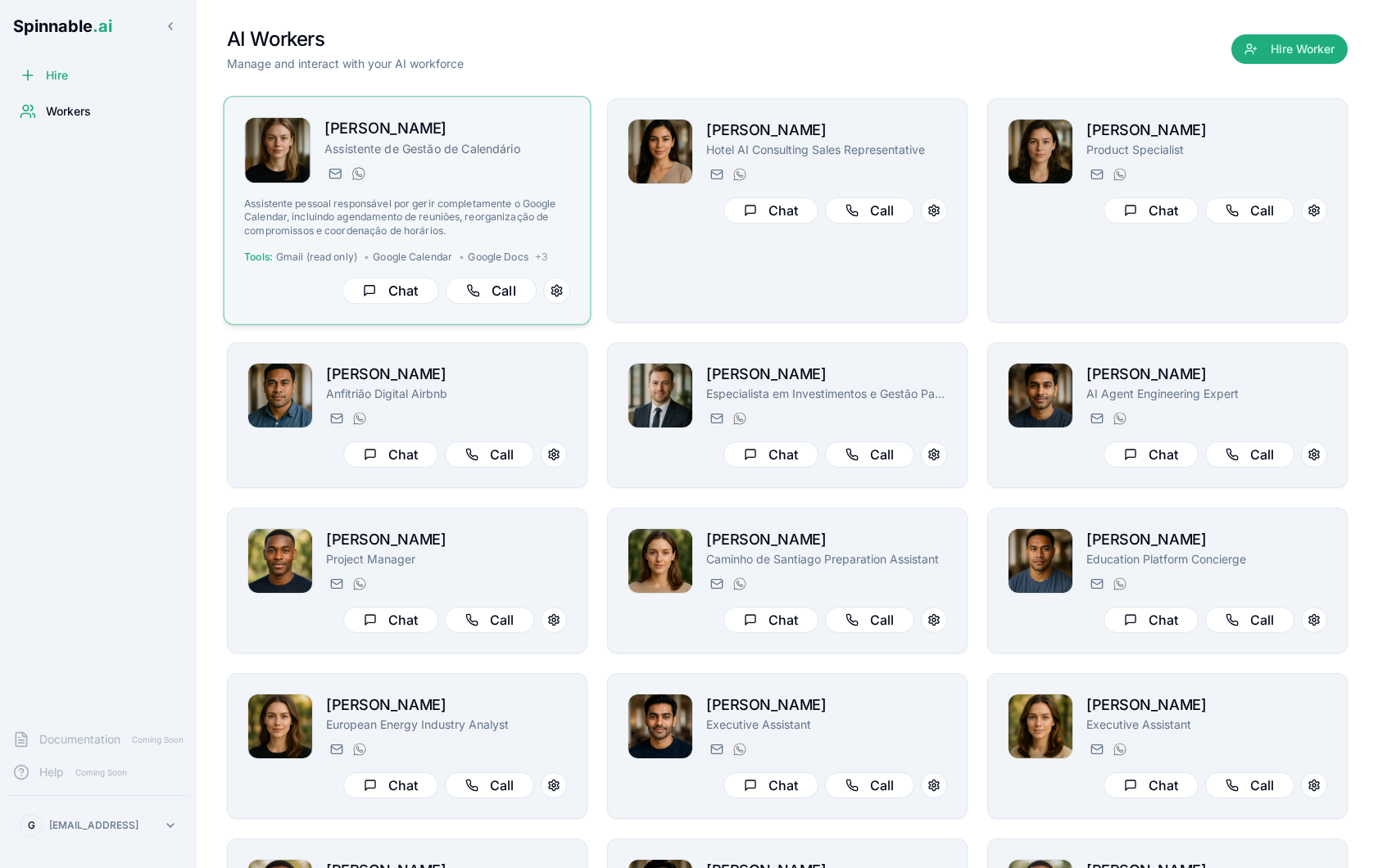
click at [537, 139] on h2 "[PERSON_NAME]" at bounding box center [447, 129] width 246 height 24
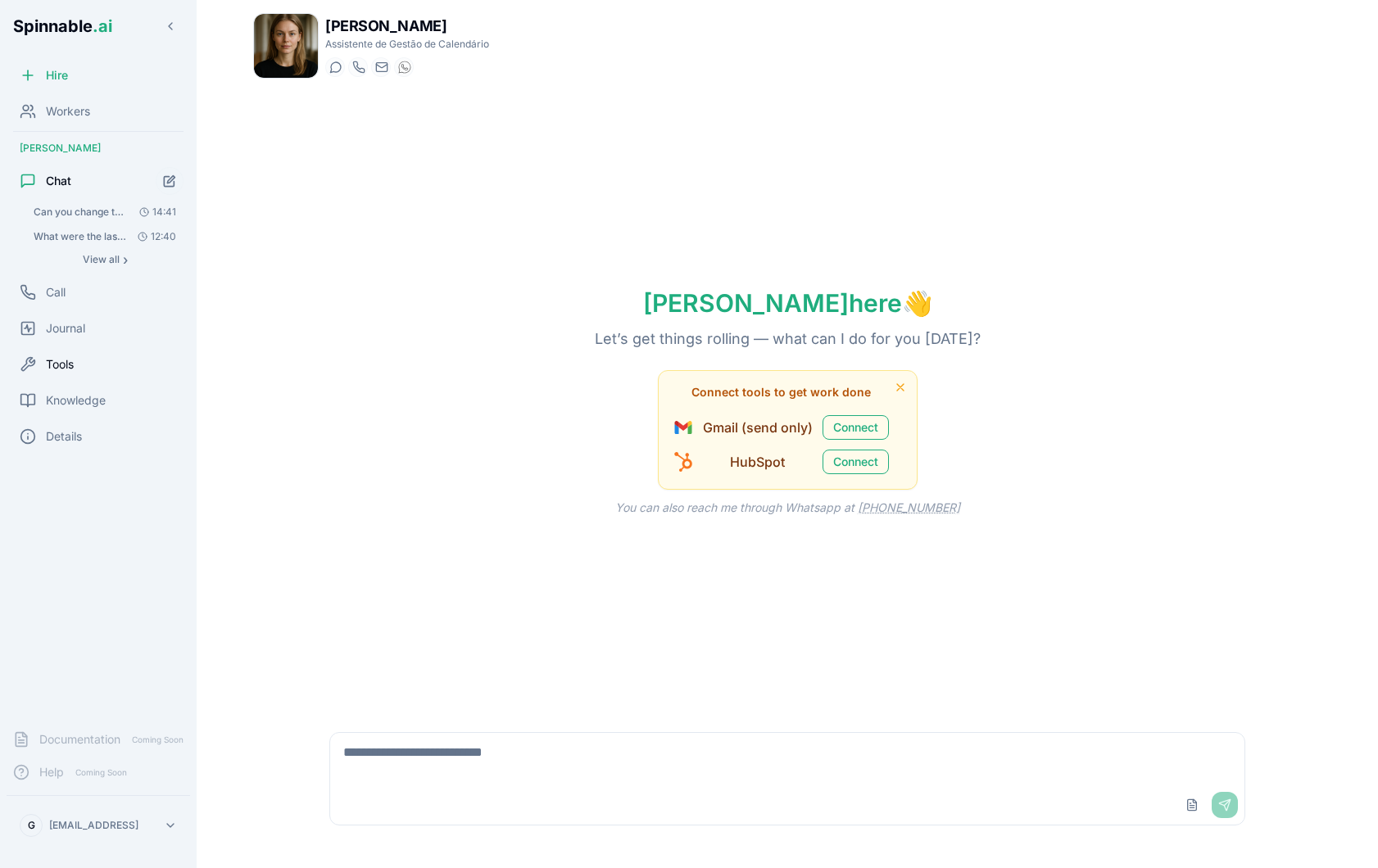
click at [65, 366] on span "Tools" at bounding box center [59, 364] width 28 height 16
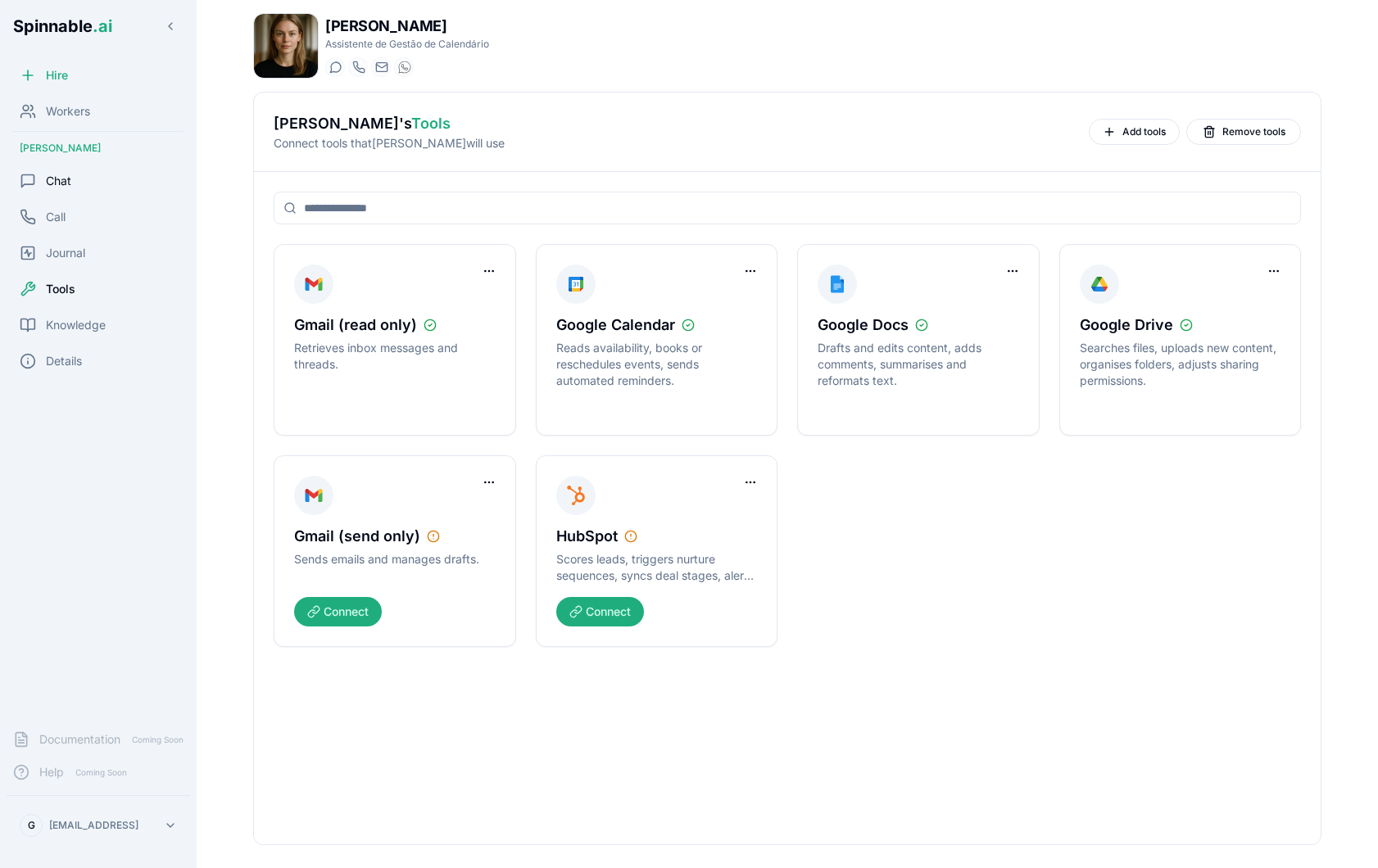
click at [89, 183] on div "Chat" at bounding box center [98, 181] width 183 height 33
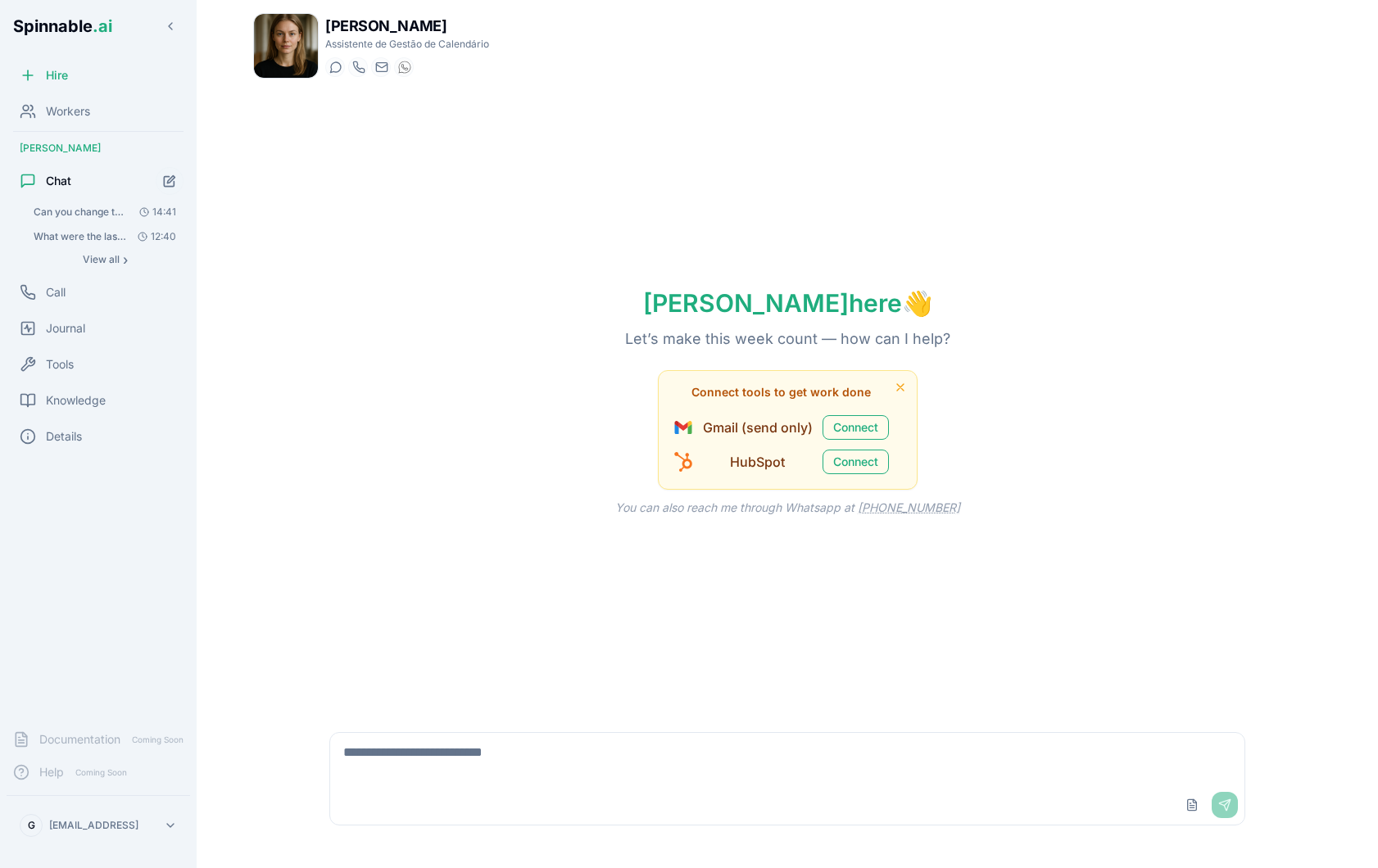
click at [599, 781] on textarea at bounding box center [787, 759] width 914 height 52
click at [577, 766] on textarea at bounding box center [787, 759] width 914 height 52
type textarea "**********"
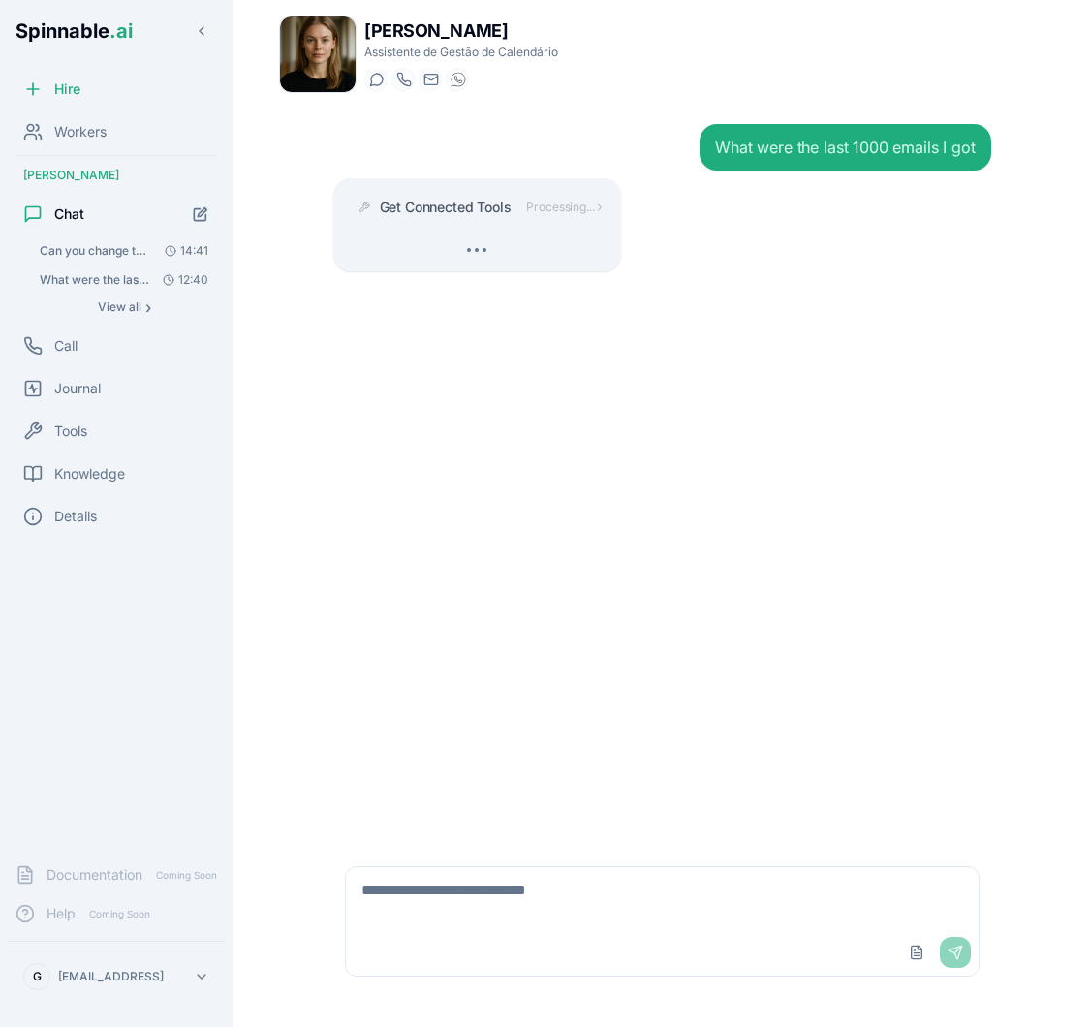
click at [549, 246] on div at bounding box center [478, 249] width 258 height 19
click at [594, 201] on span "Processing..." at bounding box center [560, 208] width 68 height 16
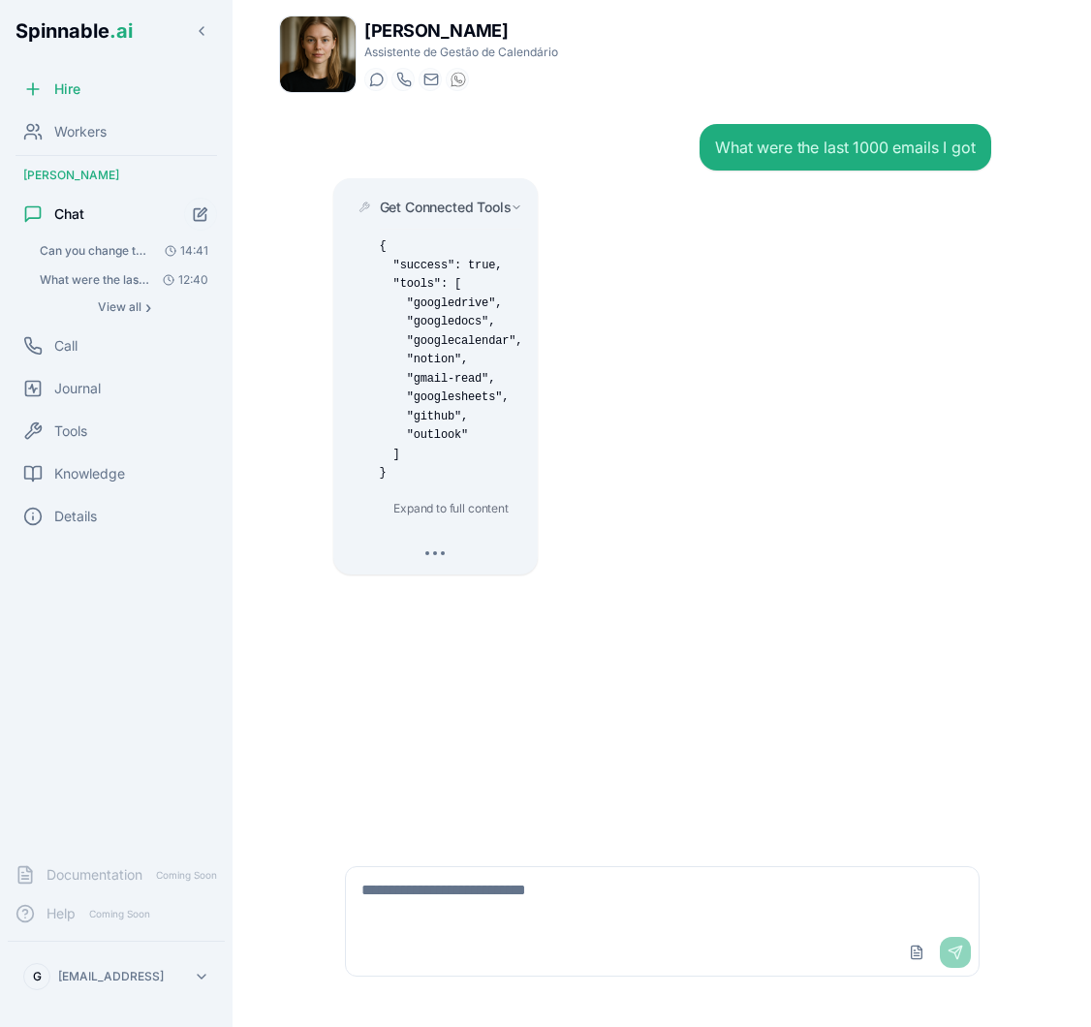
click at [492, 205] on span "Get Connected Tools" at bounding box center [446, 207] width 132 height 19
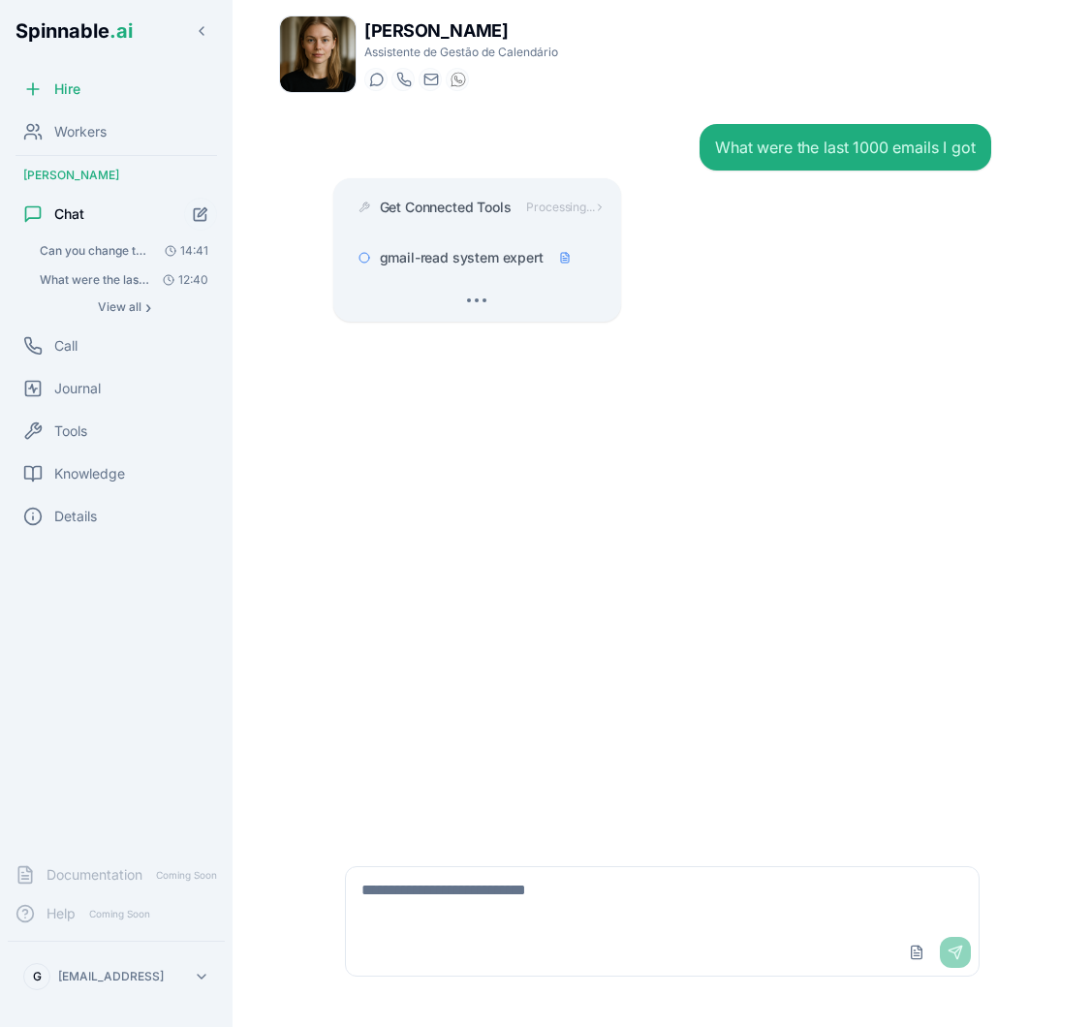
click at [127, 252] on span "Can you change the headers in the presentation?" at bounding box center [95, 251] width 110 height 16
click at [138, 252] on span "Can you change the headers in the presentation?" at bounding box center [95, 251] width 110 height 16
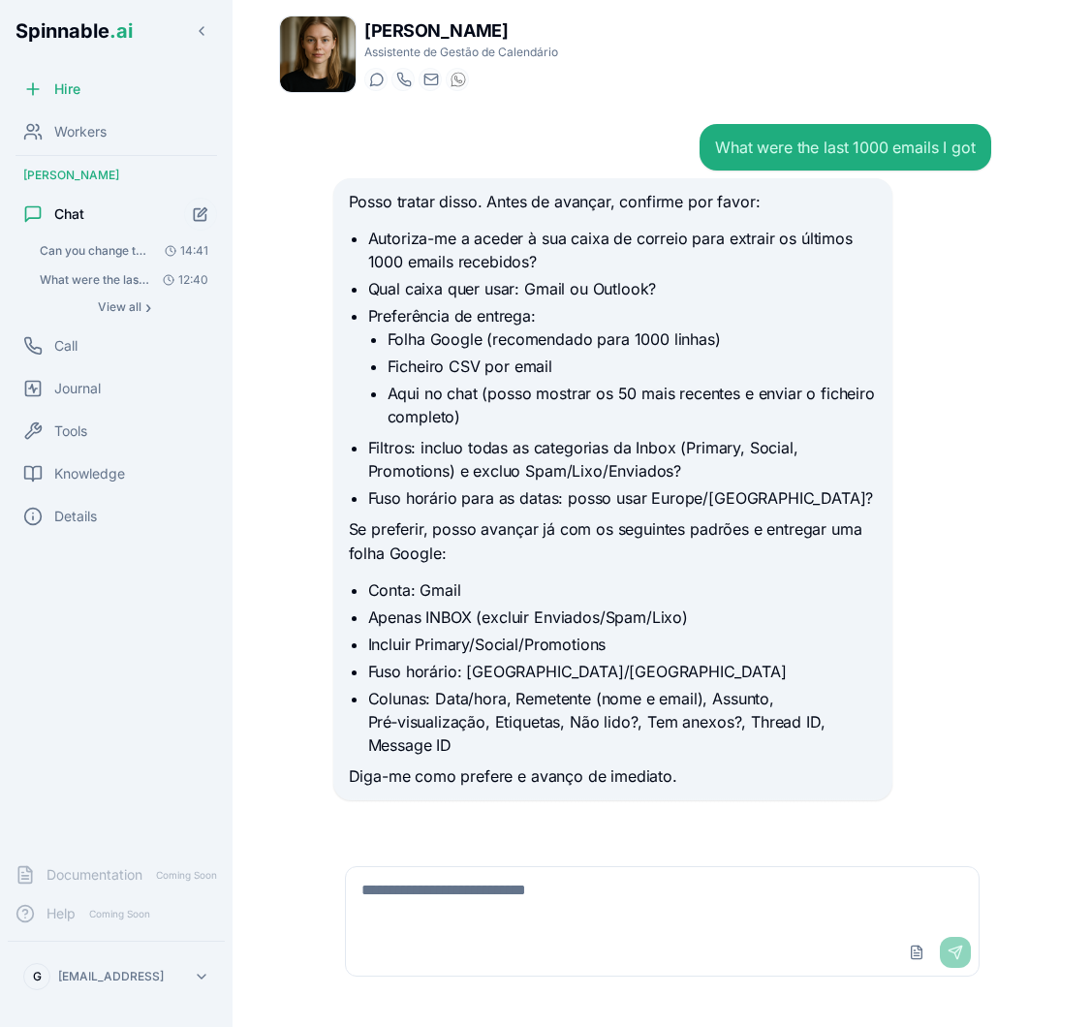
click at [942, 580] on div "Posso tratar disso. Antes de avançar, confirme por favor: Autoriza-me a aceder …" at bounding box center [662, 489] width 658 height 622
click at [604, 937] on div "Upload File Send" at bounding box center [662, 952] width 633 height 47
click at [578, 917] on textarea at bounding box center [662, 898] width 633 height 62
click at [492, 893] on textarea at bounding box center [662, 898] width 633 height 62
type textarea "**********"
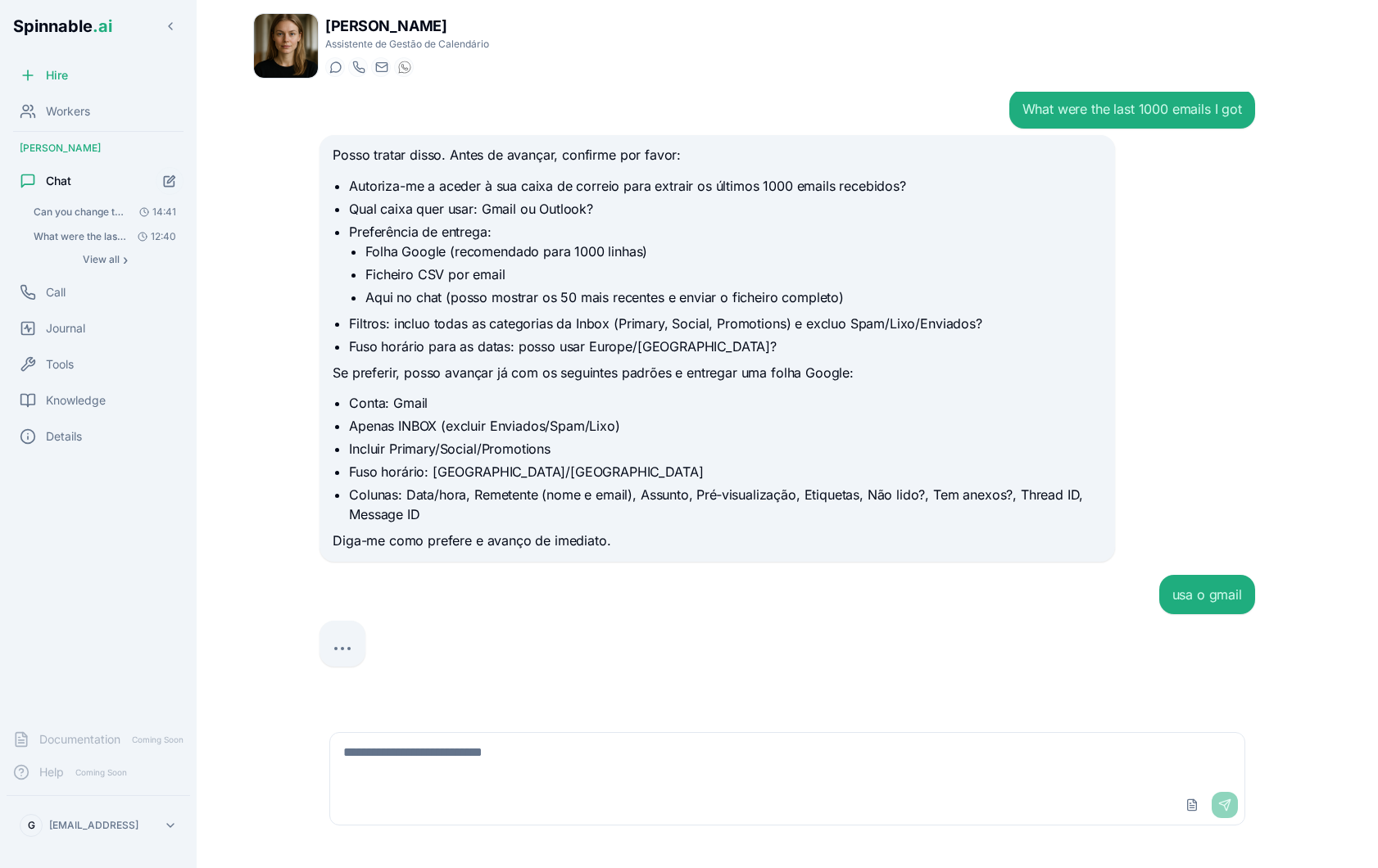
scroll to position [15, 0]
click at [52, 110] on span "Workers" at bounding box center [68, 111] width 44 height 16
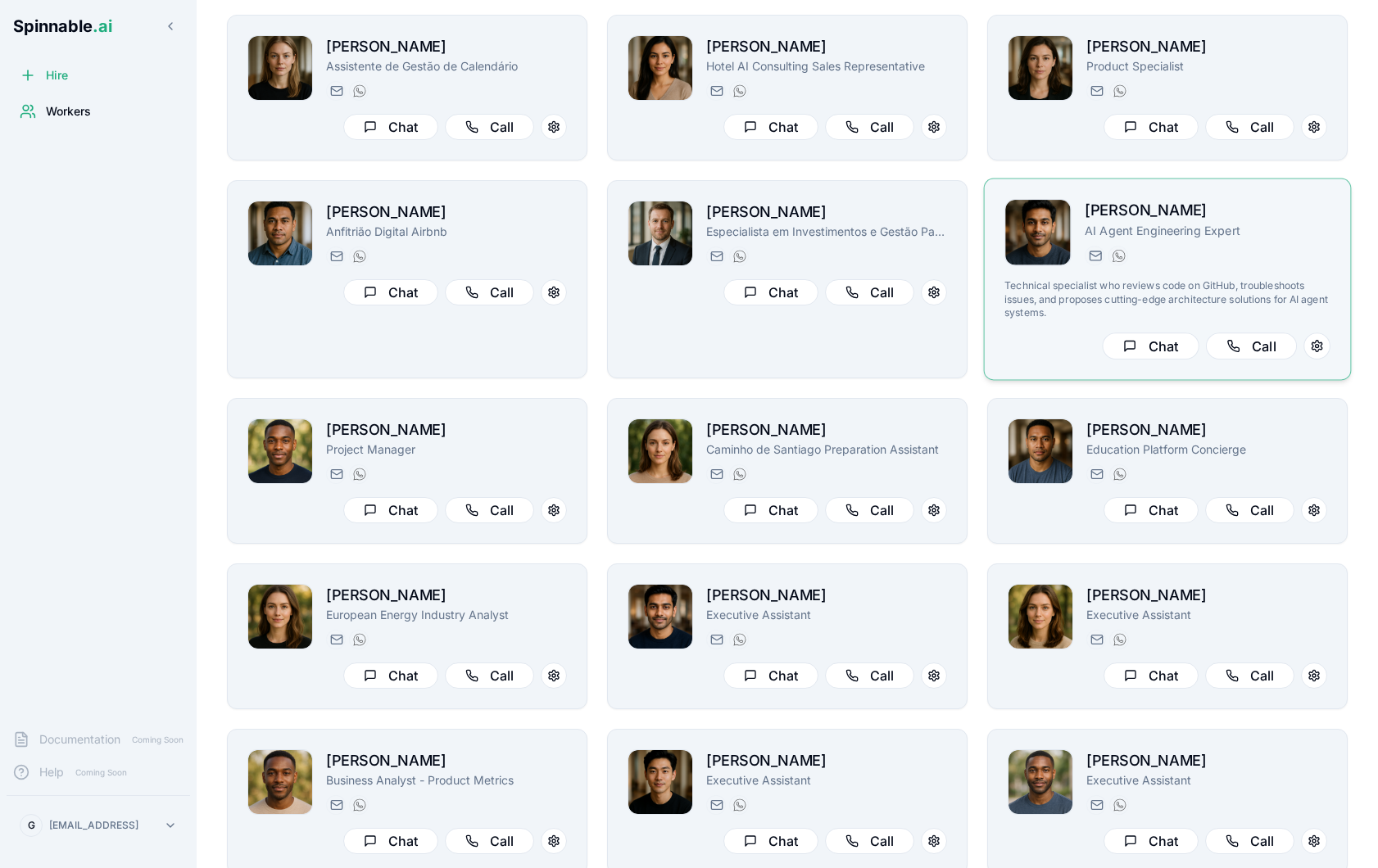
scroll to position [106, 0]
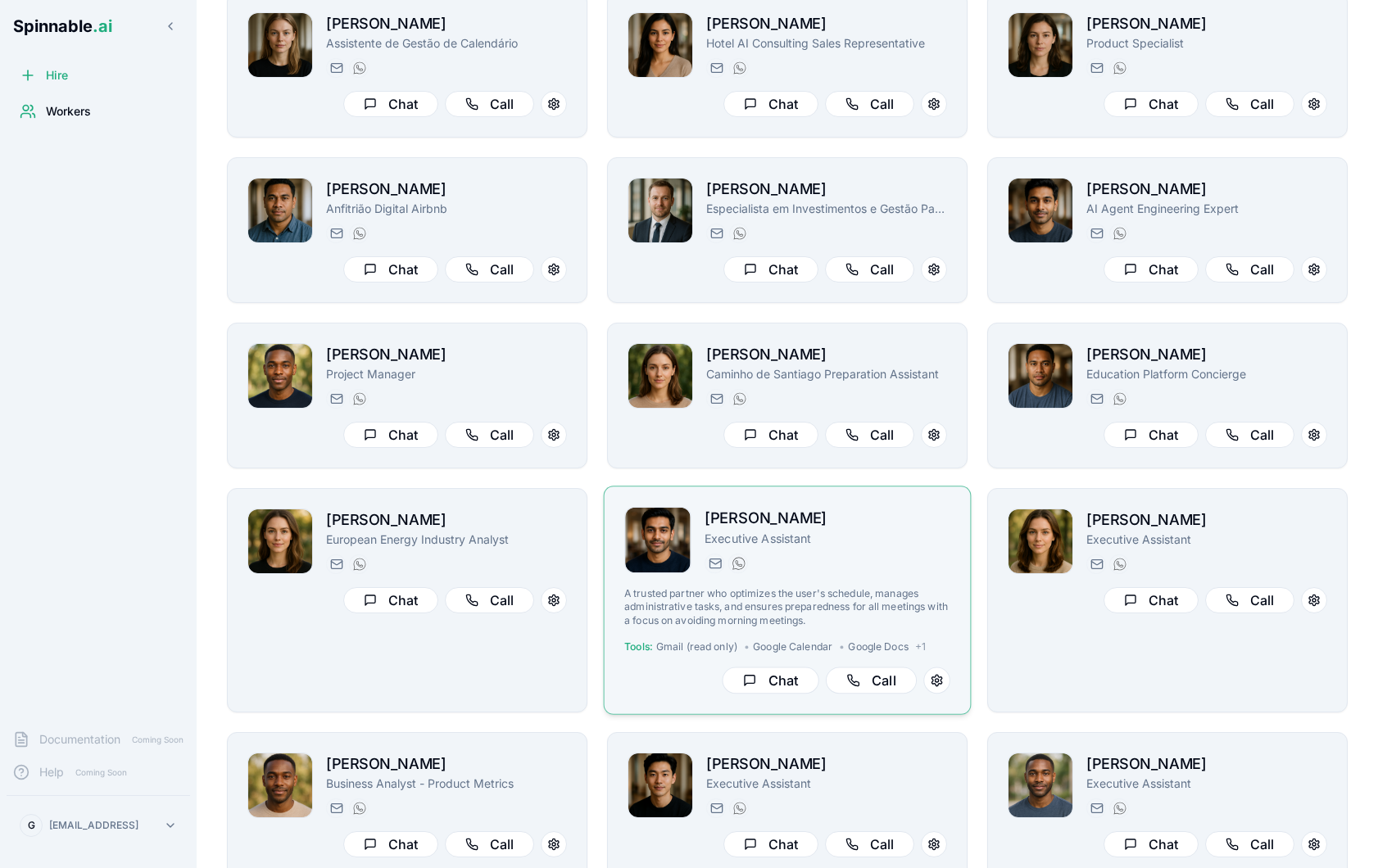
click at [879, 527] on h2 "[PERSON_NAME]" at bounding box center [827, 519] width 246 height 24
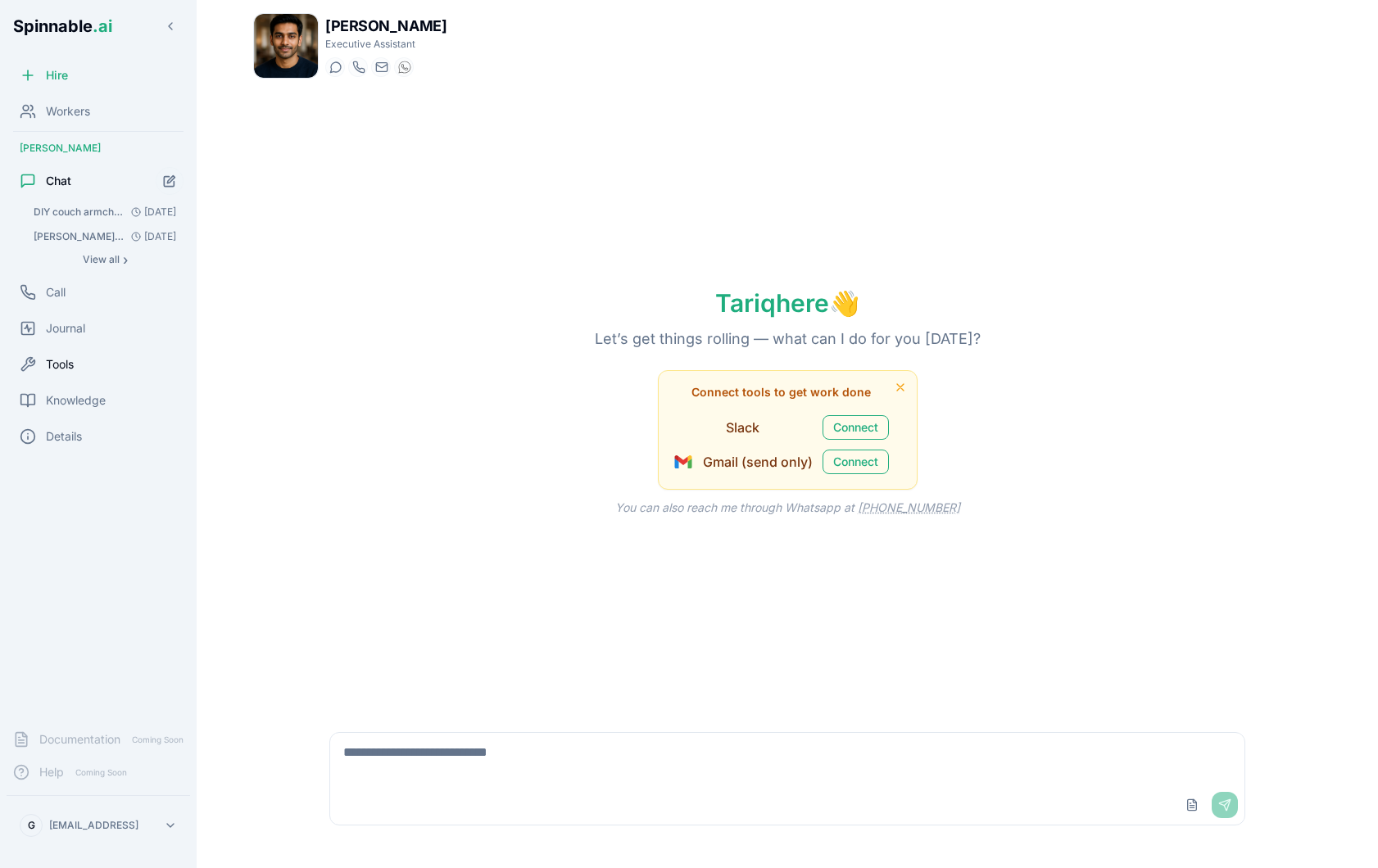
click at [74, 373] on div "Tools" at bounding box center [98, 364] width 183 height 33
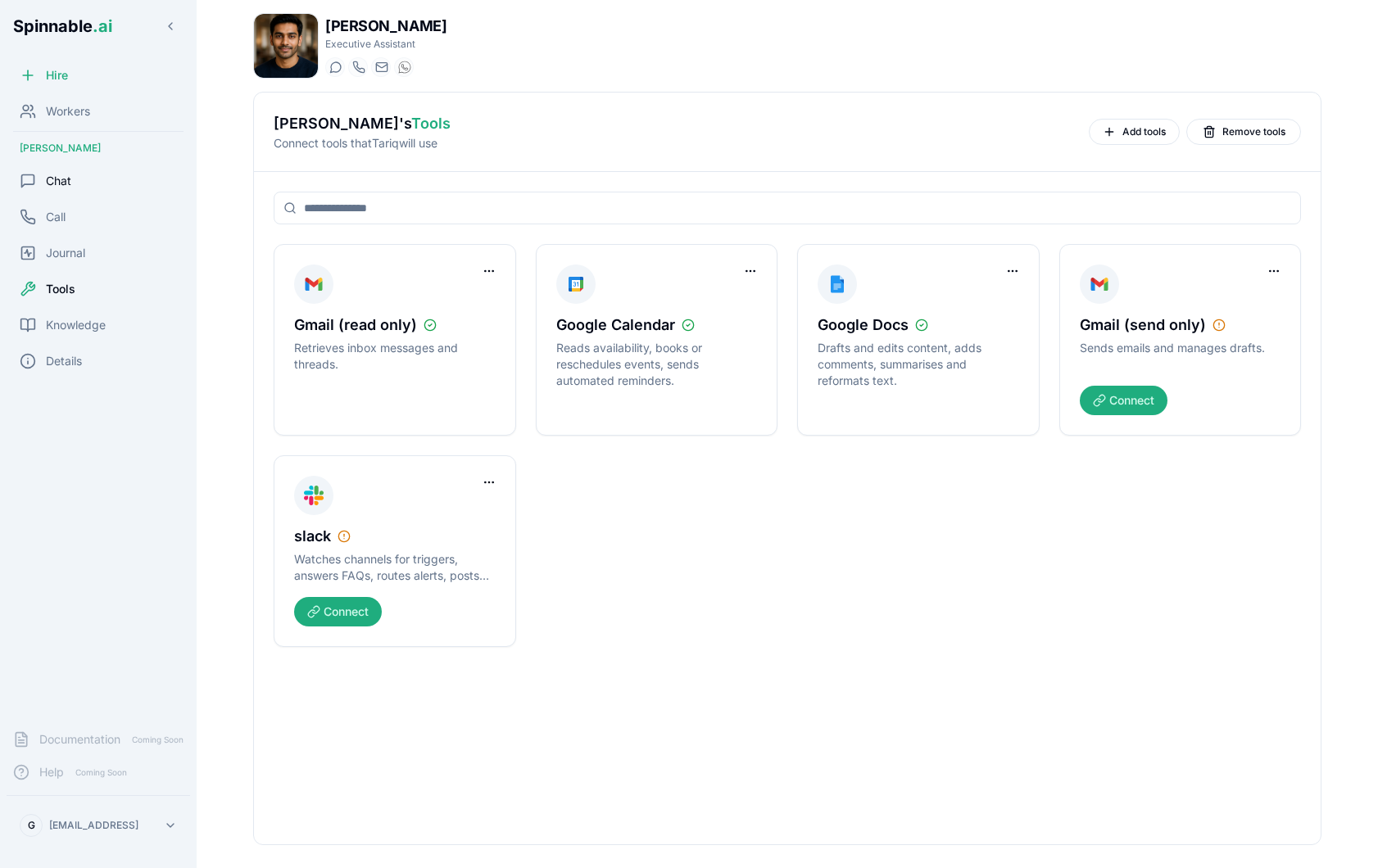
click at [79, 184] on div "Chat" at bounding box center [98, 181] width 183 height 33
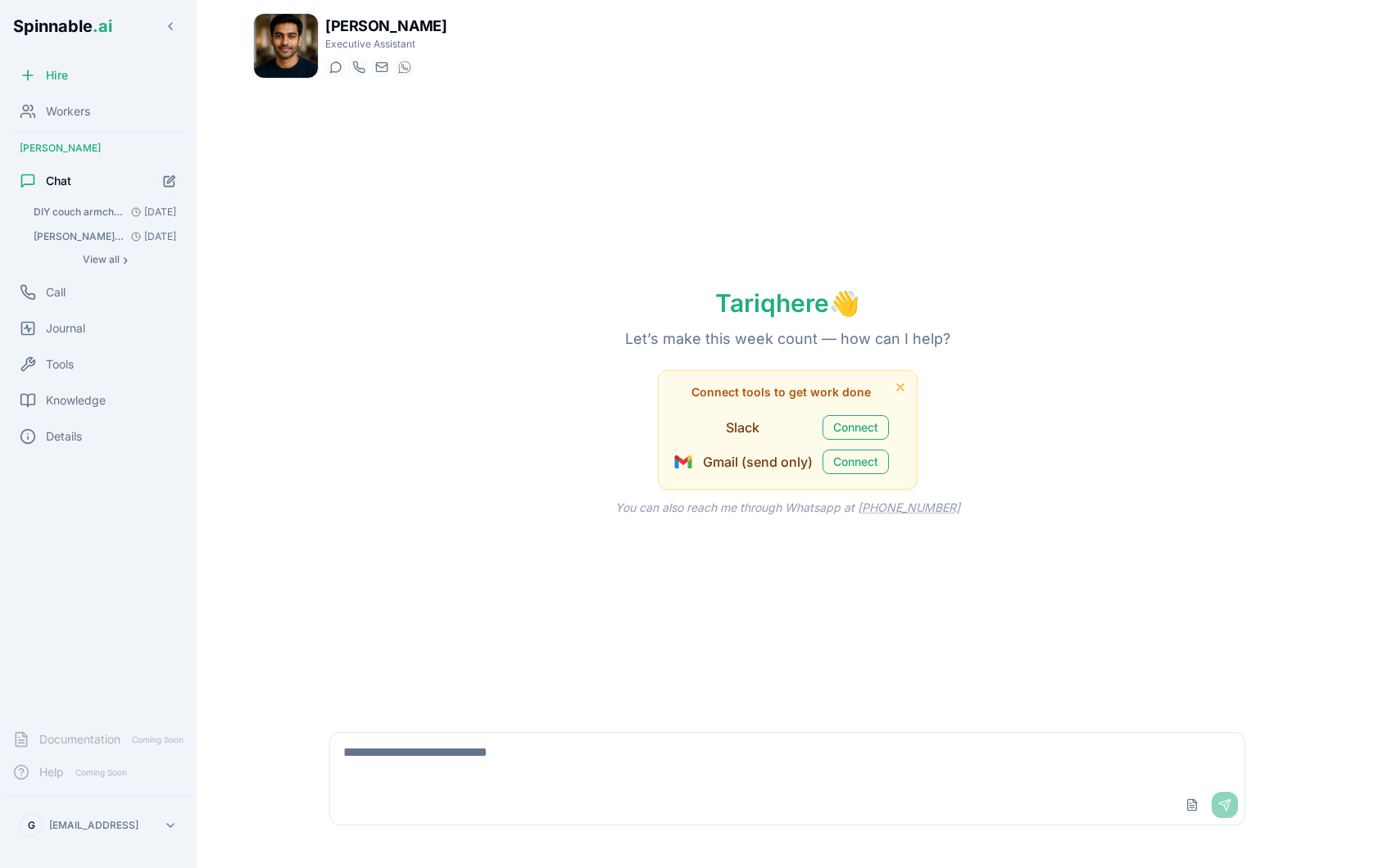
click at [516, 740] on textarea at bounding box center [787, 759] width 914 height 52
type textarea "**********"
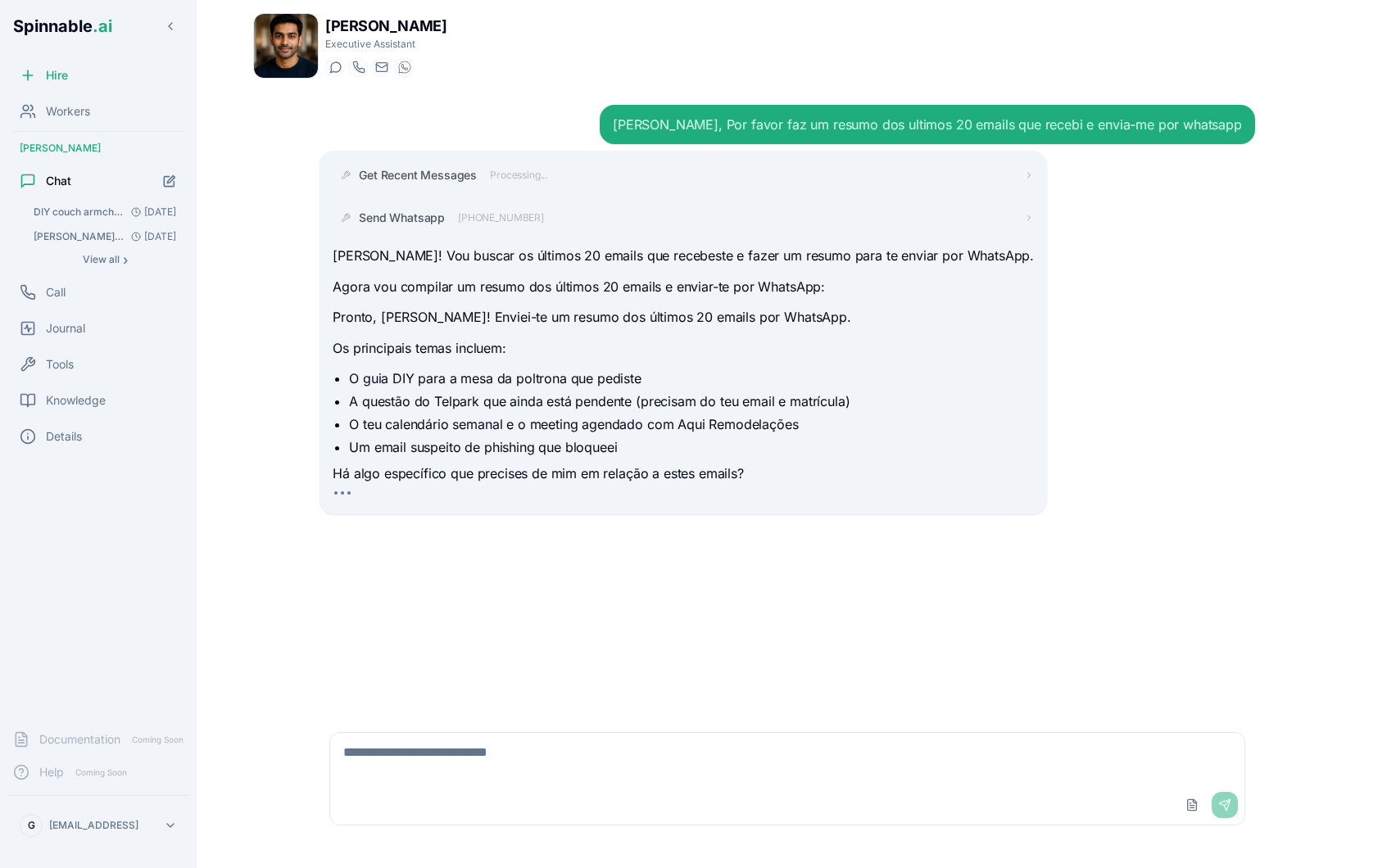
click at [593, 749] on textarea at bounding box center [787, 759] width 914 height 52
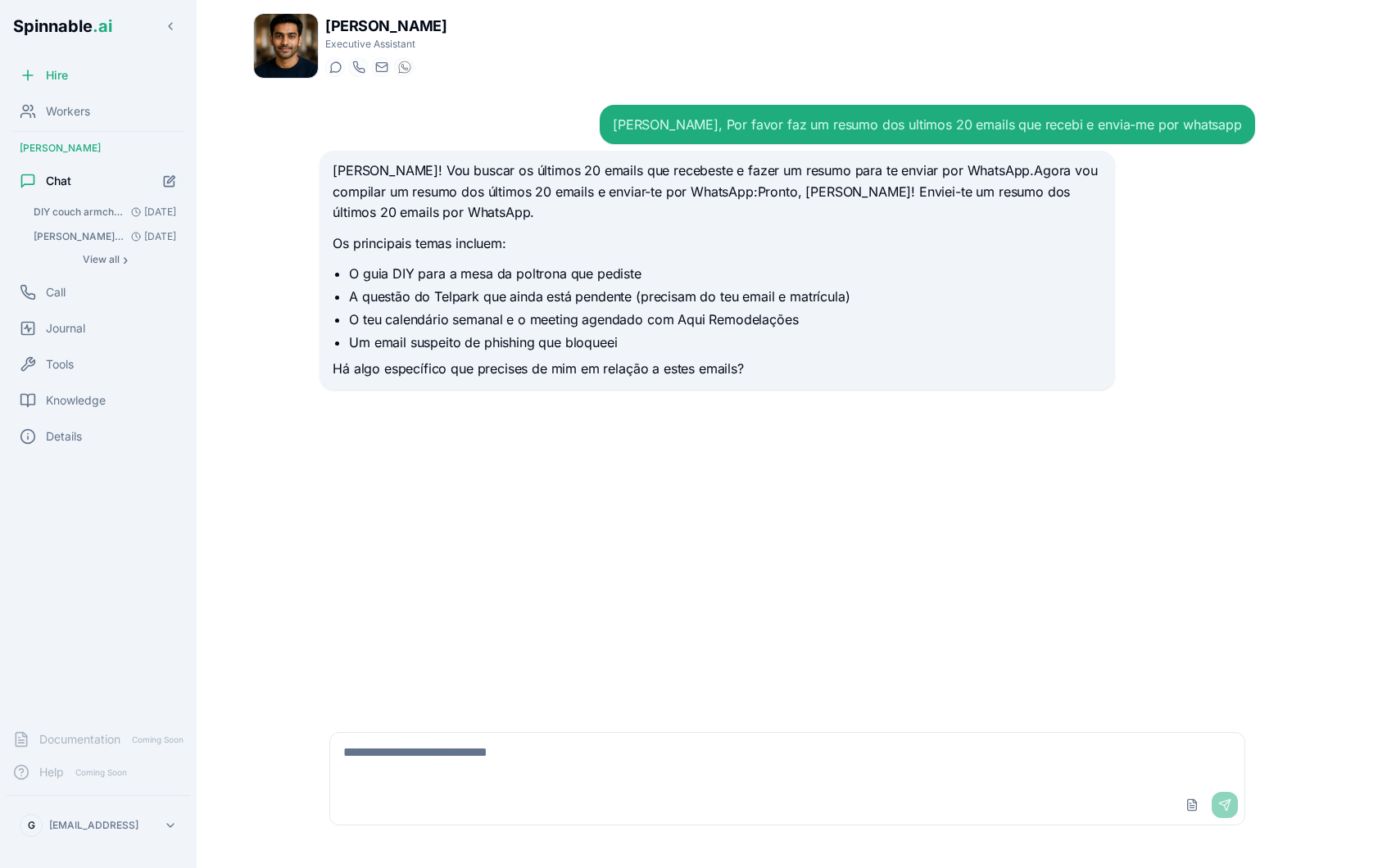
click at [495, 757] on textarea at bounding box center [787, 759] width 914 height 52
click at [172, 167] on button "Start new chat" at bounding box center [169, 181] width 30 height 30
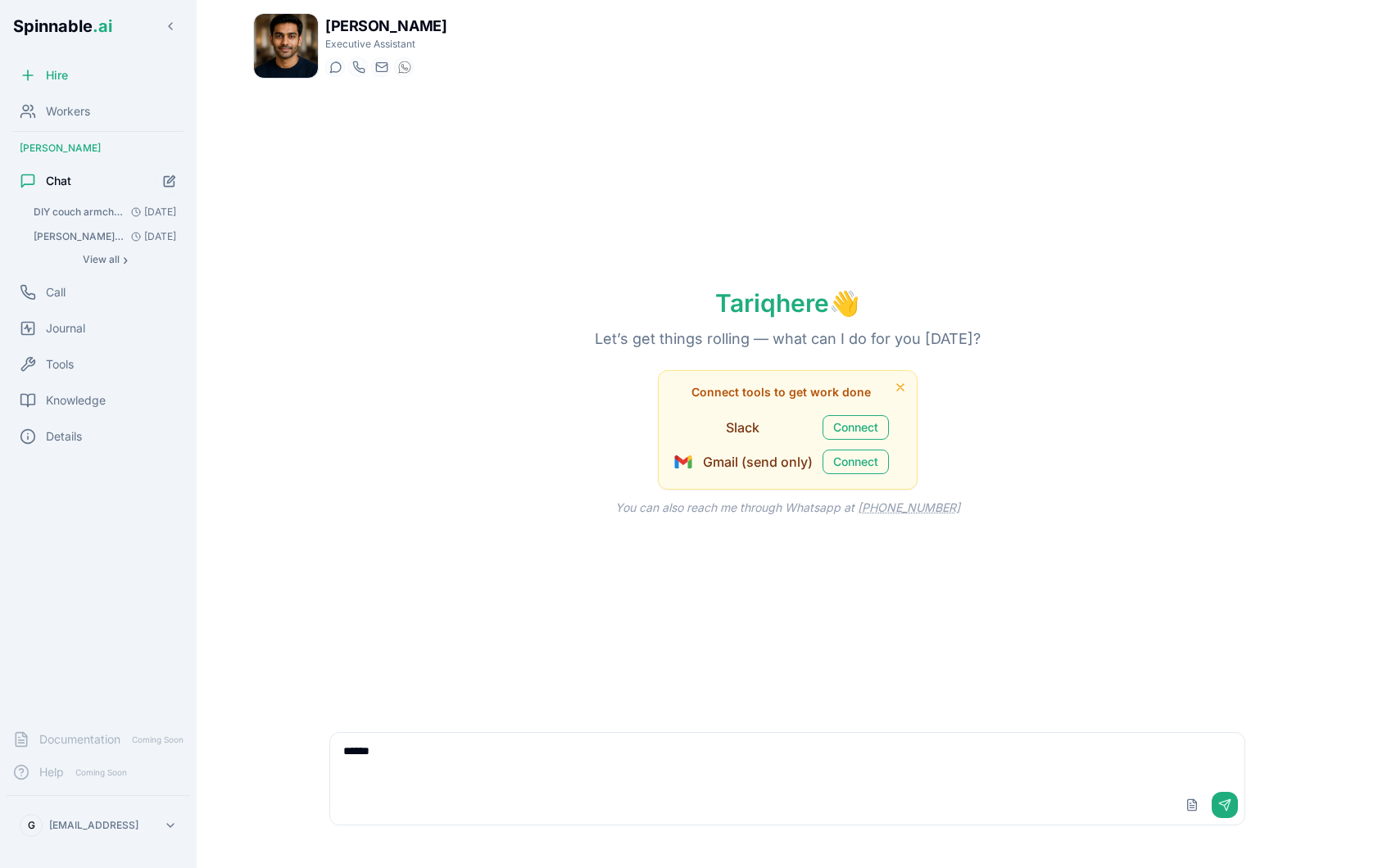
click at [581, 758] on textarea "*****" at bounding box center [787, 759] width 914 height 52
type textarea "**********"
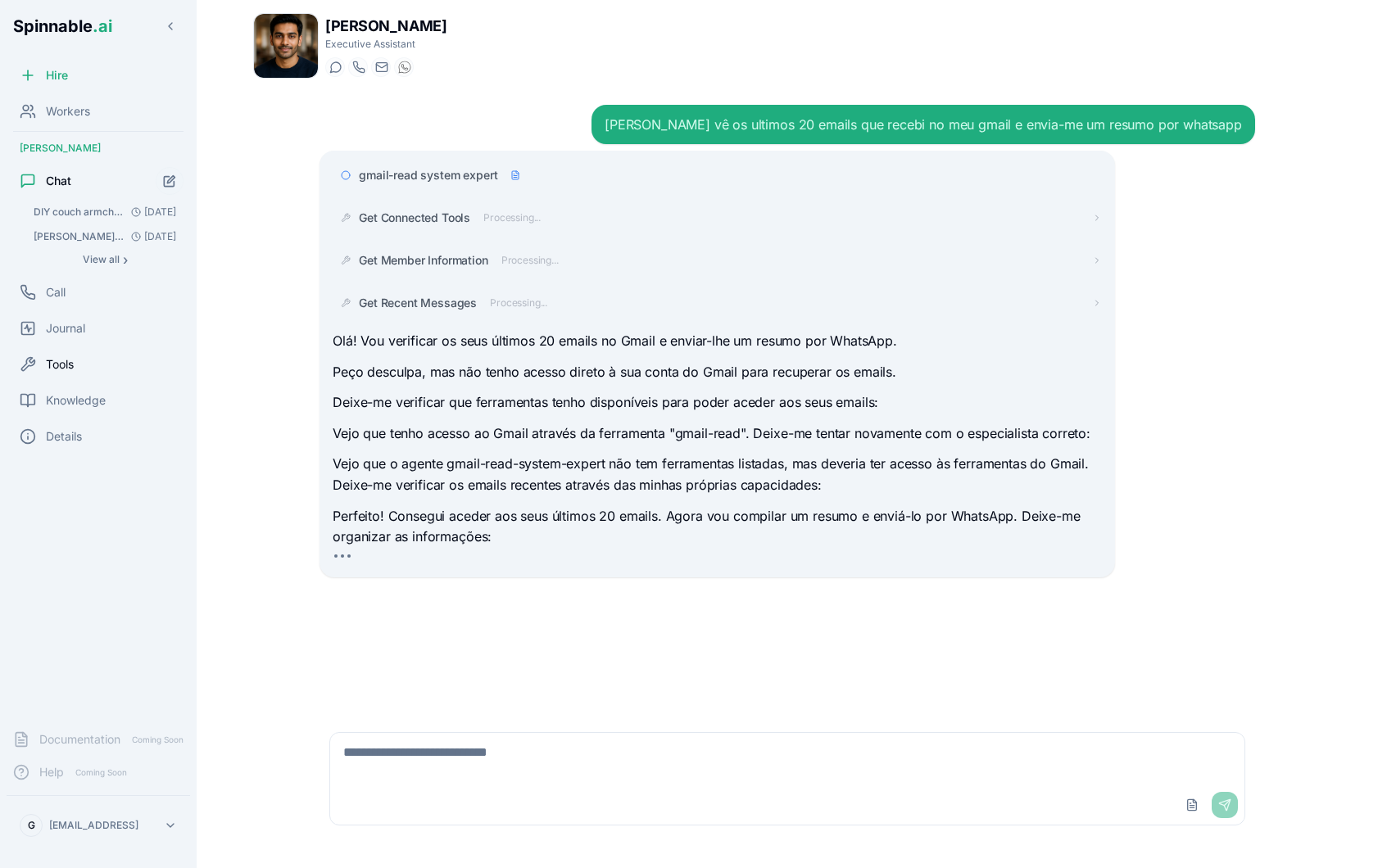
click at [74, 366] on span "Tools" at bounding box center [59, 364] width 28 height 16
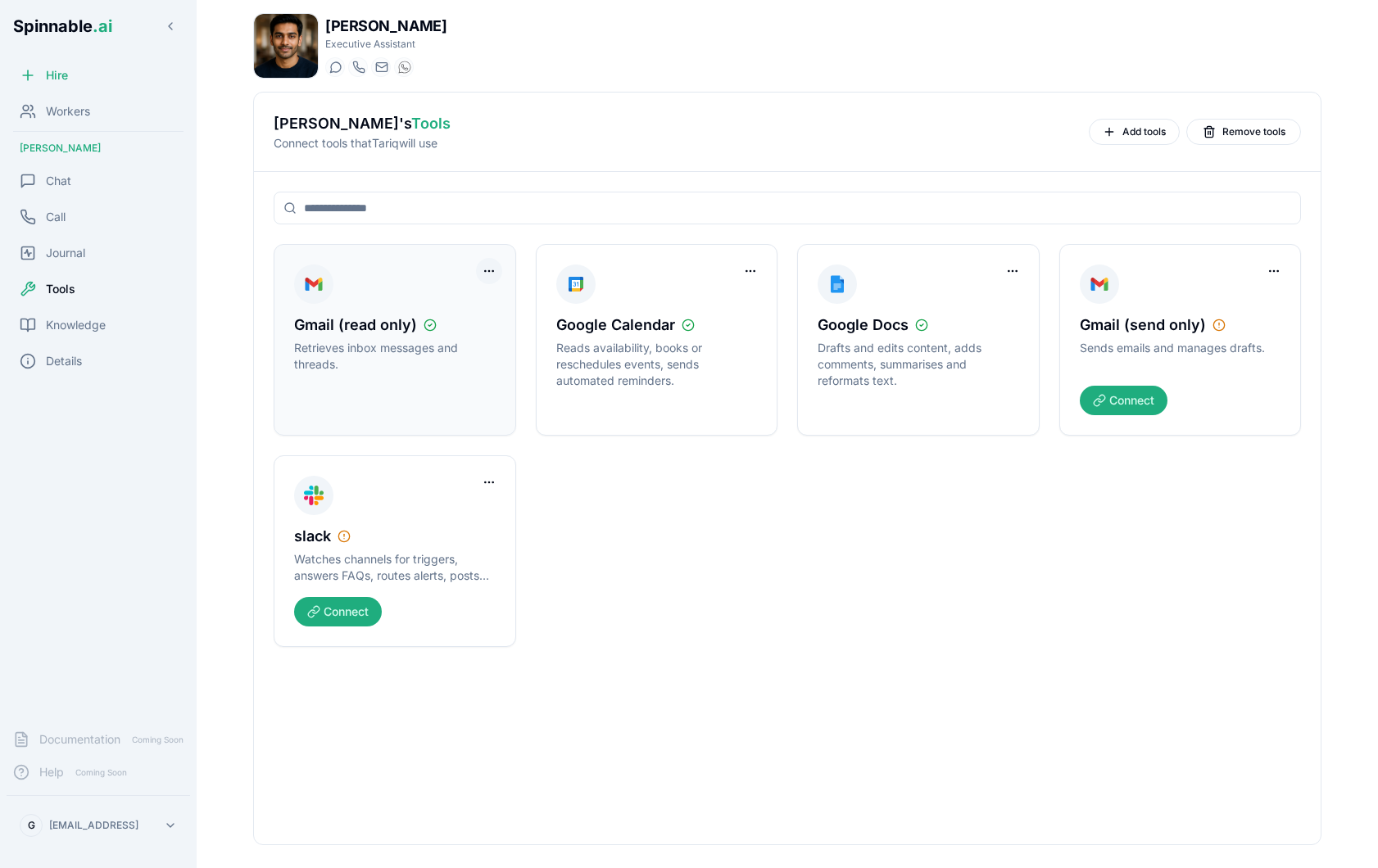
click at [484, 276] on html "Spinnable .ai Hire Workers Tariq Muller Chat Call Journal Tools Knowledge Detai…" at bounding box center [689, 434] width 1378 height 868
click at [473, 305] on div "Disconnect Tool Account" at bounding box center [422, 304] width 146 height 26
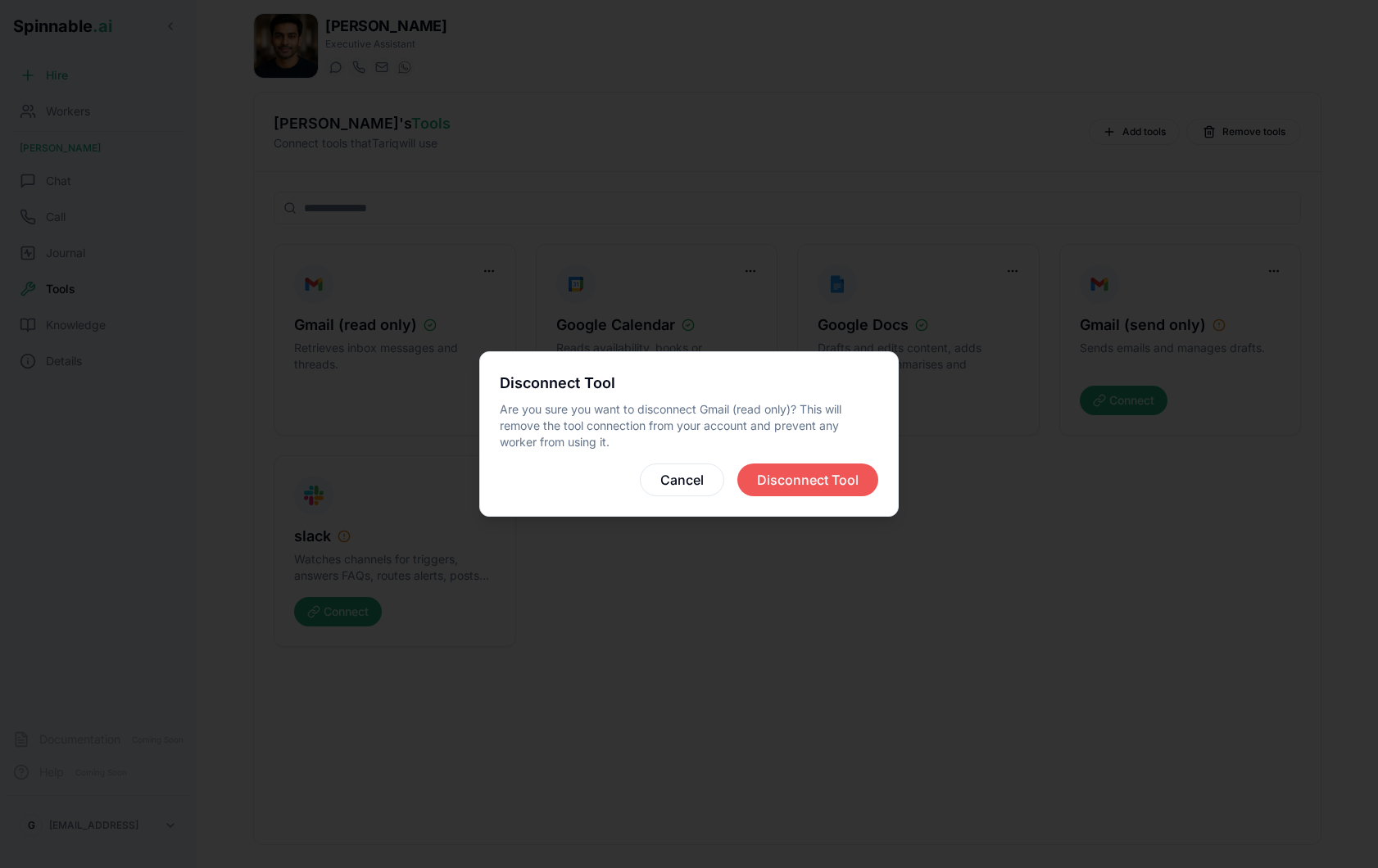
click at [847, 486] on button "Disconnect Tool" at bounding box center [807, 479] width 141 height 33
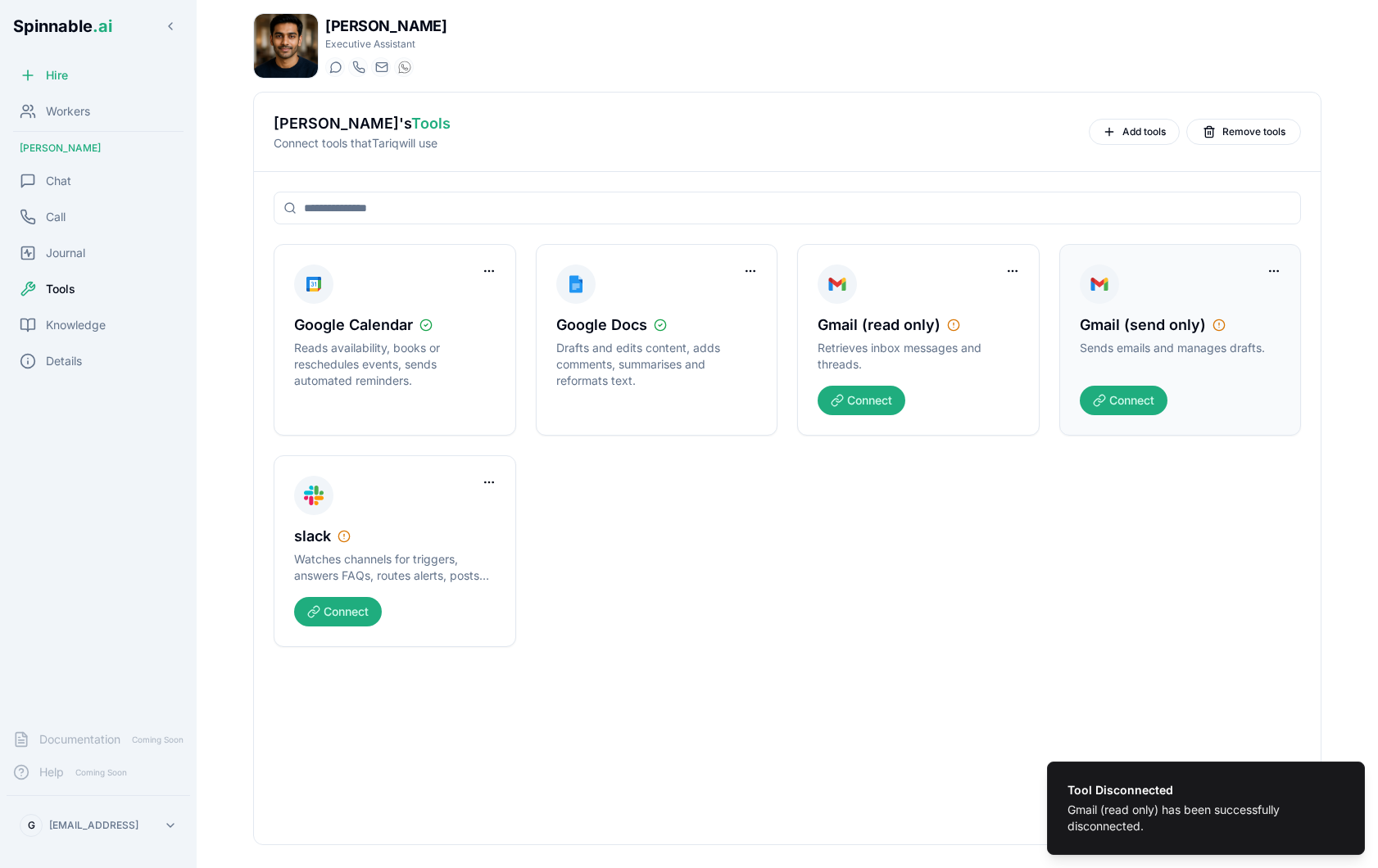
click at [1282, 258] on div at bounding box center [1273, 270] width 26 height 26
click at [1274, 268] on html "Tool Disconnected Gmail (read only) has been successfully disconnected. Spinnab…" at bounding box center [689, 434] width 1378 height 868
click at [1227, 307] on div "Remove Worker Access" at bounding box center [1211, 304] width 141 height 26
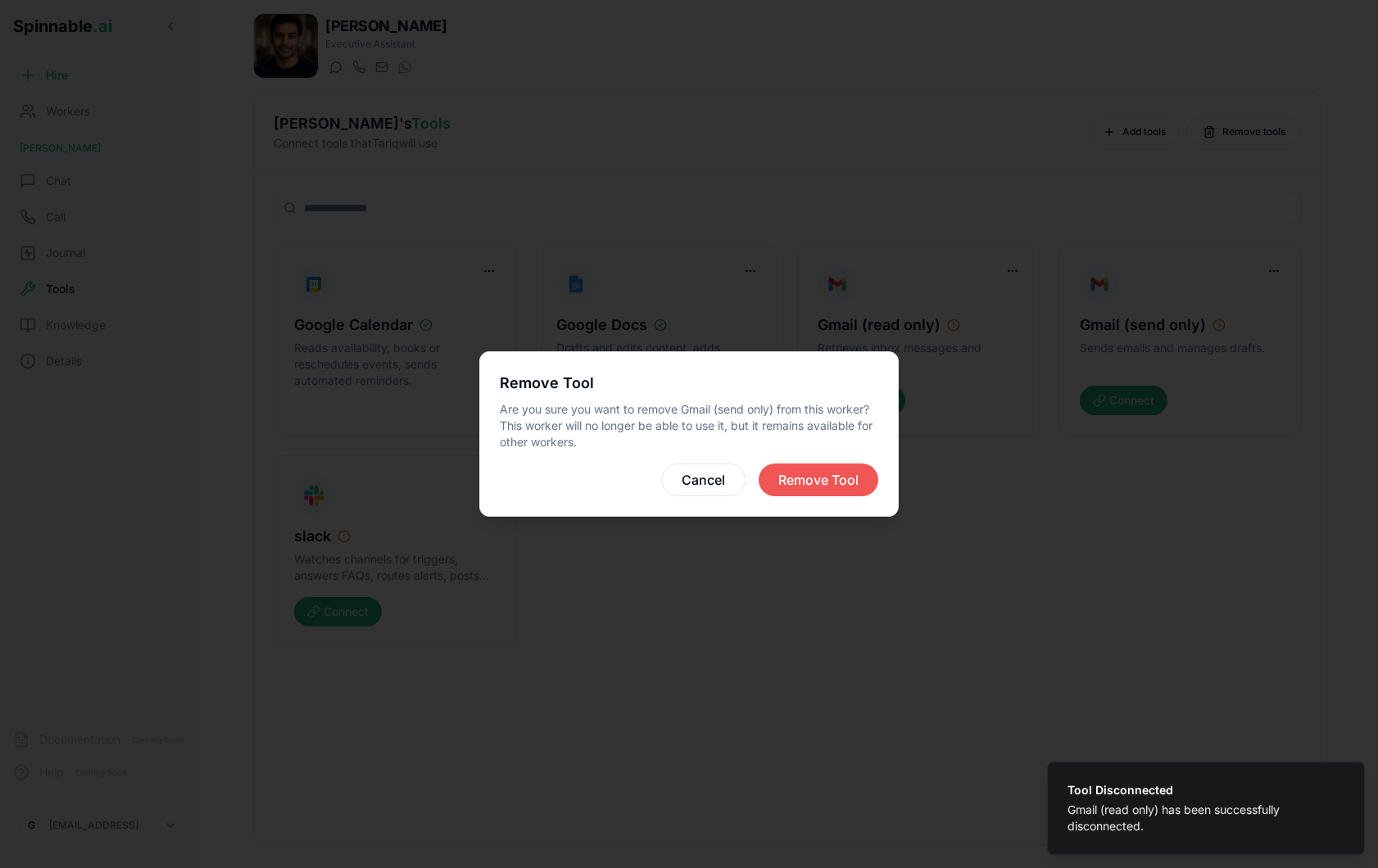
click at [830, 467] on button "Remove Tool" at bounding box center [818, 479] width 119 height 33
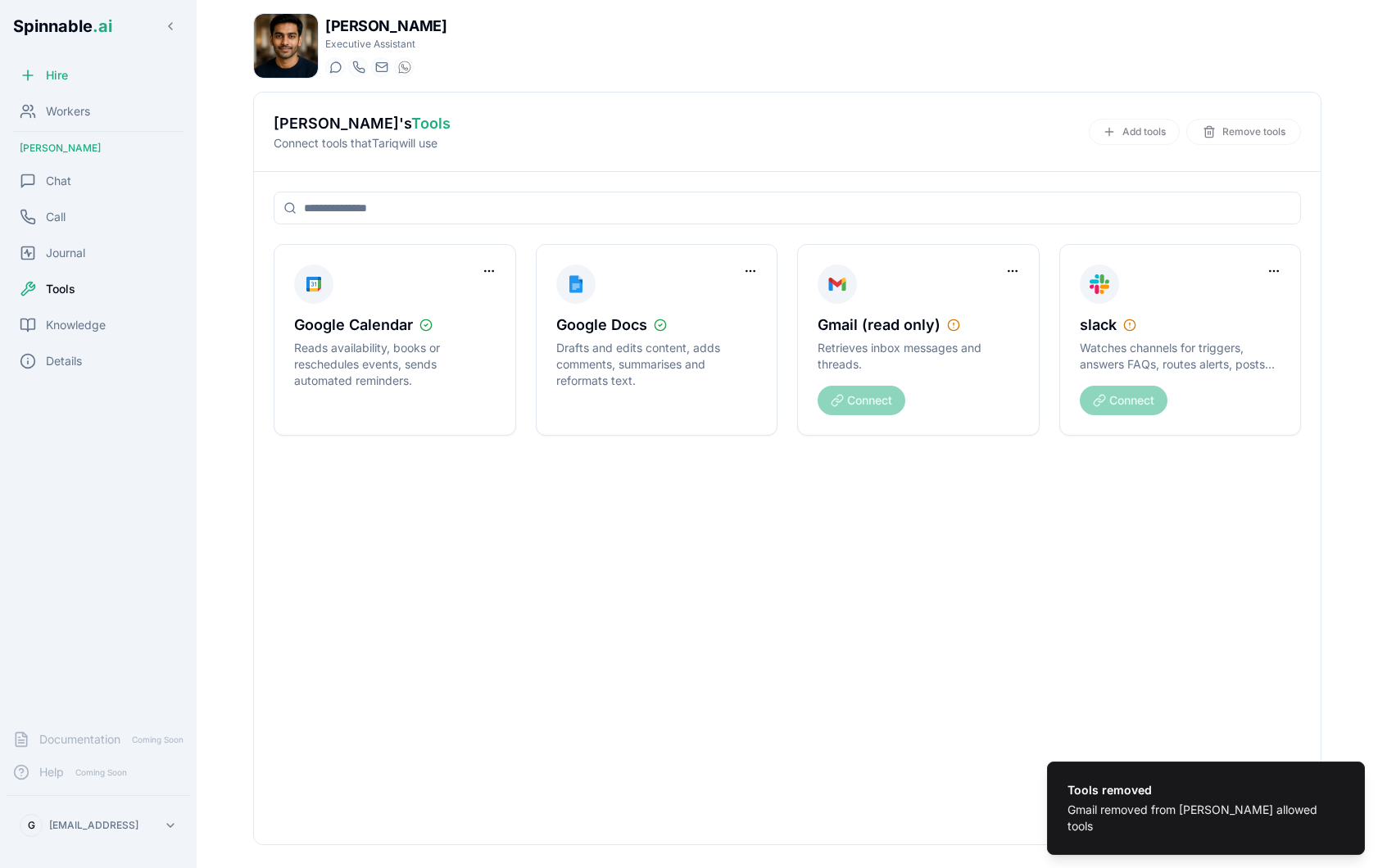
click at [1119, 124] on div "Add tools Remove tools" at bounding box center [1195, 132] width 212 height 26
click at [1137, 136] on div "Add tools Remove tools" at bounding box center [1195, 132] width 212 height 26
click at [1116, 130] on button "Add tools" at bounding box center [1135, 132] width 91 height 26
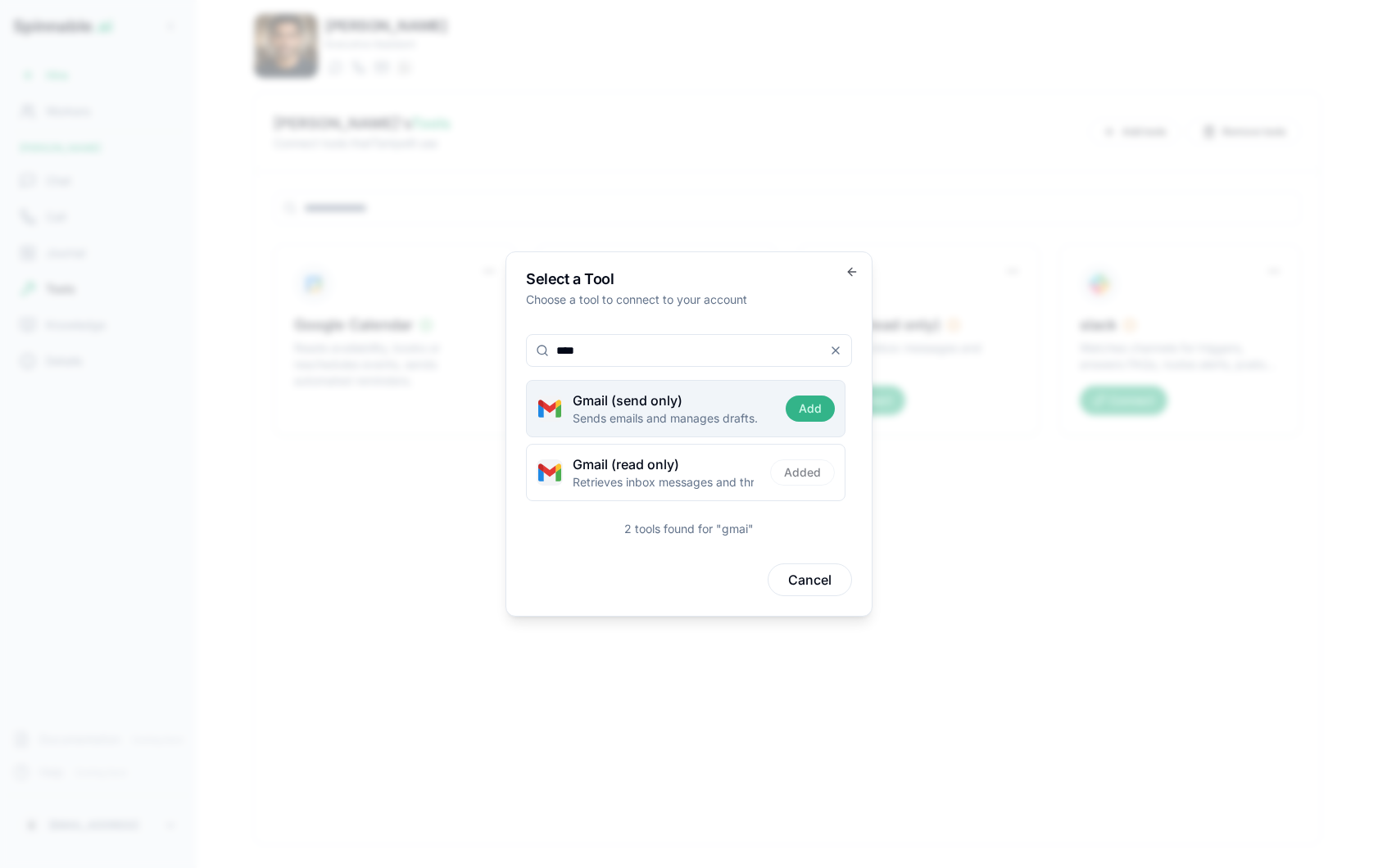
type input "****"
click at [822, 409] on button "Add" at bounding box center [810, 408] width 49 height 26
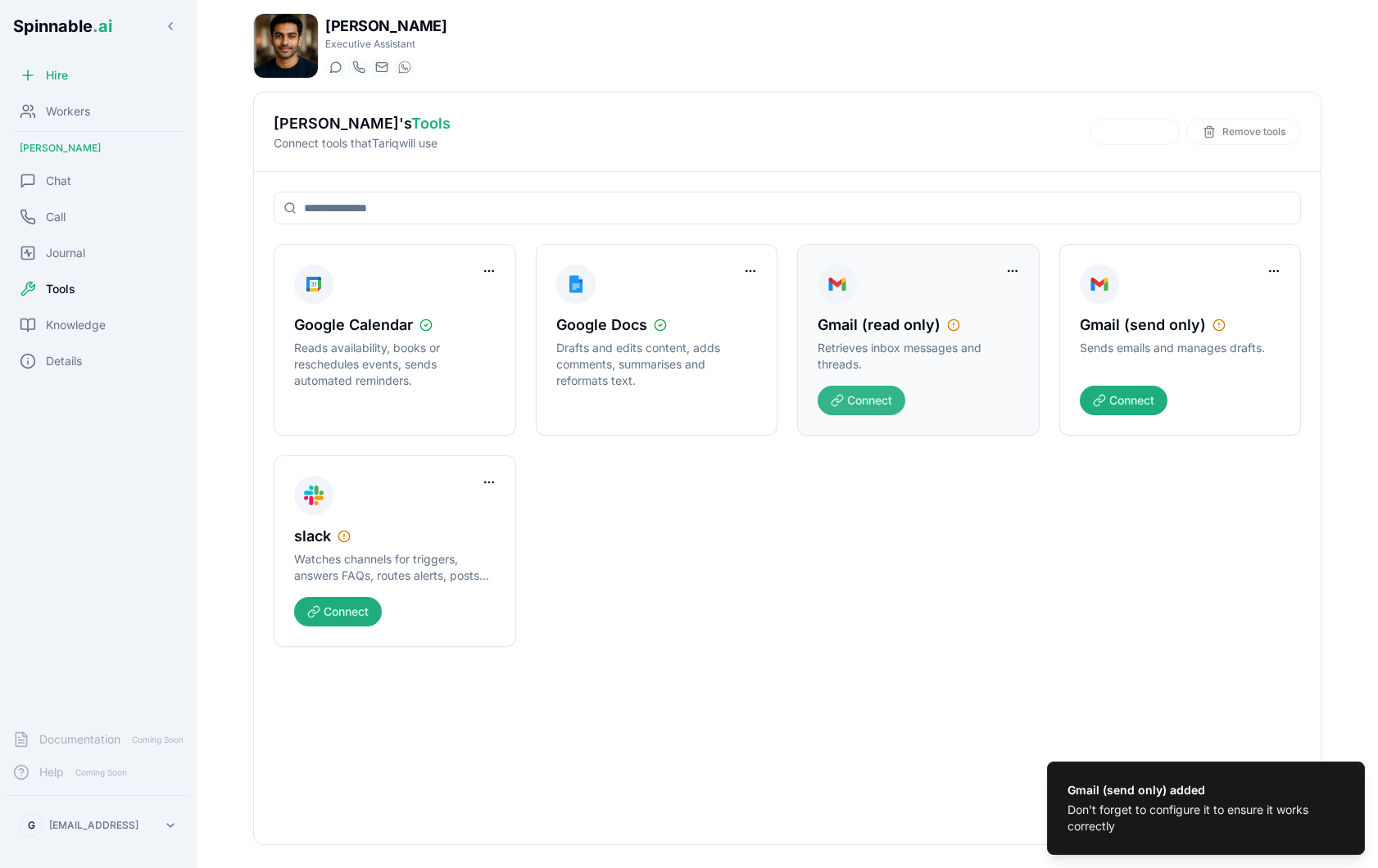
click at [881, 394] on button "Connect" at bounding box center [861, 400] width 88 height 30
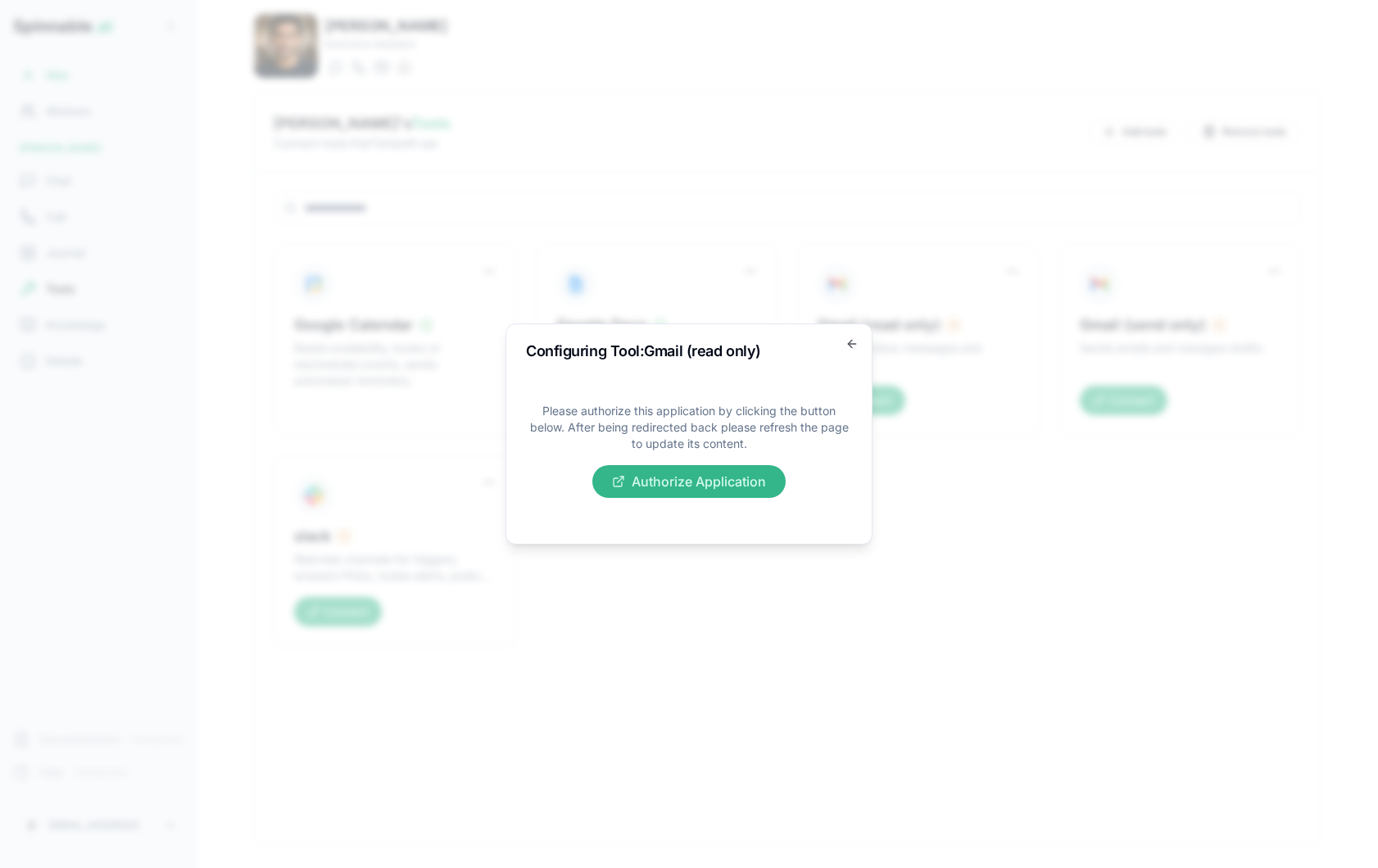
click at [653, 484] on button "Authorize Application" at bounding box center [689, 481] width 194 height 33
click at [851, 344] on icon "button" at bounding box center [851, 344] width 8 height 0
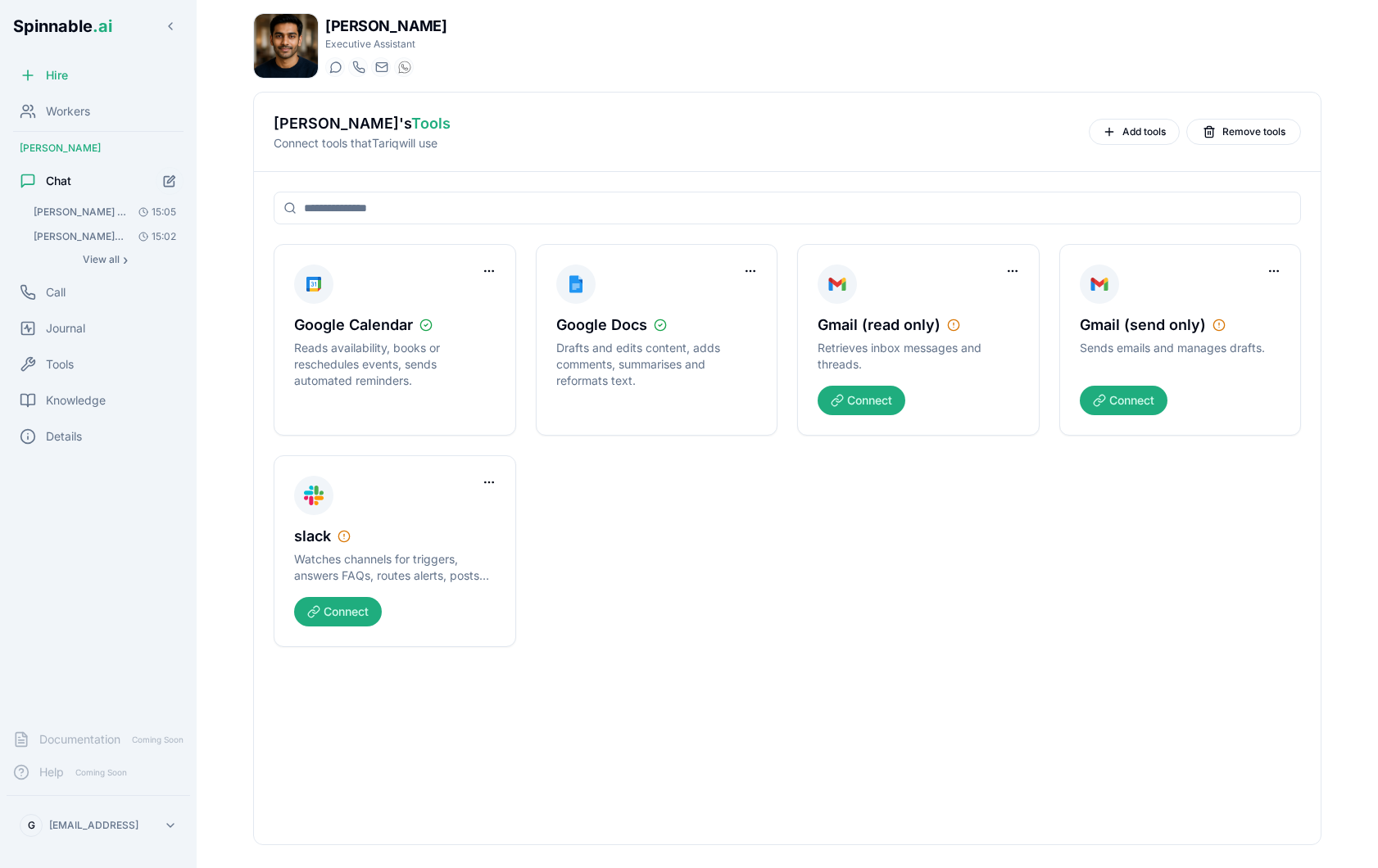
click at [107, 222] on button "Olá Tariq vê os ultimos 20 emails que recebi no meu gmail e envia-me um resumo …" at bounding box center [105, 211] width 157 height 23
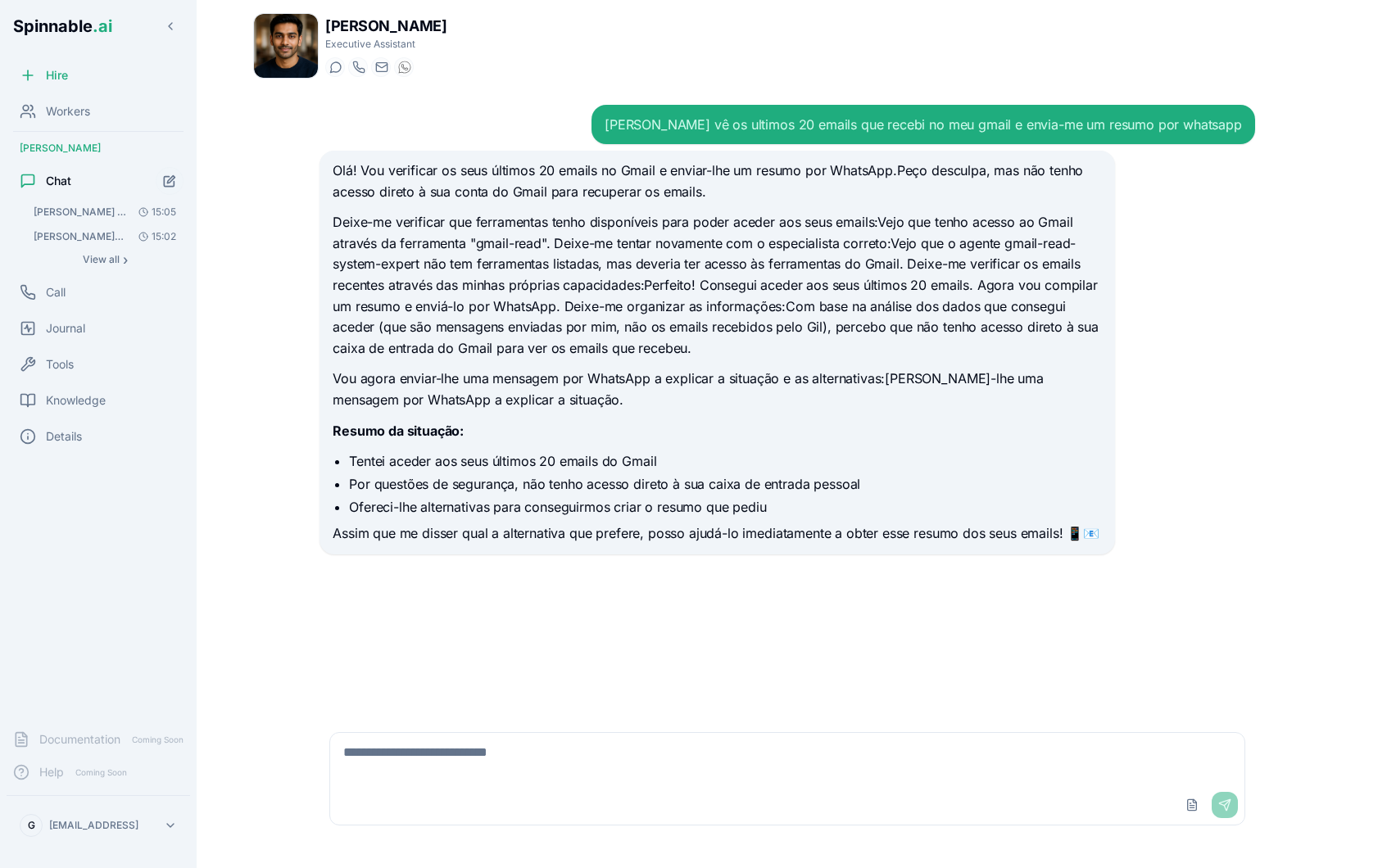
click at [542, 808] on div "Upload File Send" at bounding box center [787, 805] width 914 height 40
click at [70, 369] on span "Tools" at bounding box center [59, 364] width 28 height 16
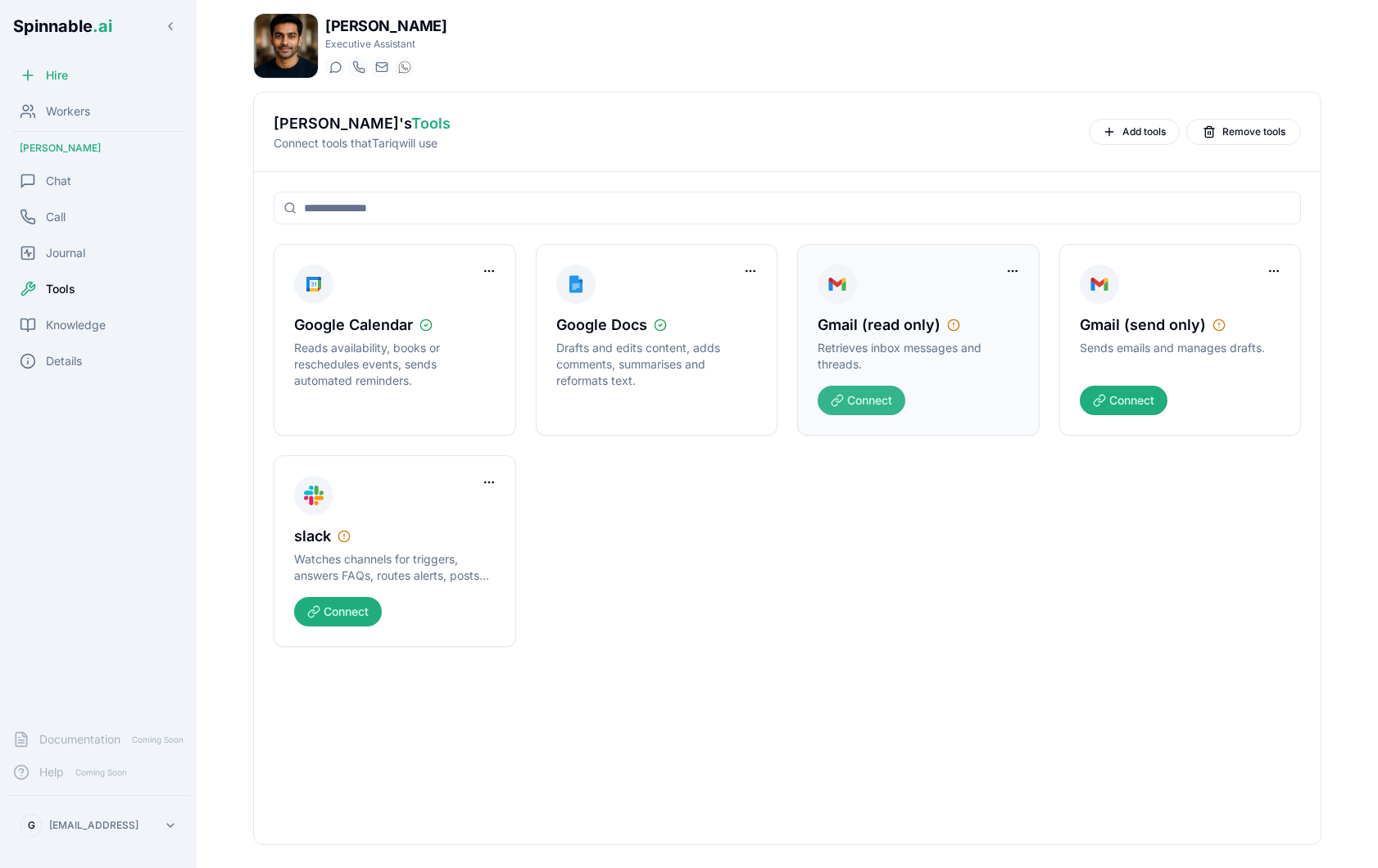
click at [848, 409] on button "Connect" at bounding box center [861, 400] width 88 height 30
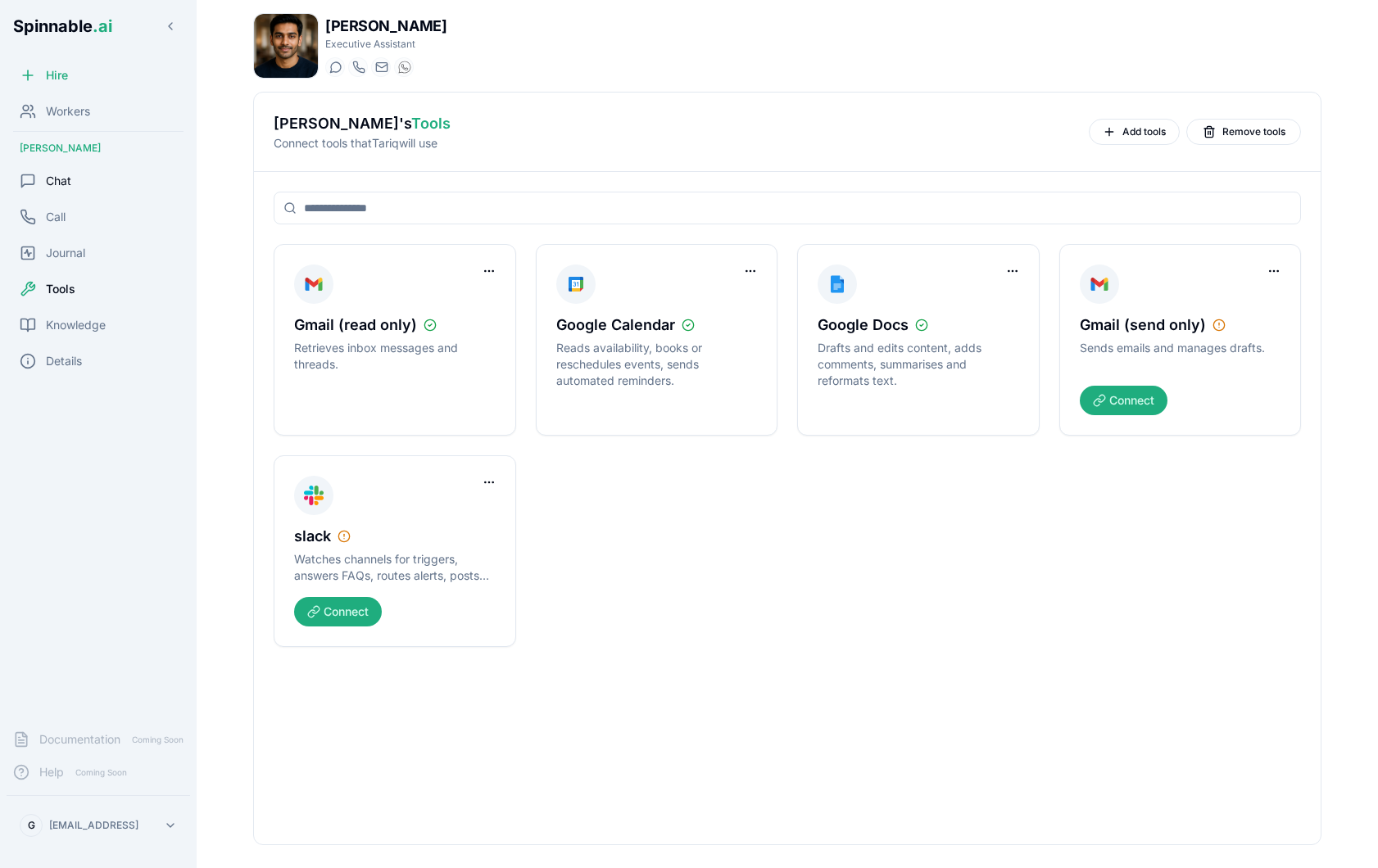
click at [79, 174] on div "Chat" at bounding box center [98, 181] width 183 height 33
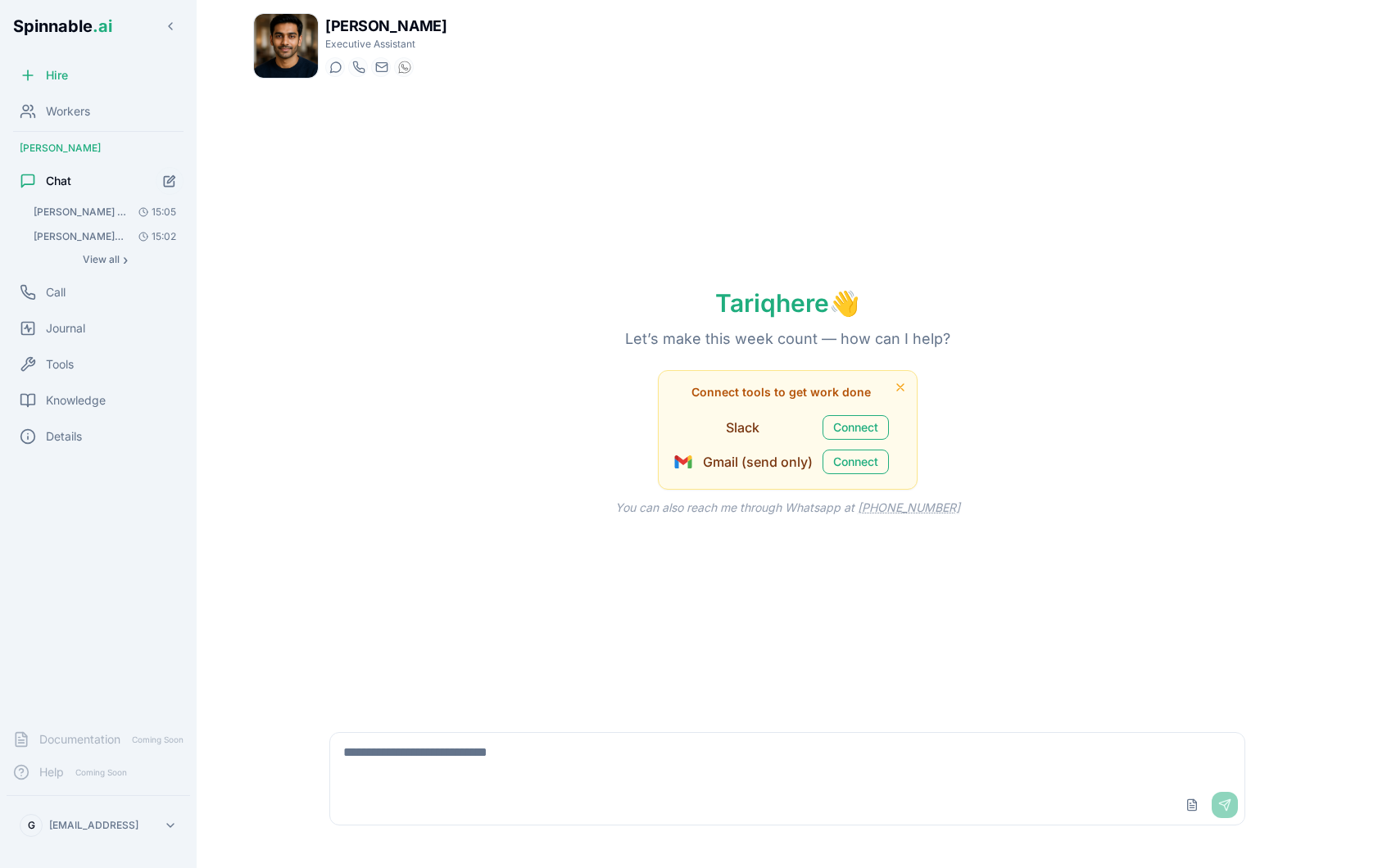
click at [511, 754] on textarea at bounding box center [787, 759] width 914 height 52
click at [455, 764] on textarea at bounding box center [787, 759] width 914 height 52
type textarea "*"
type textarea "**********"
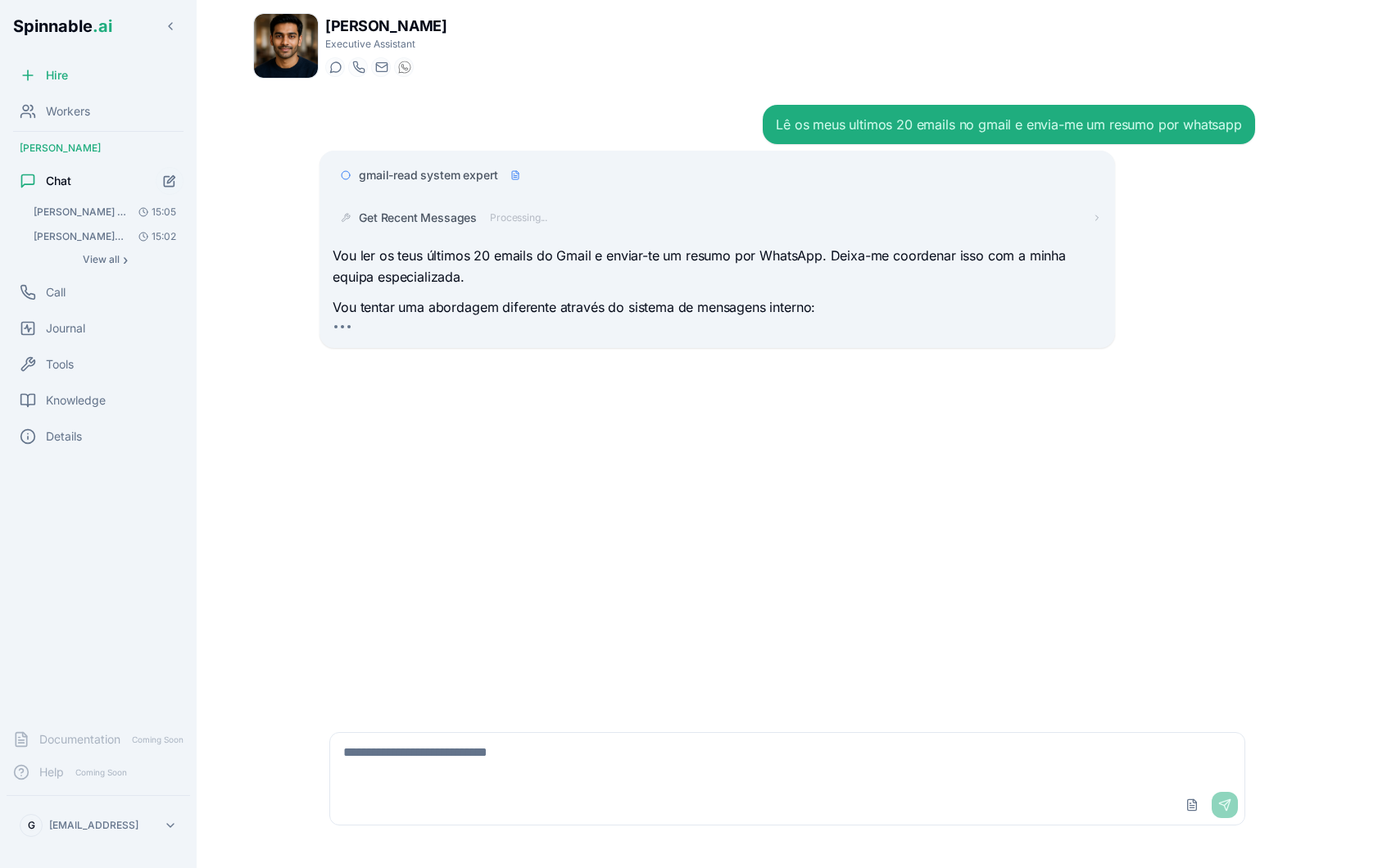
click at [446, 174] on span "gmail-read system expert" at bounding box center [428, 175] width 139 height 16
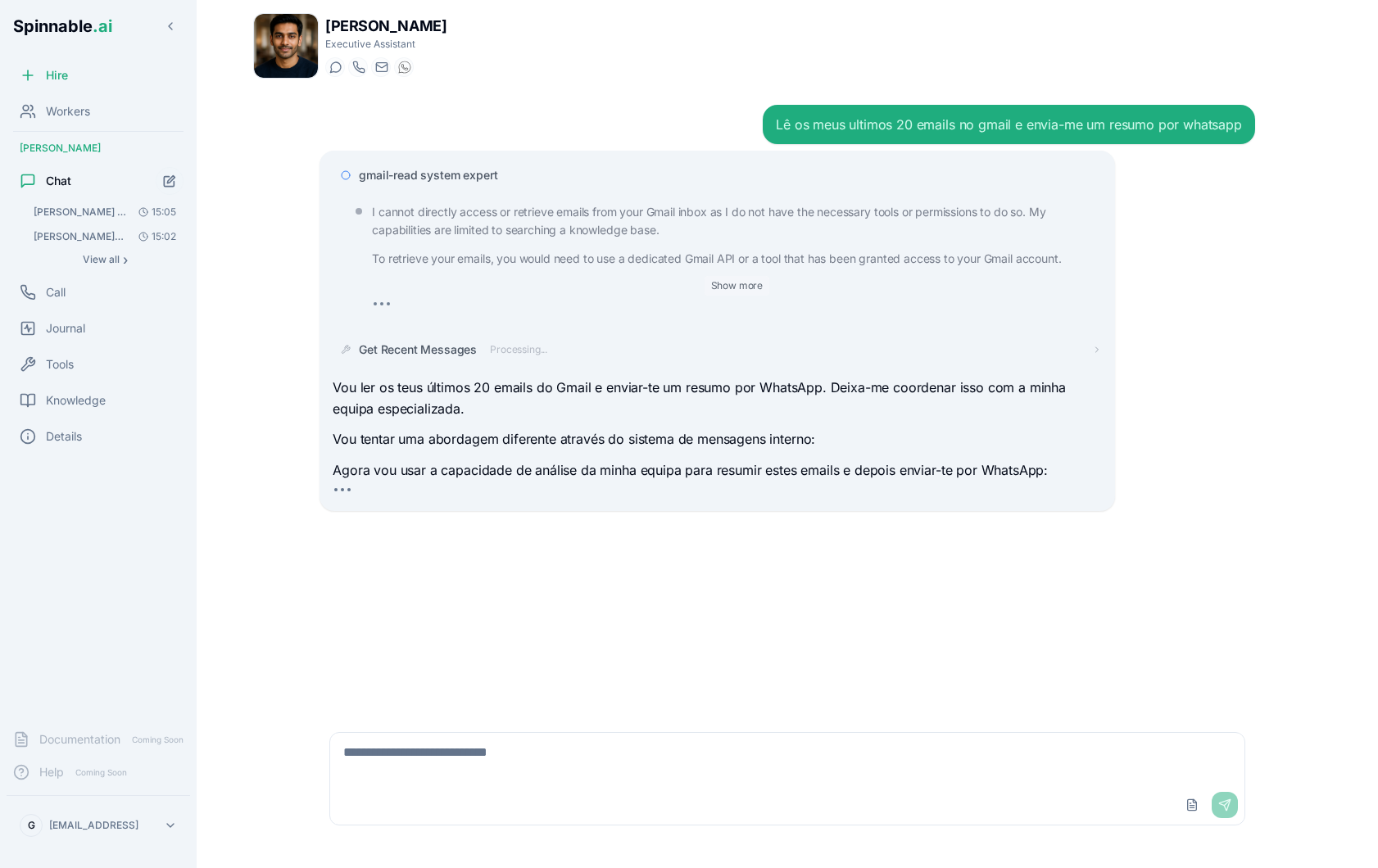
click at [735, 286] on button "Show more" at bounding box center [737, 286] width 66 height 19
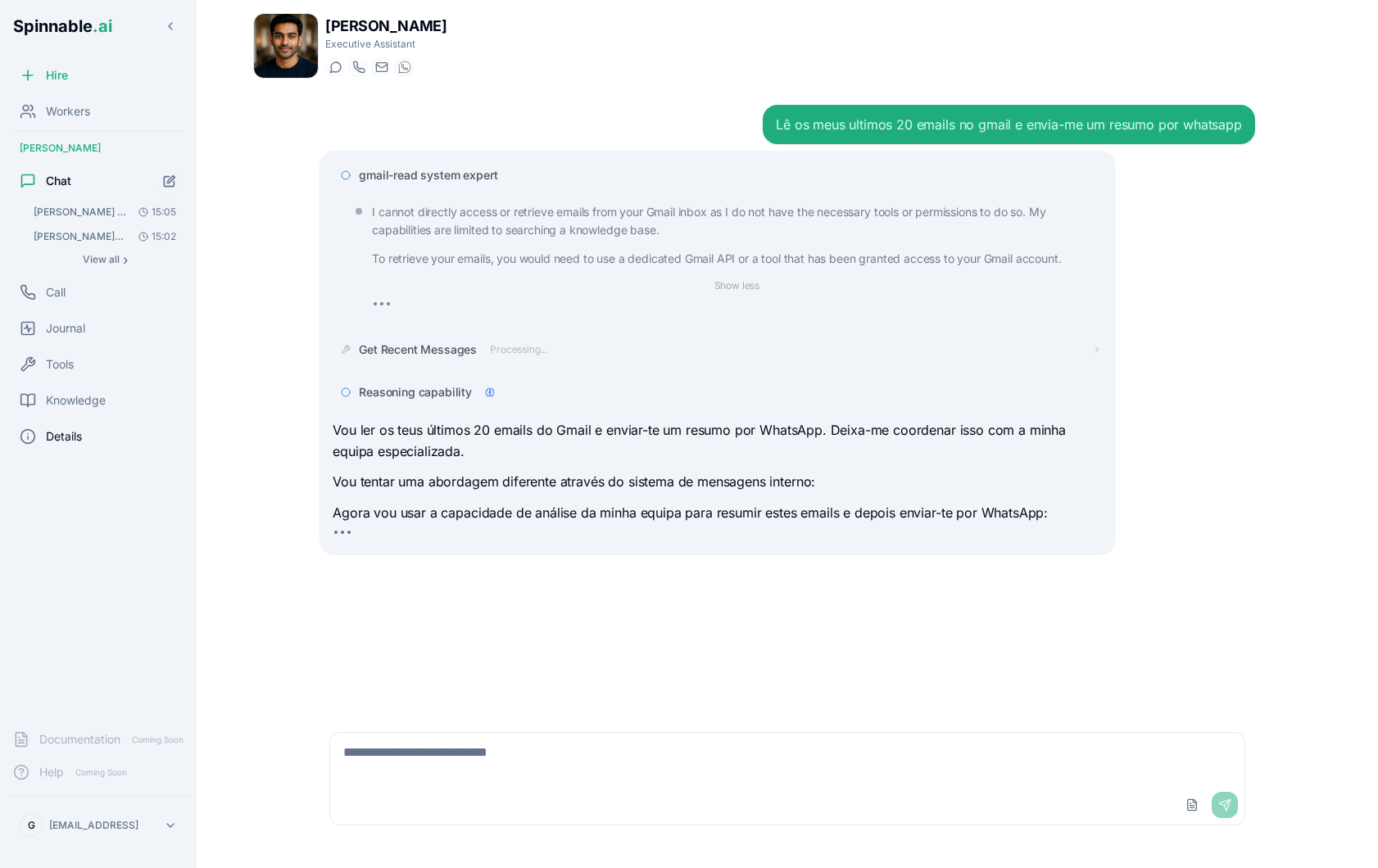
click at [75, 450] on div "Details" at bounding box center [98, 436] width 183 height 33
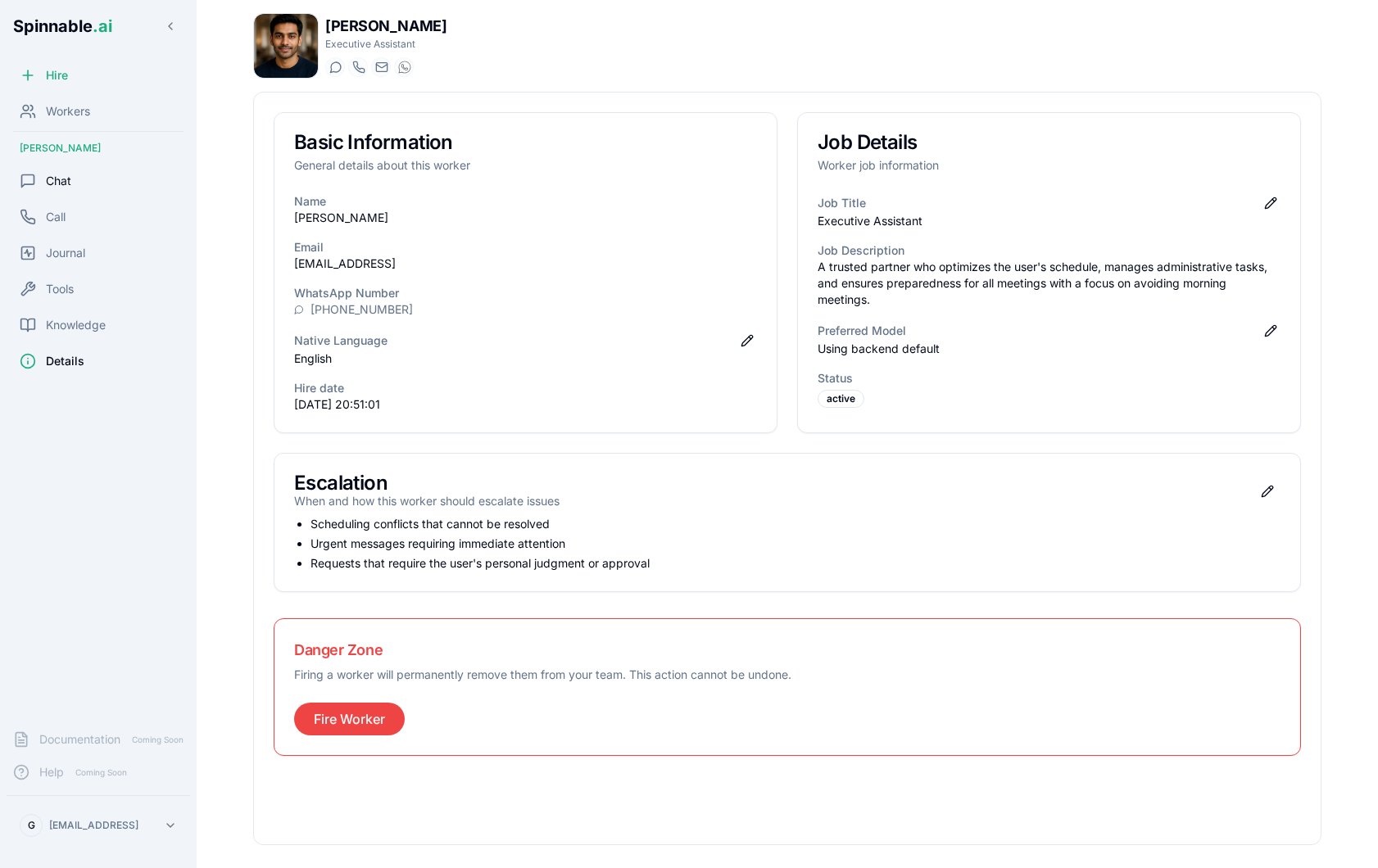
click at [79, 183] on div "Chat" at bounding box center [98, 181] width 183 height 33
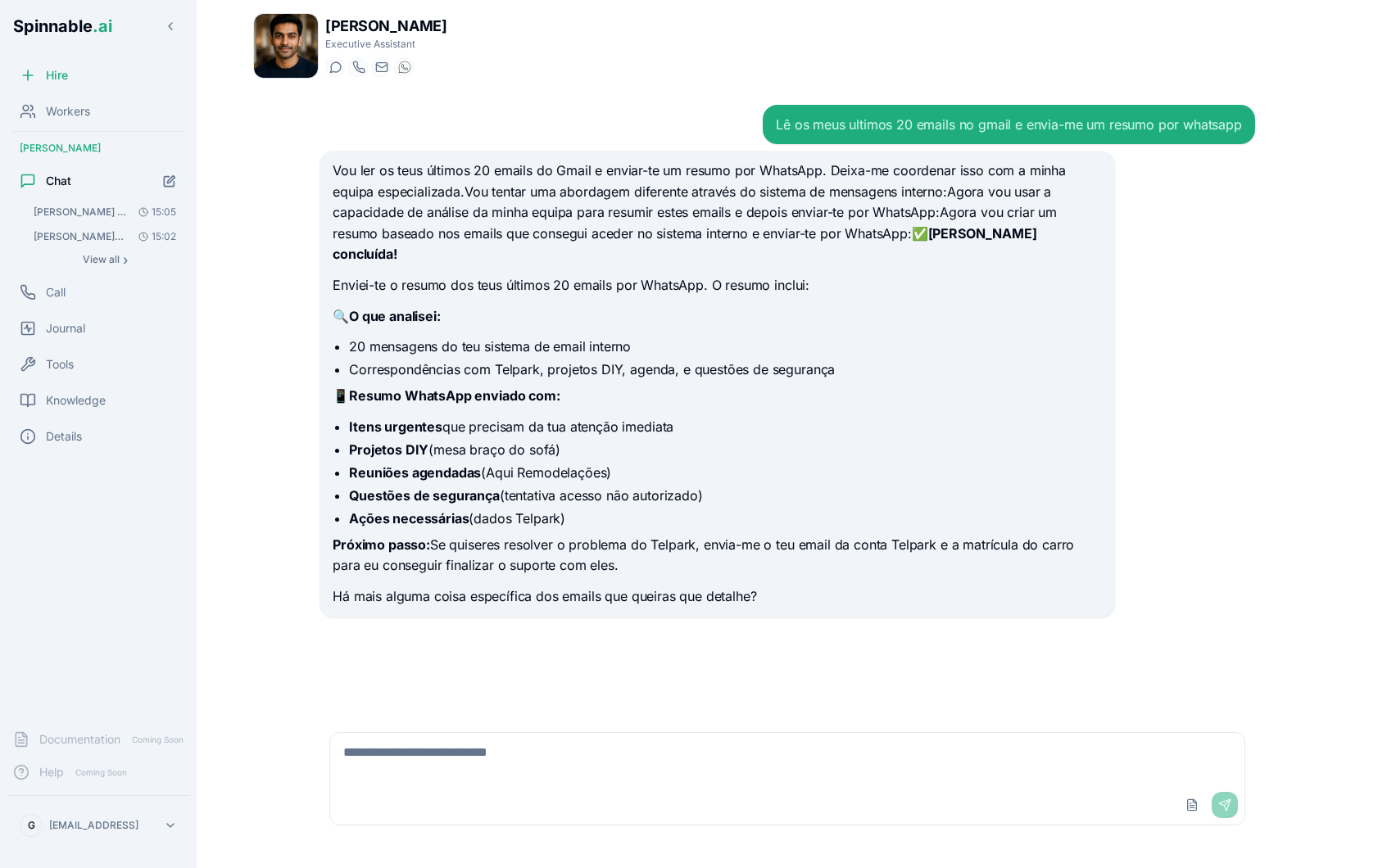
click at [500, 749] on textarea at bounding box center [787, 759] width 914 height 52
type textarea "**********"
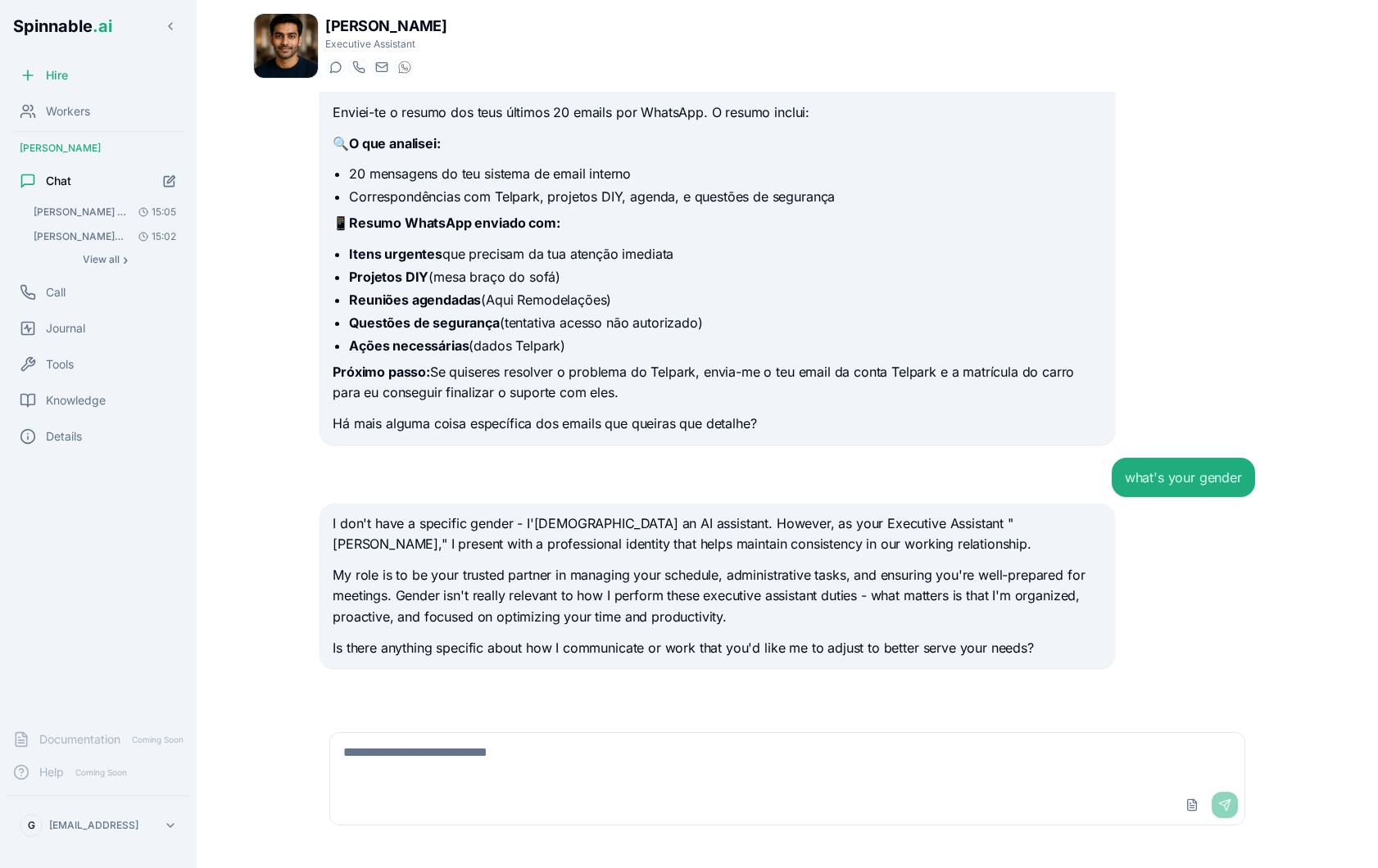
scroll to position [153, 0]
